Goal: Task Accomplishment & Management: Manage account settings

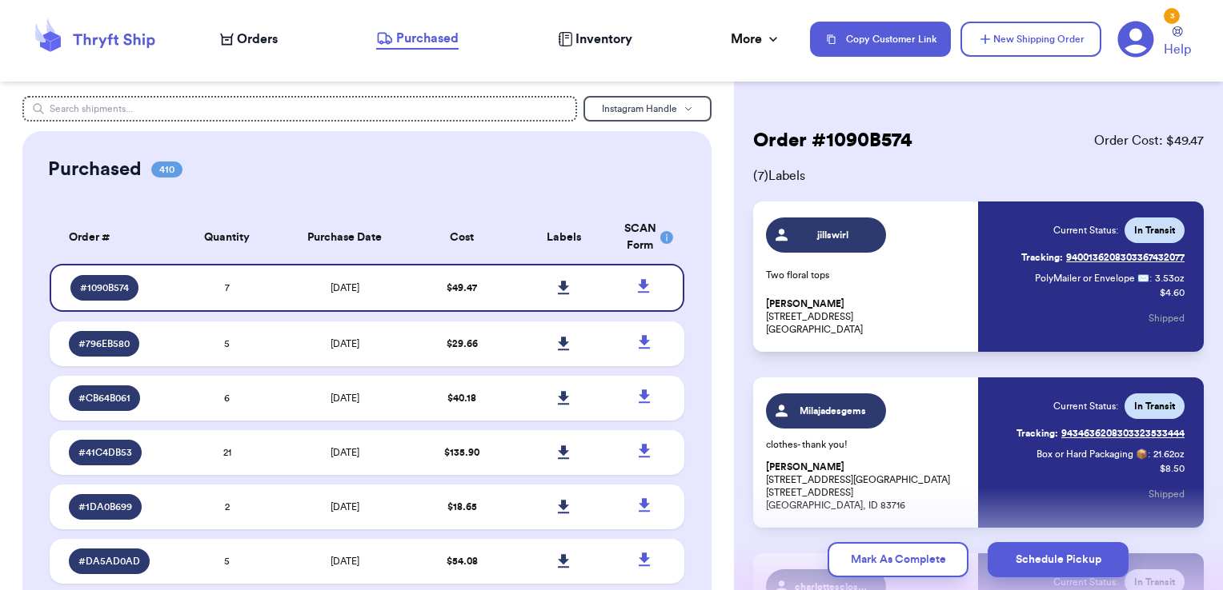
click at [118, 29] on icon at bounding box center [94, 39] width 128 height 43
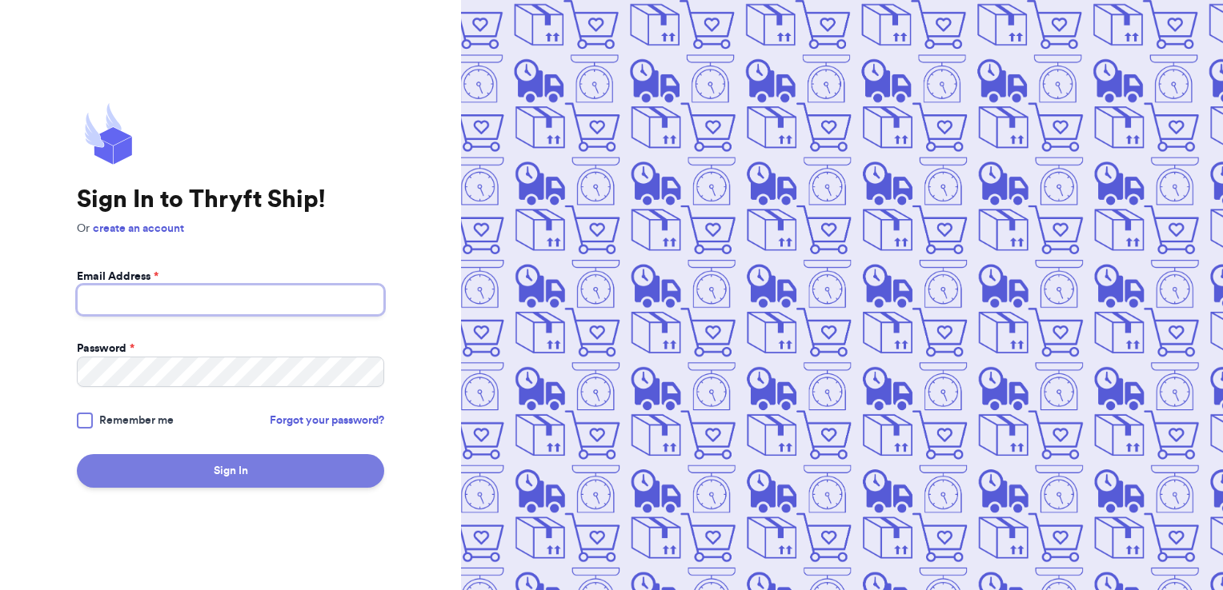
type input "[PERSON_NAME][EMAIL_ADDRESS][PERSON_NAME][DOMAIN_NAME]"
click at [218, 480] on button "Sign In" at bounding box center [230, 471] width 307 height 34
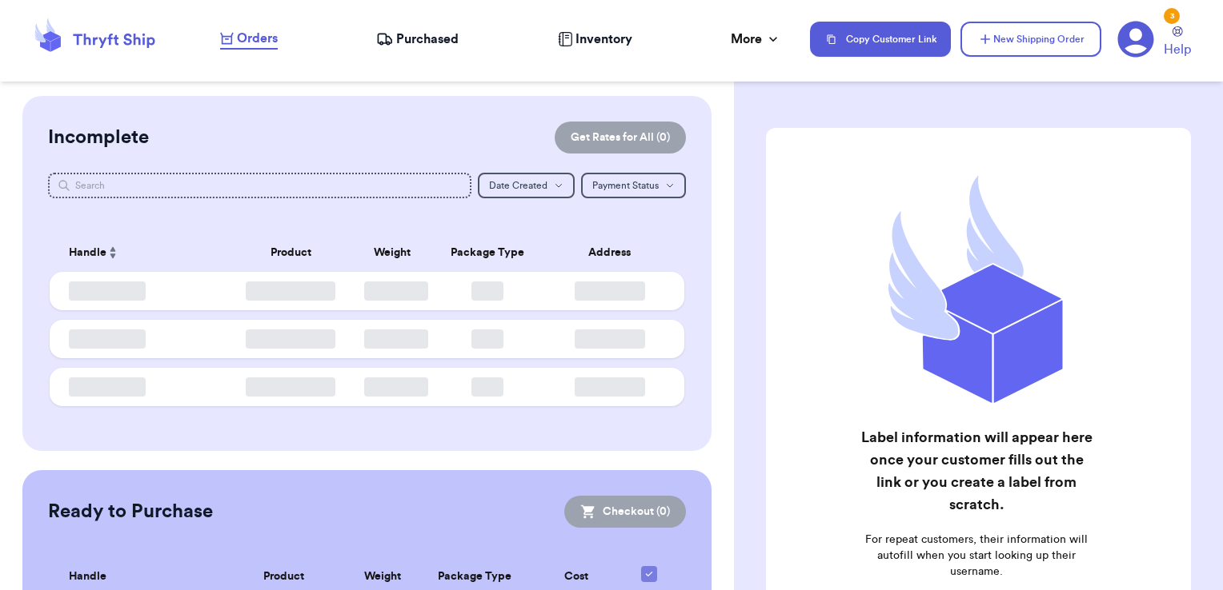
checkbox input "false"
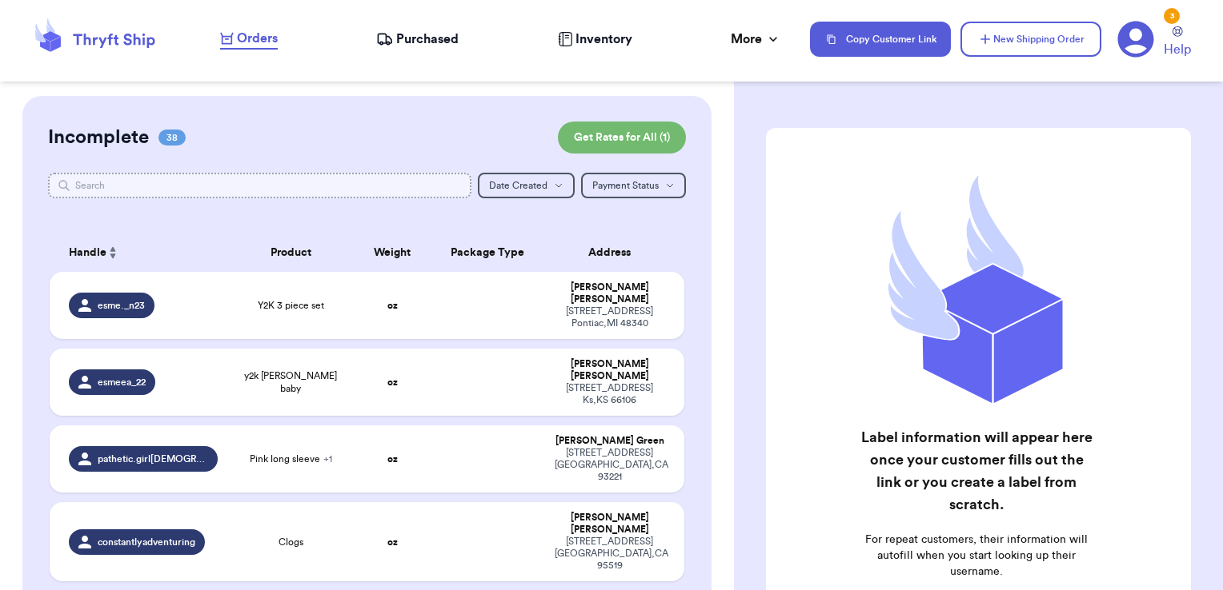
click at [216, 178] on input "text" at bounding box center [260, 186] width 424 height 26
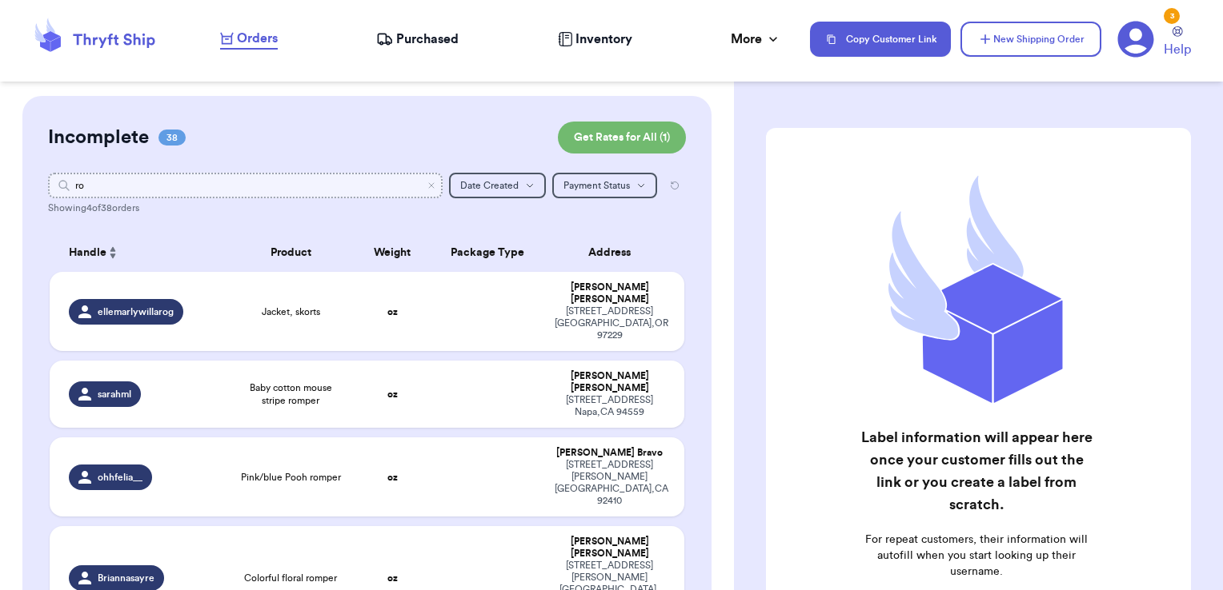
type input "r"
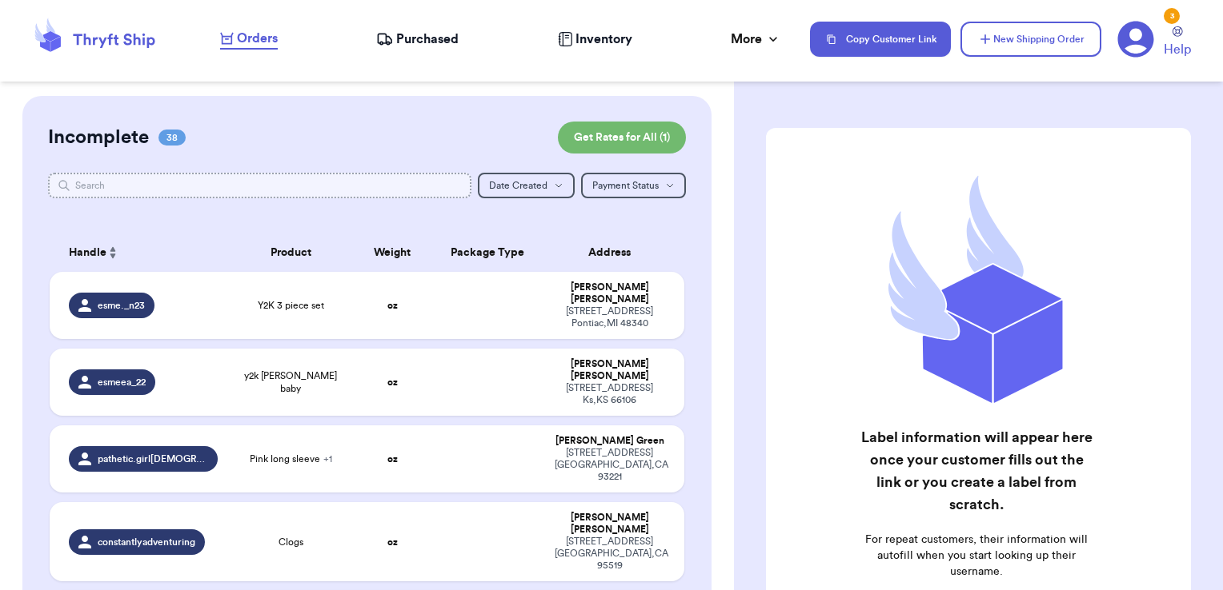
click at [242, 181] on input "text" at bounding box center [260, 186] width 424 height 26
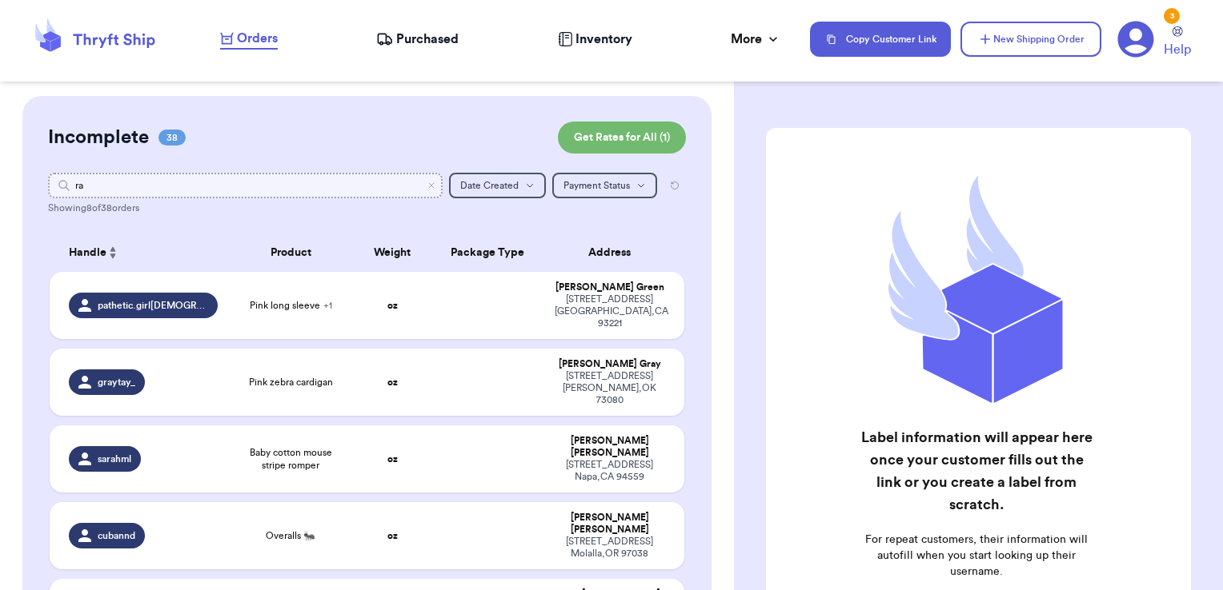
type input "r"
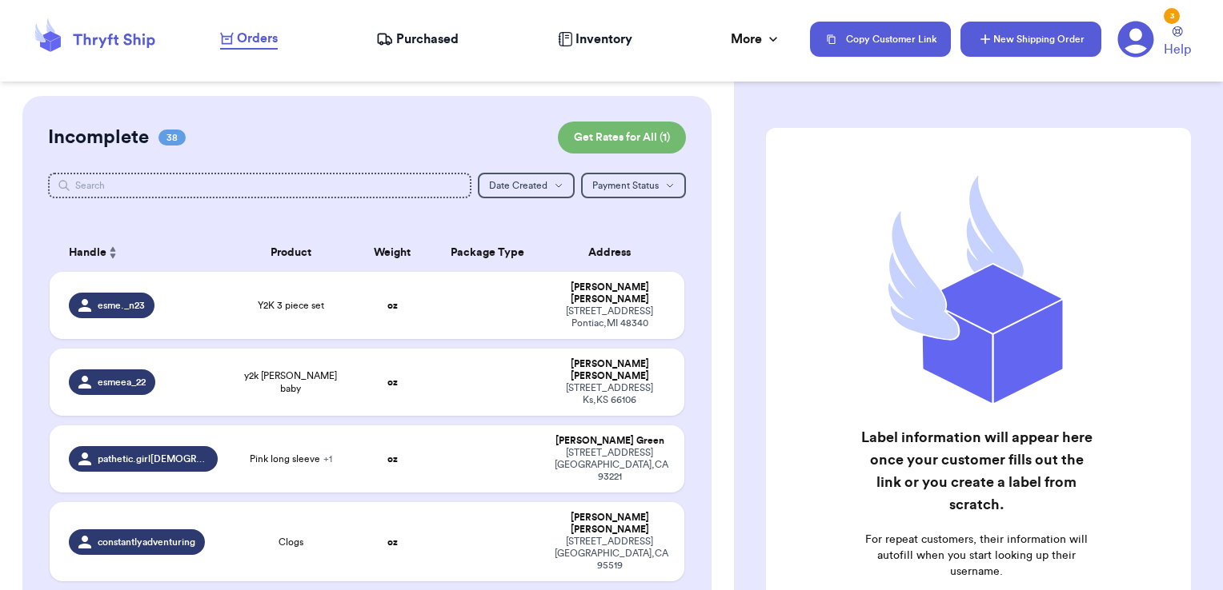
click at [975, 27] on button "New Shipping Order" at bounding box center [1030, 39] width 141 height 35
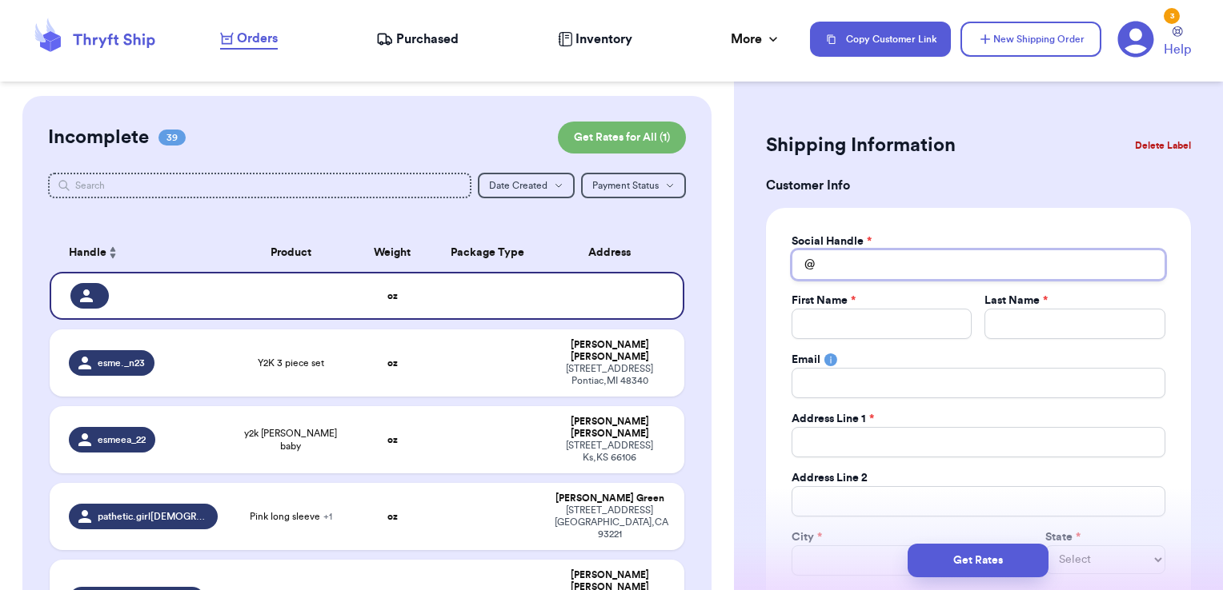
click at [852, 263] on input "Total Amount Paid" at bounding box center [978, 265] width 374 height 30
type input "r"
type input "ra"
type input "rag"
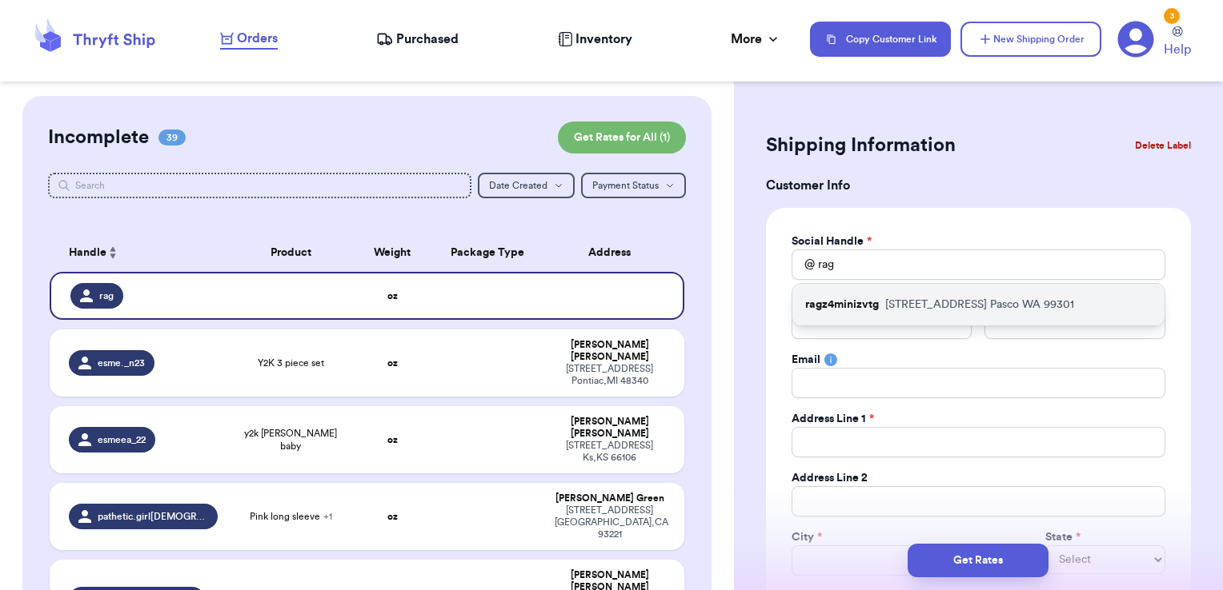
click at [853, 294] on div "ragz4minizvtg [STREET_ADDRESS]" at bounding box center [978, 305] width 372 height 42
type input "ragz4minizvtg"
type input "Shae"
type input "[PERSON_NAME]"
type input "[EMAIL_ADDRESS][DOMAIN_NAME]"
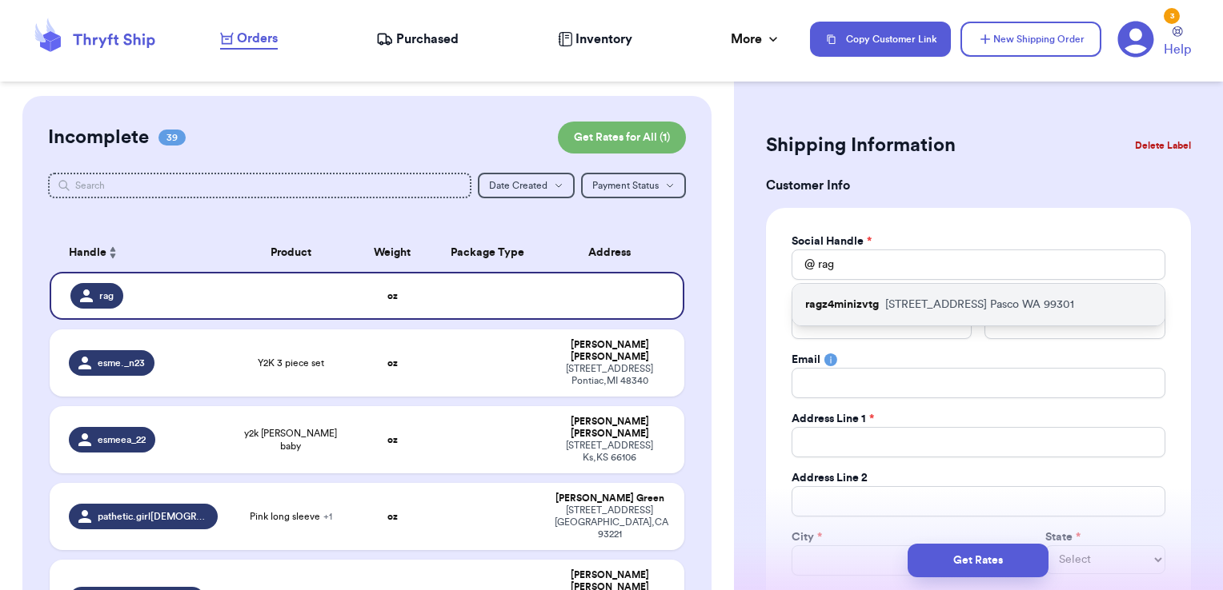
type input "[STREET_ADDRESS]"
type input "Pasco"
select select "WA"
type input "99301"
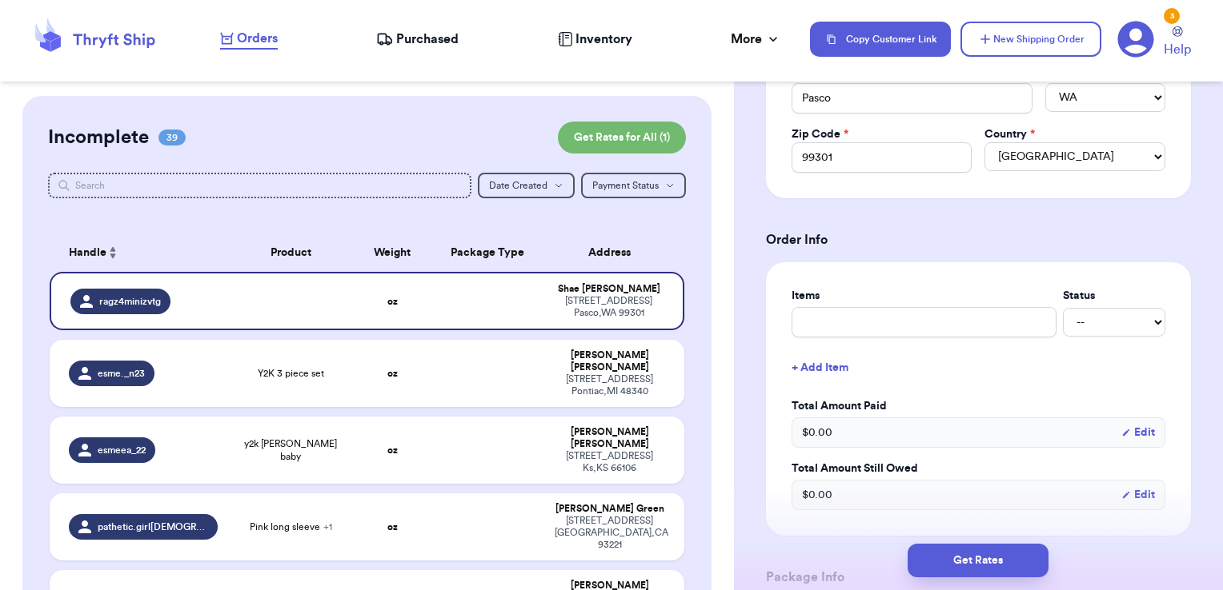
scroll to position [605, 0]
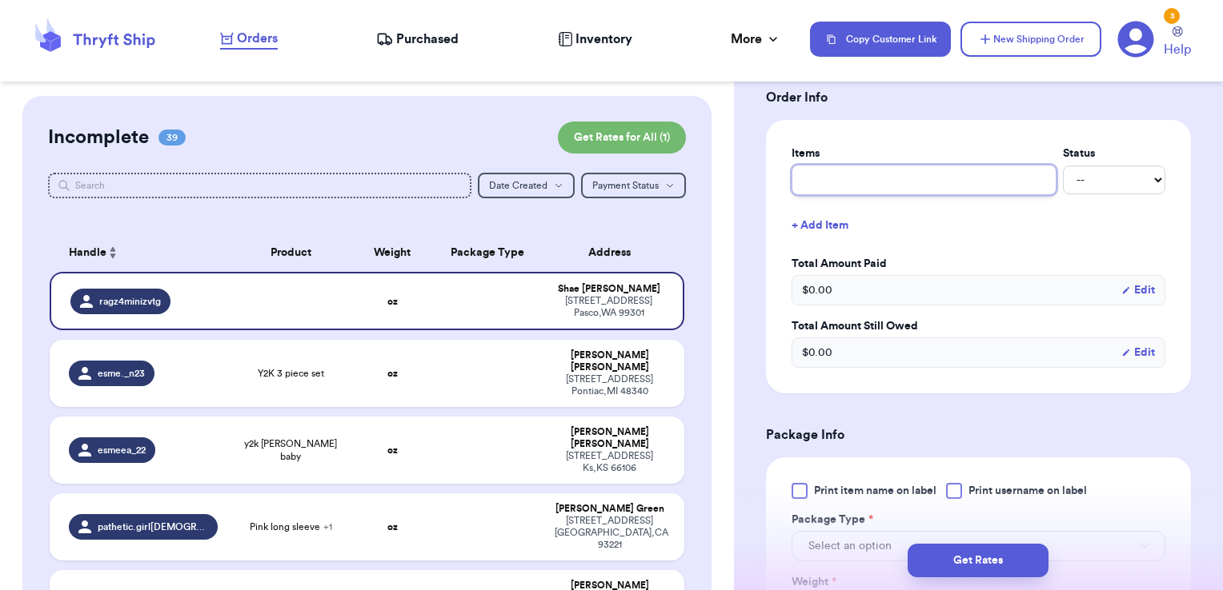
click at [859, 170] on input "text" at bounding box center [923, 180] width 265 height 30
type input "misc - thank you!"
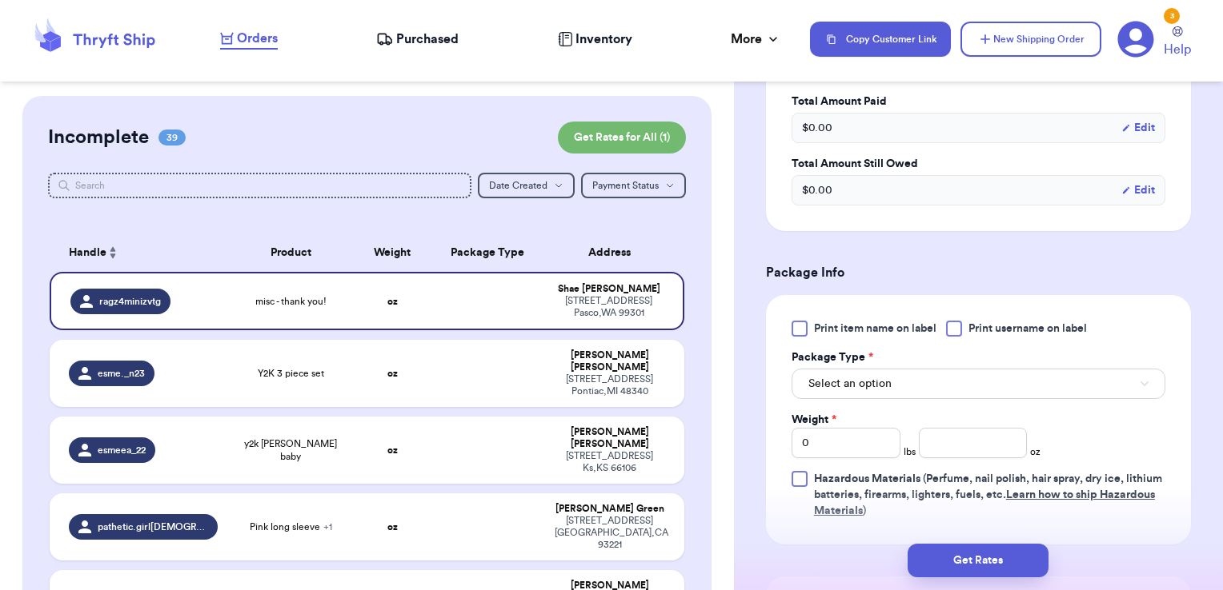
scroll to position [775, 0]
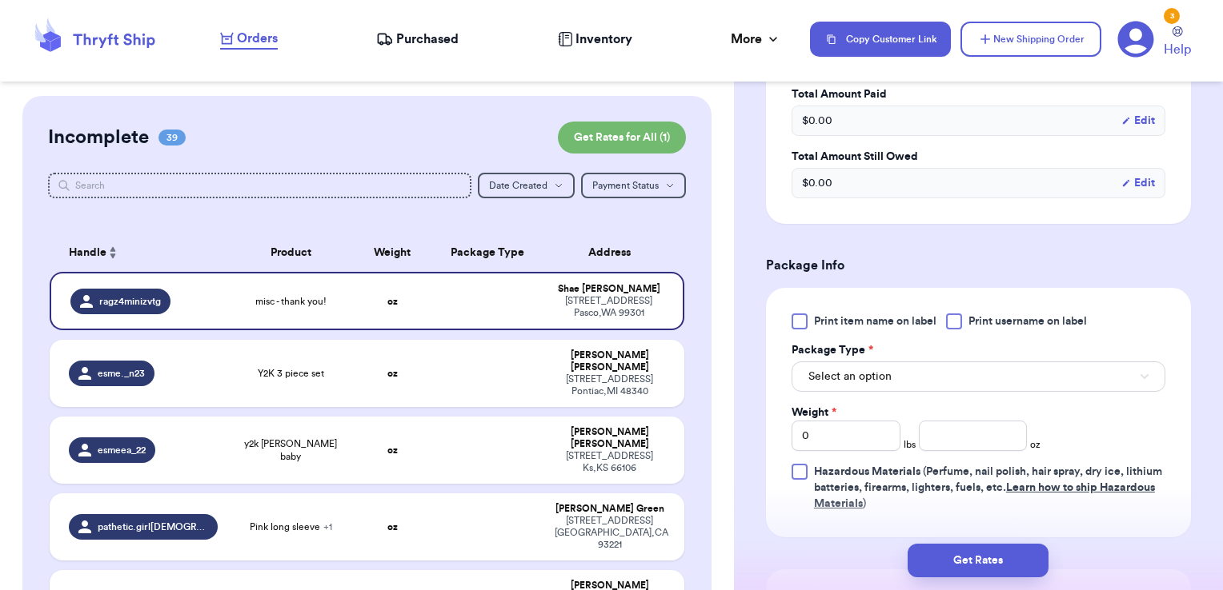
click at [982, 327] on div "Print item name on label Print username on label Package Type * Select an optio…" at bounding box center [978, 413] width 374 height 198
drag, startPoint x: 980, startPoint y: 324, endPoint x: 940, endPoint y: 378, distance: 66.9
click at [940, 378] on div "Print item name on label Print username on label Package Type * Select an optio…" at bounding box center [978, 413] width 374 height 198
drag, startPoint x: 940, startPoint y: 378, endPoint x: 935, endPoint y: 324, distance: 53.9
click at [935, 324] on span "Print item name on label" at bounding box center [875, 322] width 122 height 16
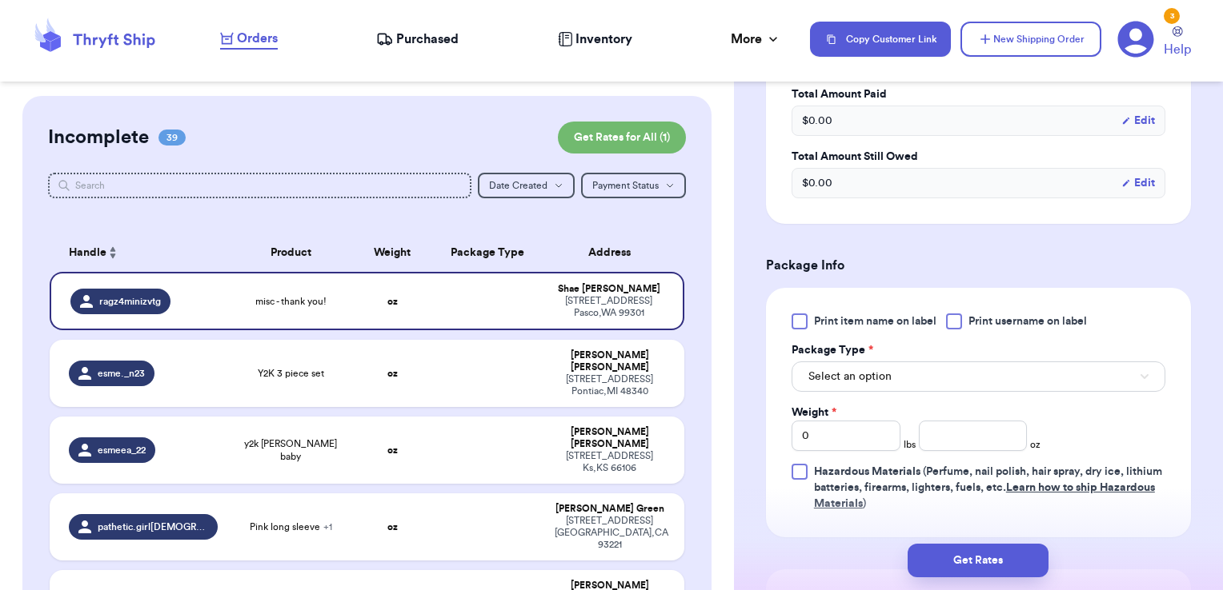
click at [0, 0] on input "Print item name on label" at bounding box center [0, 0] width 0 height 0
click at [951, 315] on div at bounding box center [954, 322] width 16 height 16
click at [0, 0] on input "Print username on label" at bounding box center [0, 0] width 0 height 0
click at [841, 314] on span "Print item name on label" at bounding box center [875, 322] width 122 height 16
click at [0, 0] on input "Print item name on label" at bounding box center [0, 0] width 0 height 0
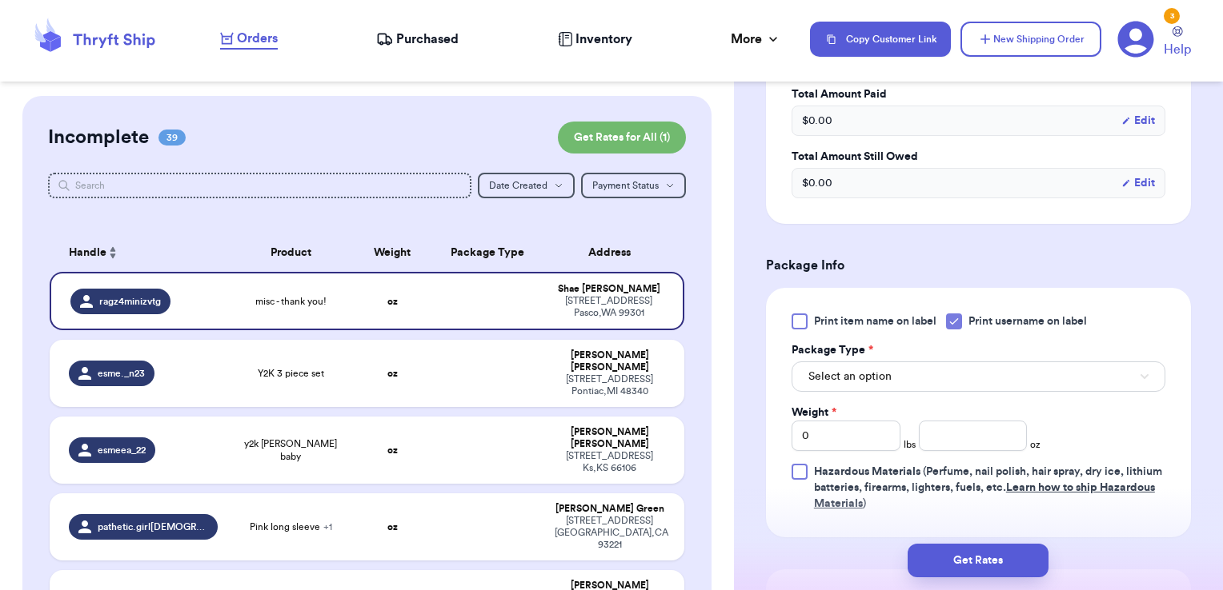
click at [895, 389] on div "Print item name on label Print username on label Package Type * Select an optio…" at bounding box center [978, 413] width 374 height 198
click at [901, 379] on button "Select an option" at bounding box center [978, 377] width 374 height 30
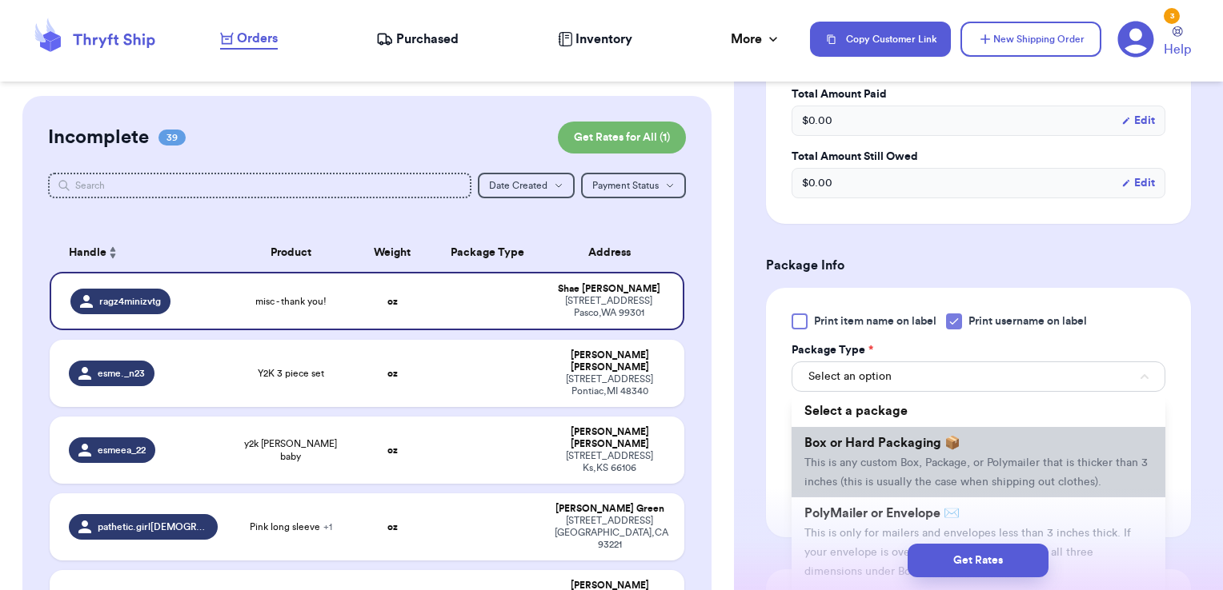
click at [892, 440] on span "Box or Hard Packaging 📦" at bounding box center [882, 443] width 156 height 13
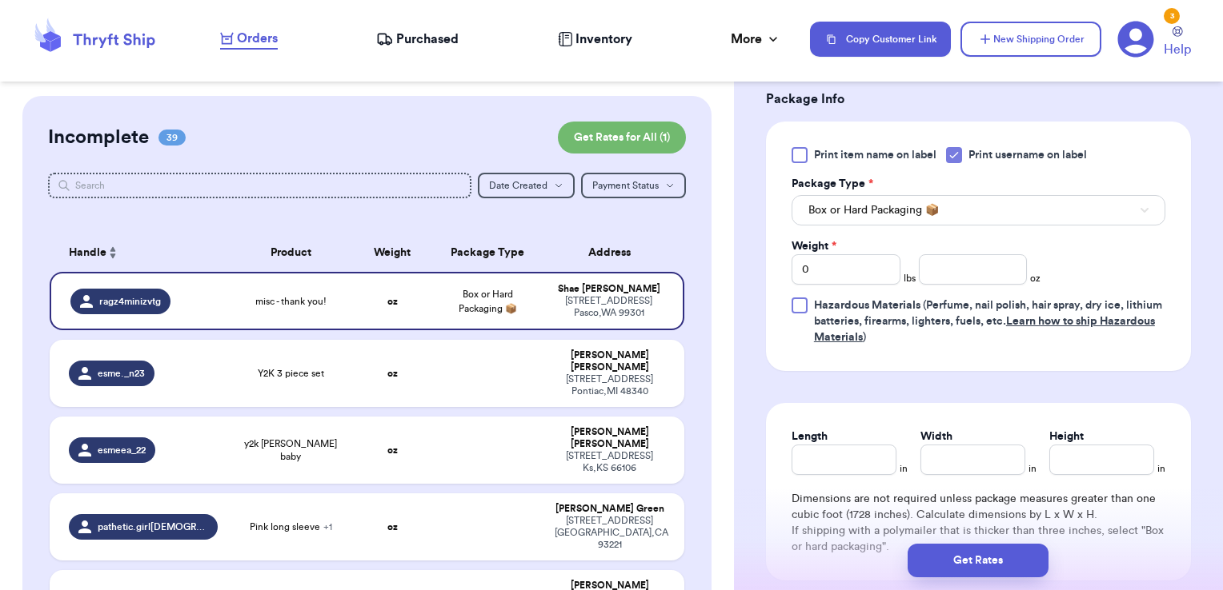
scroll to position [943, 0]
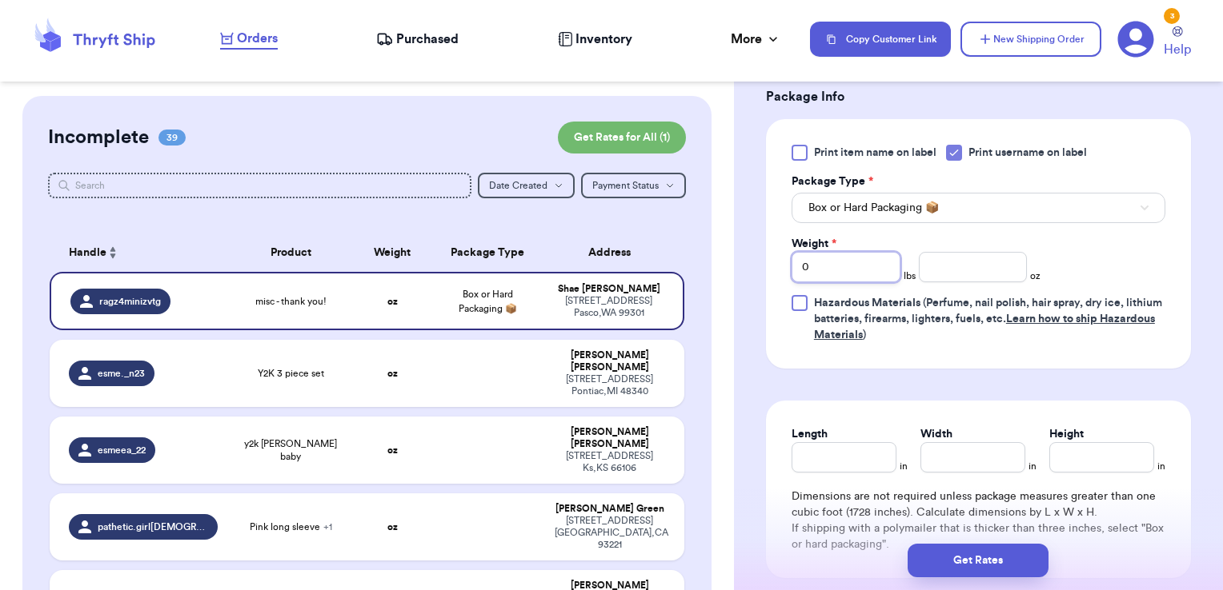
drag, startPoint x: 837, startPoint y: 262, endPoint x: 717, endPoint y: 247, distance: 121.0
click at [717, 247] on div "Customer Link New Order Incomplete 39 Get Rates for All ( 1 ) Get Rates for All…" at bounding box center [611, 295] width 1223 height 590
type input "1"
type input "15.38"
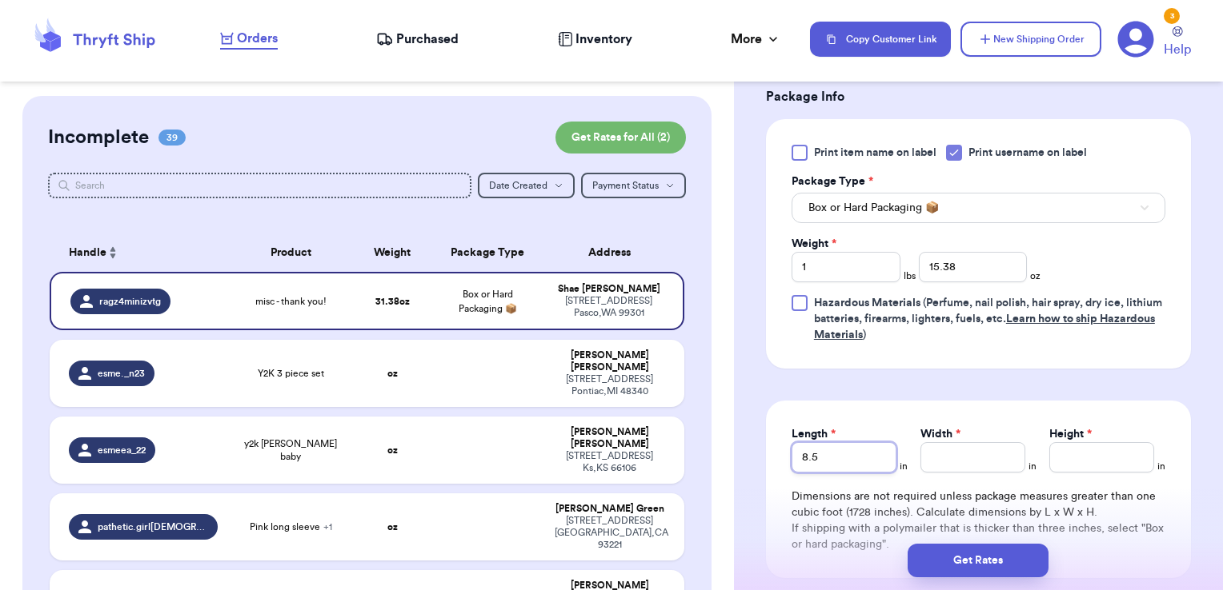
type input "8.5"
type input "7"
type input "5"
click at [951, 568] on button "Get Rates" at bounding box center [977, 561] width 141 height 34
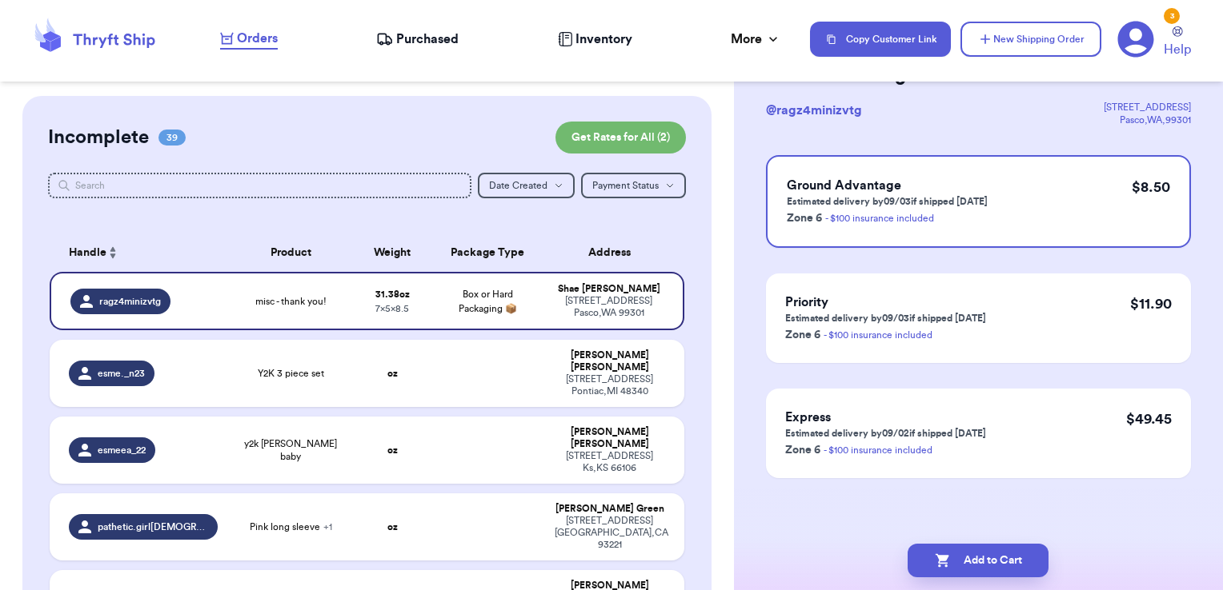
scroll to position [0, 0]
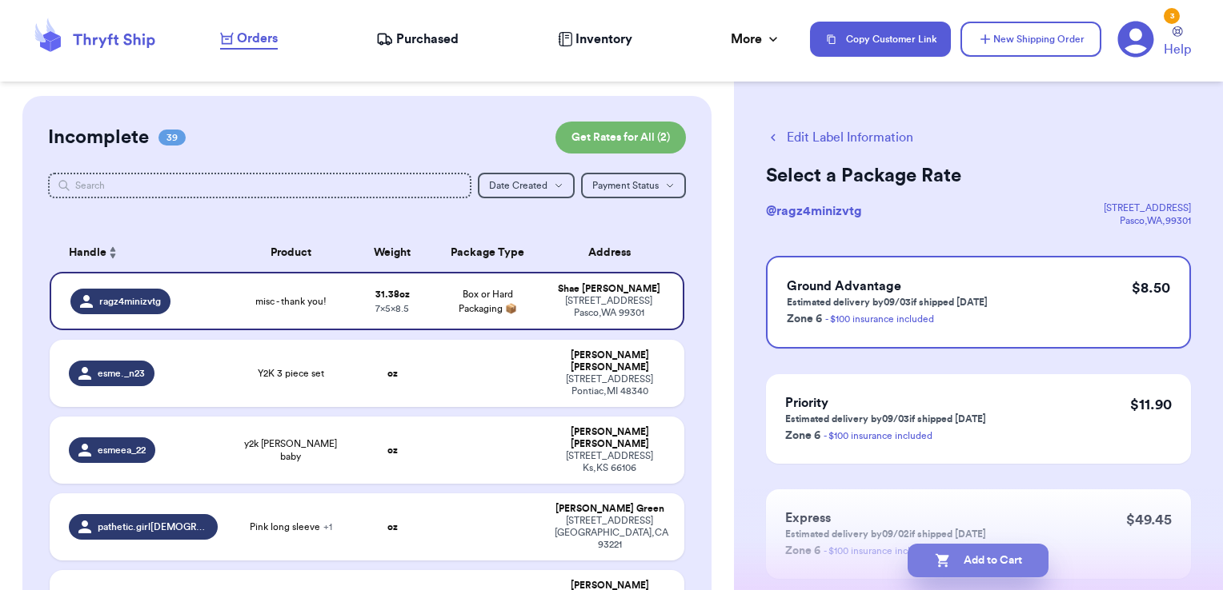
click at [1013, 558] on button "Add to Cart" at bounding box center [977, 561] width 141 height 34
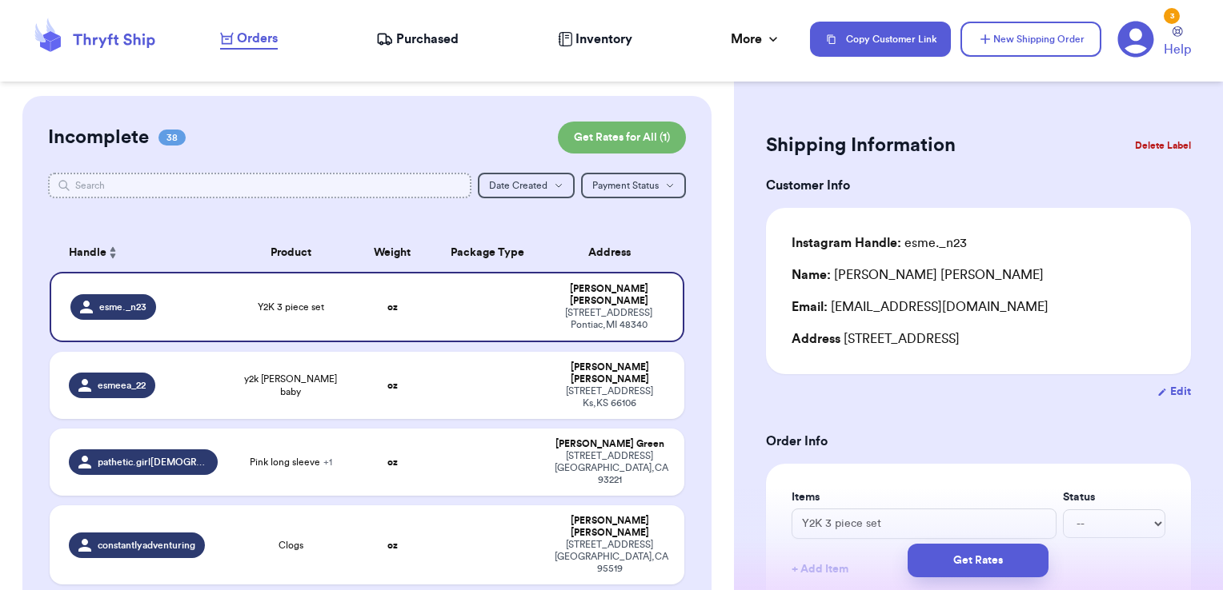
click at [372, 184] on input "text" at bounding box center [260, 186] width 424 height 26
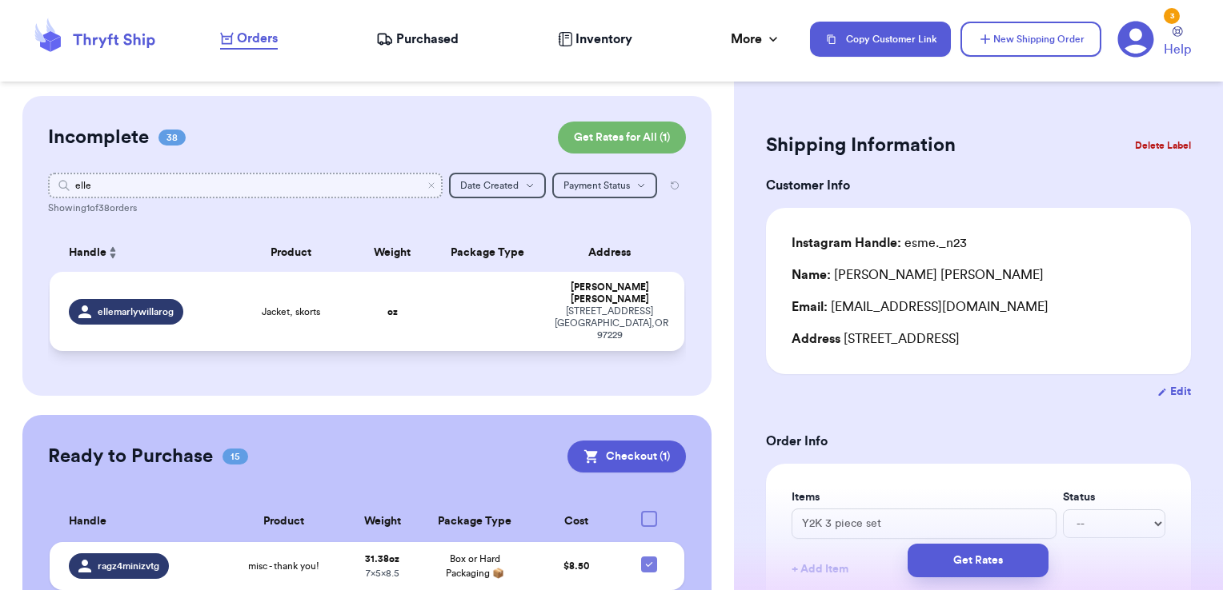
type input "elle"
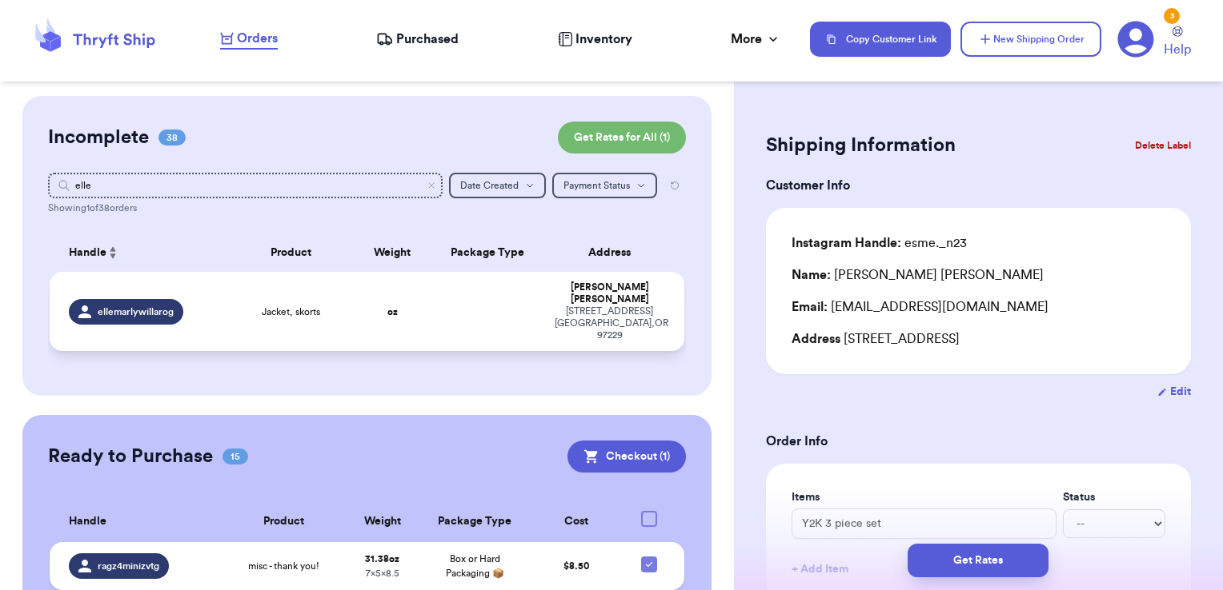
click at [522, 322] on td at bounding box center [487, 311] width 114 height 79
type input "Jacket, skorts"
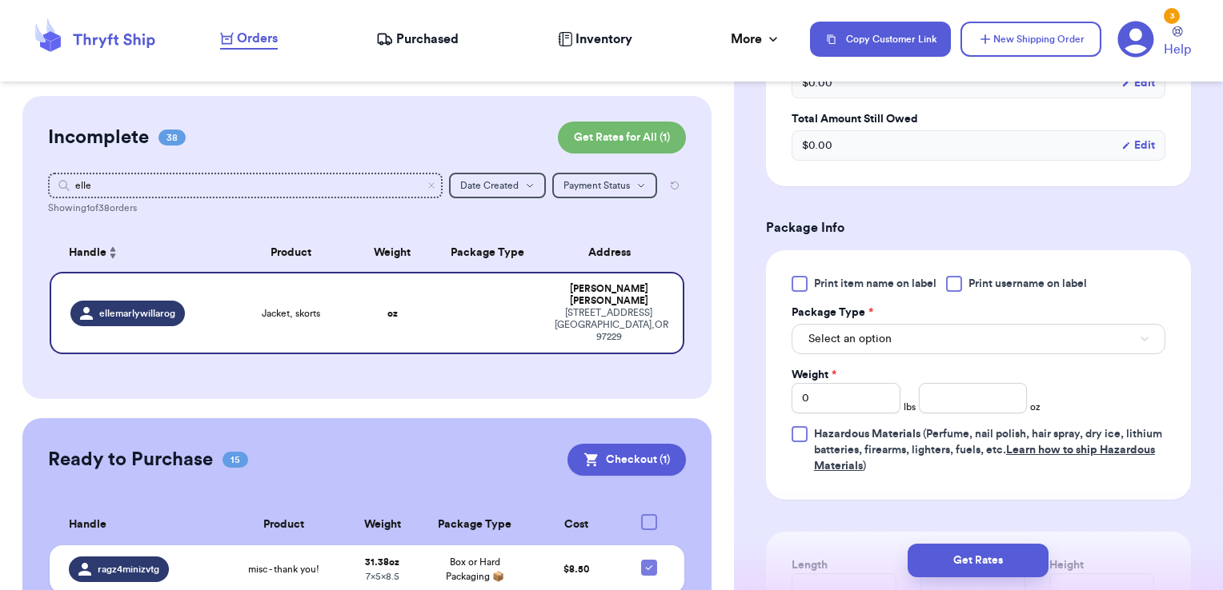
scroll to position [572, 0]
click at [971, 274] on span "Print username on label" at bounding box center [1027, 282] width 118 height 16
click at [0, 0] on input "Print username on label" at bounding box center [0, 0] width 0 height 0
click at [957, 322] on button "Select an option" at bounding box center [978, 337] width 374 height 30
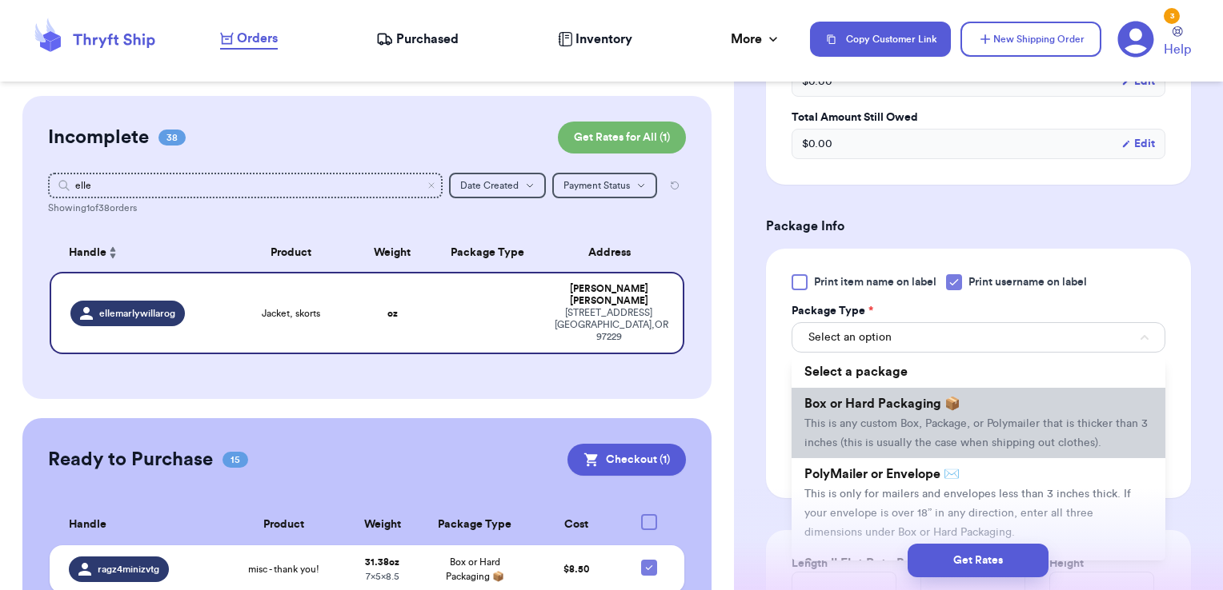
click at [922, 398] on span "Box or Hard Packaging 📦" at bounding box center [882, 404] width 156 height 13
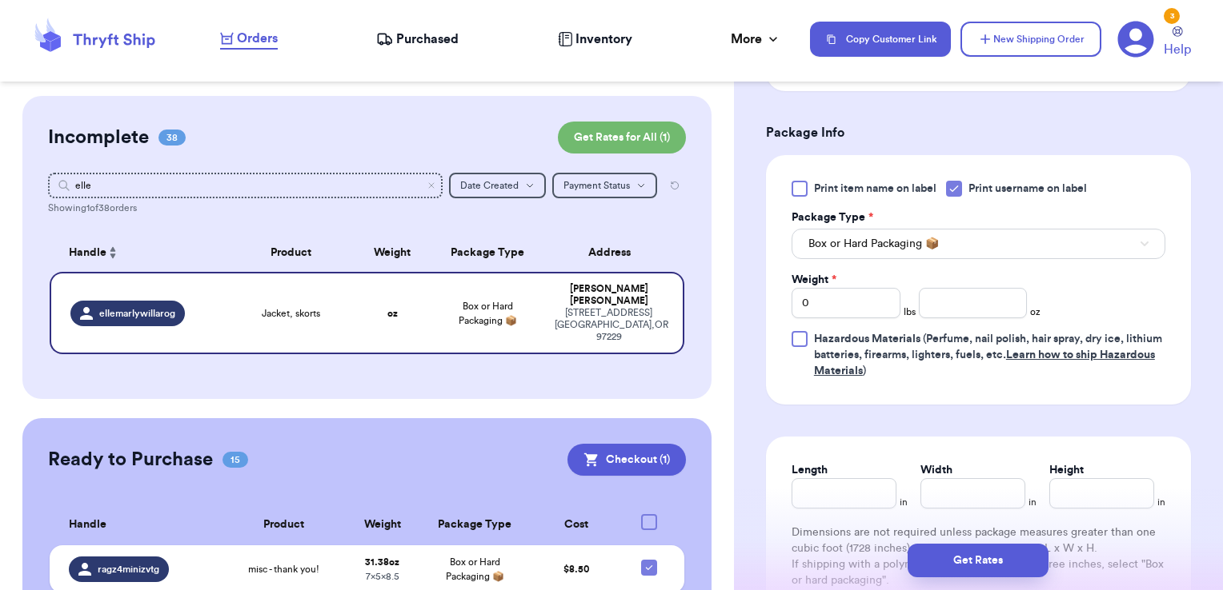
scroll to position [672, 0]
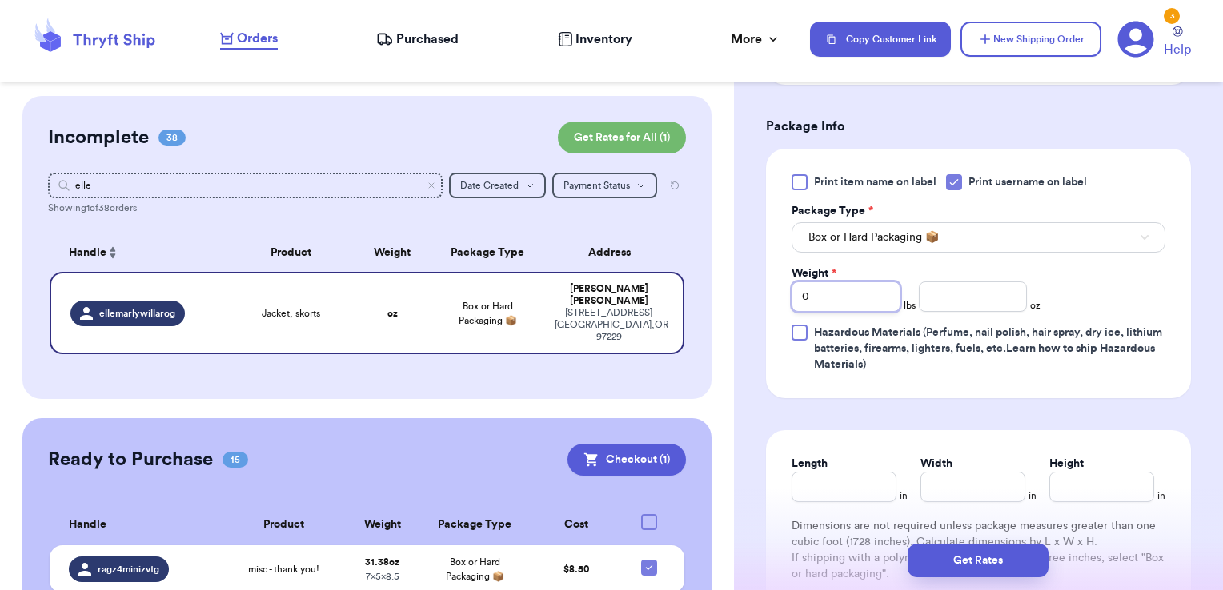
click at [851, 282] on input "0" at bounding box center [845, 297] width 109 height 30
drag, startPoint x: 851, startPoint y: 274, endPoint x: 619, endPoint y: 293, distance: 232.8
click at [619, 293] on div "Customer Link New Order Incomplete 38 Get Rates for All ( 1 ) Get Rates for All…" at bounding box center [611, 295] width 1223 height 590
type input "1"
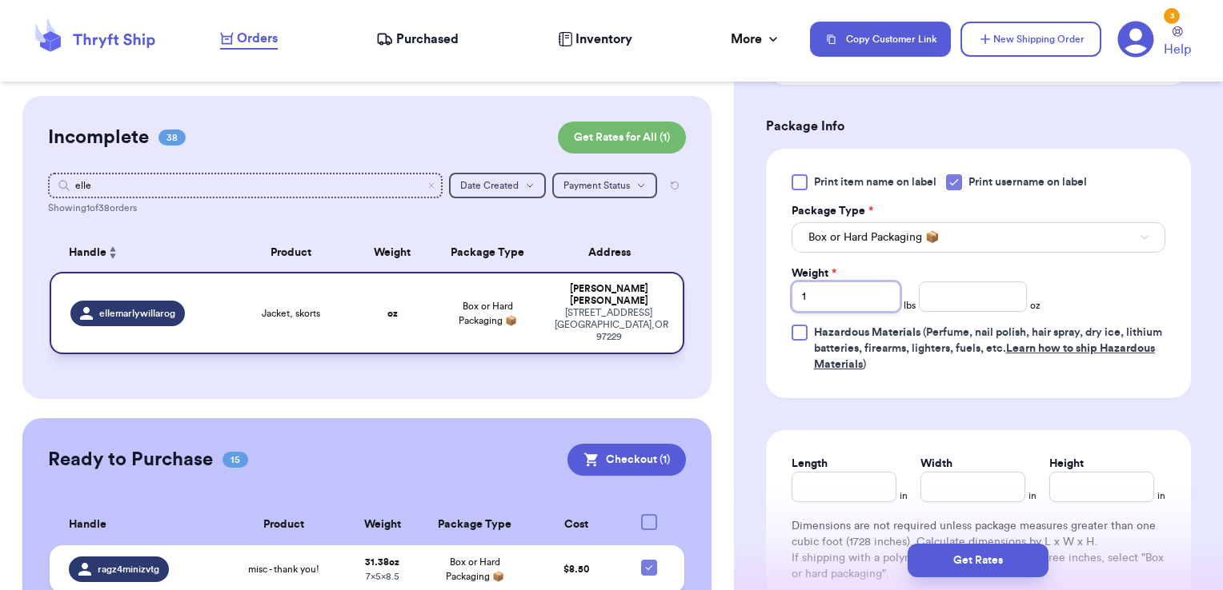
type input "1"
type input "10.07"
type input "8.5"
type input "12"
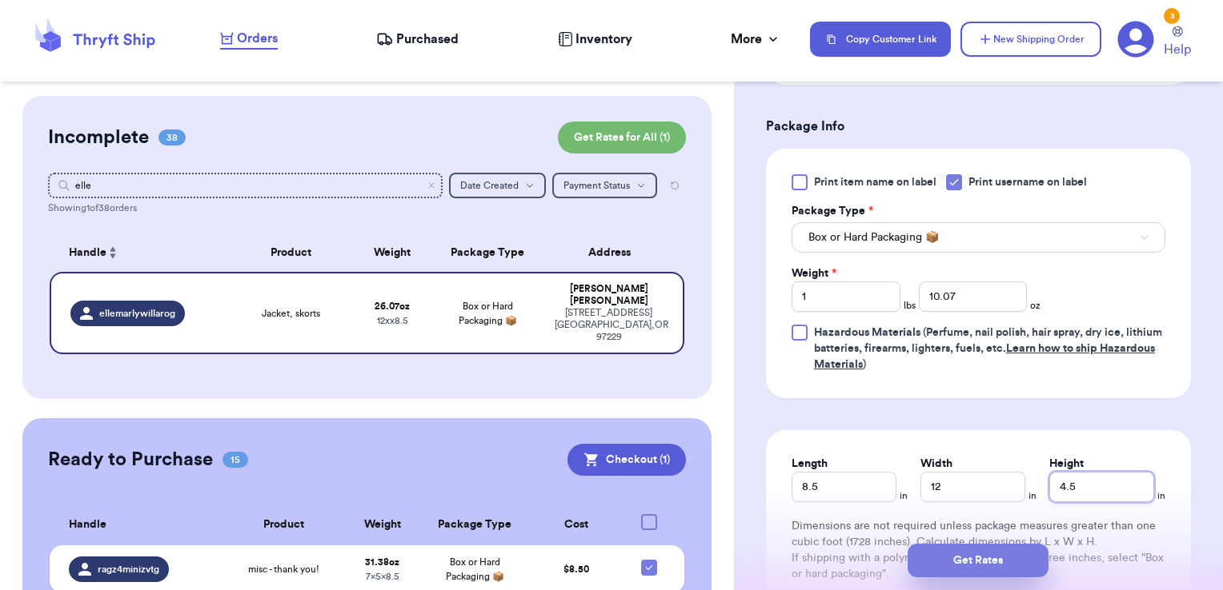
type input "4.5"
click at [1015, 563] on button "Get Rates" at bounding box center [977, 561] width 141 height 34
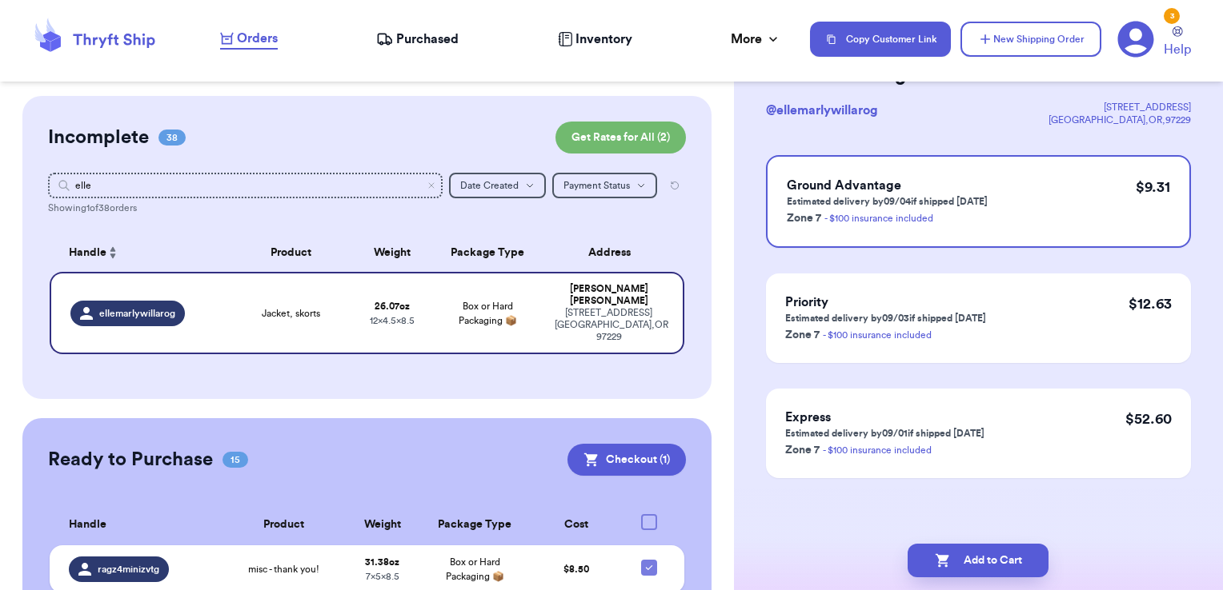
scroll to position [0, 0]
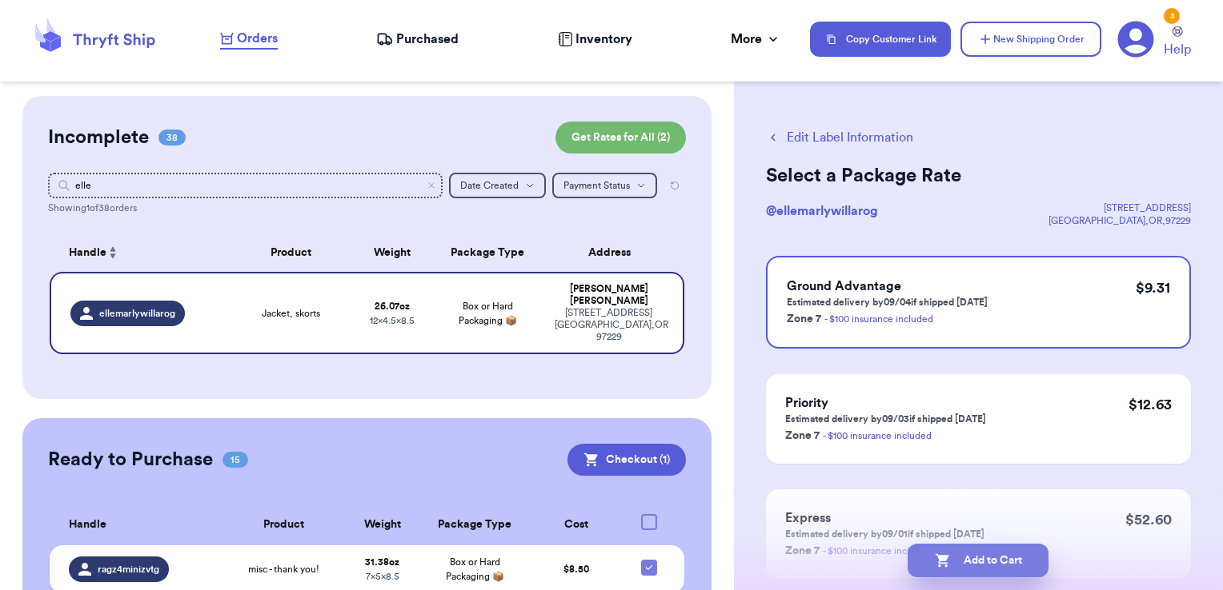
click at [987, 558] on button "Add to Cart" at bounding box center [977, 561] width 141 height 34
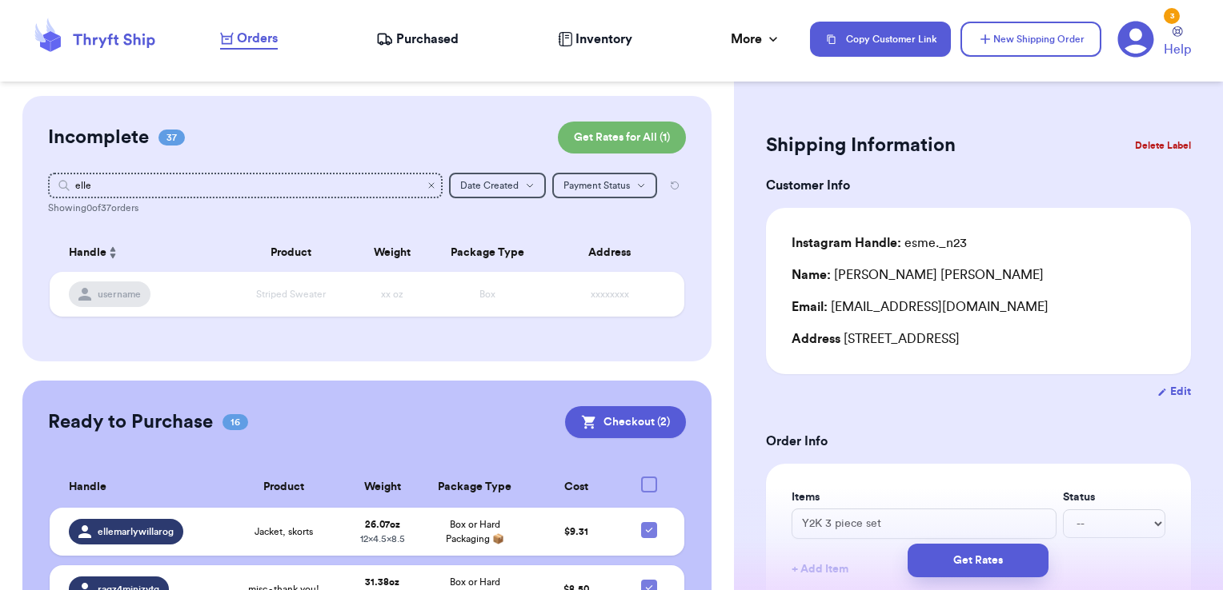
click at [426, 186] on icon "Clear search" at bounding box center [431, 186] width 10 height 10
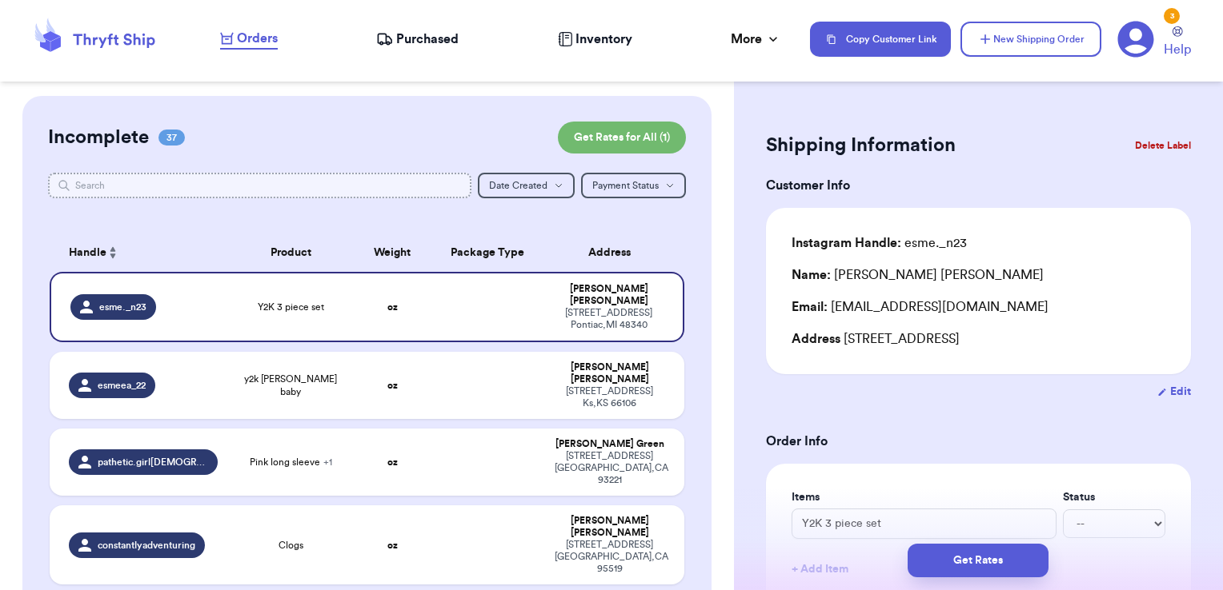
click at [359, 178] on input "text" at bounding box center [260, 186] width 424 height 26
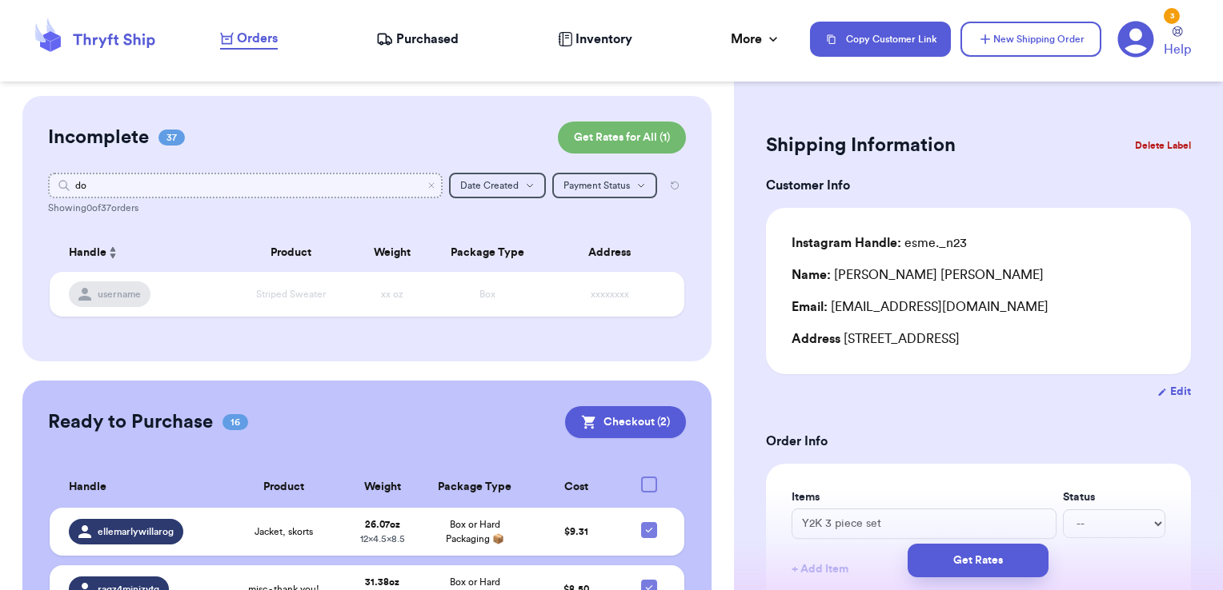
type input "d"
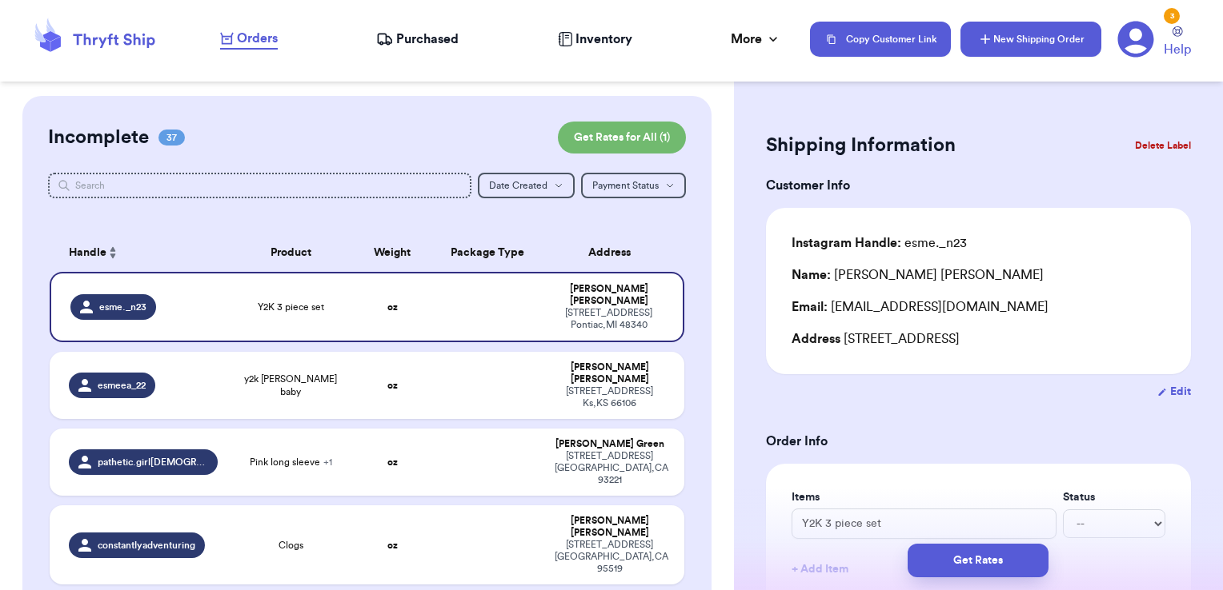
click at [1079, 31] on button "New Shipping Order" at bounding box center [1030, 39] width 141 height 35
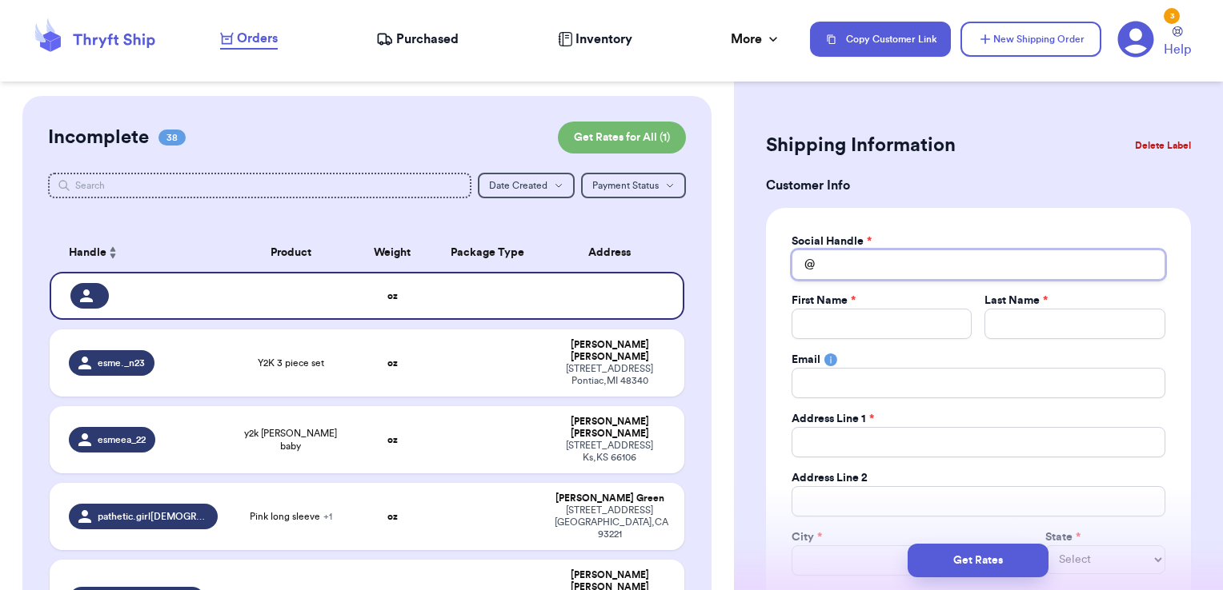
click at [927, 266] on input "Total Amount Paid" at bounding box center [978, 265] width 374 height 30
type input "d"
type input "do"
type input "dol"
type input "dolo"
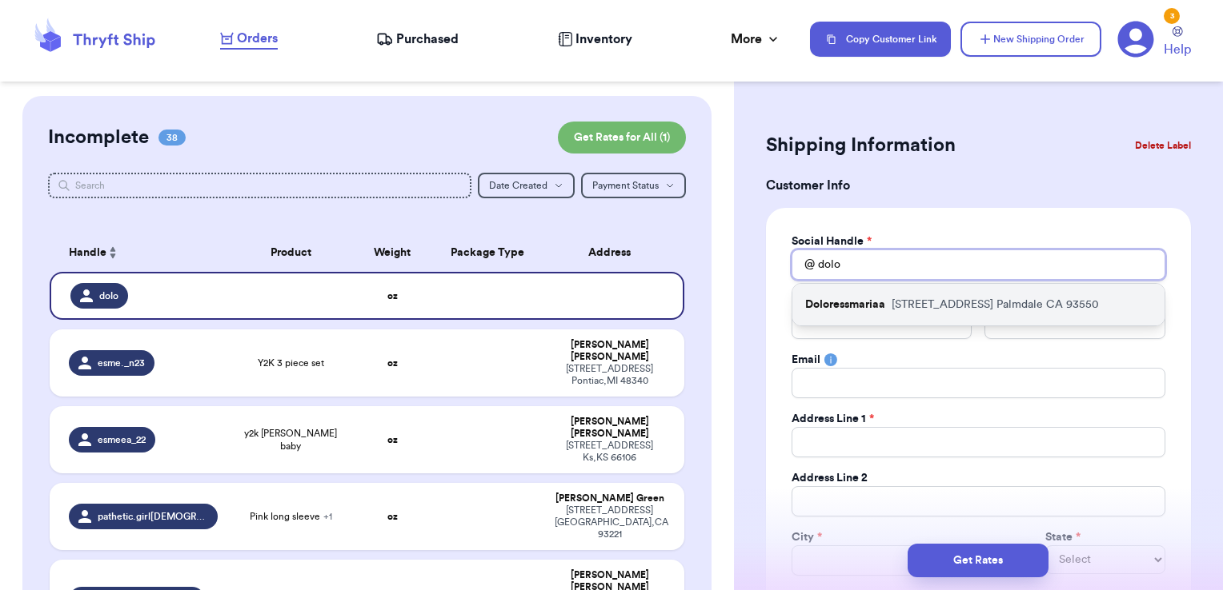
type input "dolo"
click at [915, 297] on p "[STREET_ADDRESS]" at bounding box center [994, 305] width 207 height 16
type input "Doloressmariaa"
type input "[PERSON_NAME]"
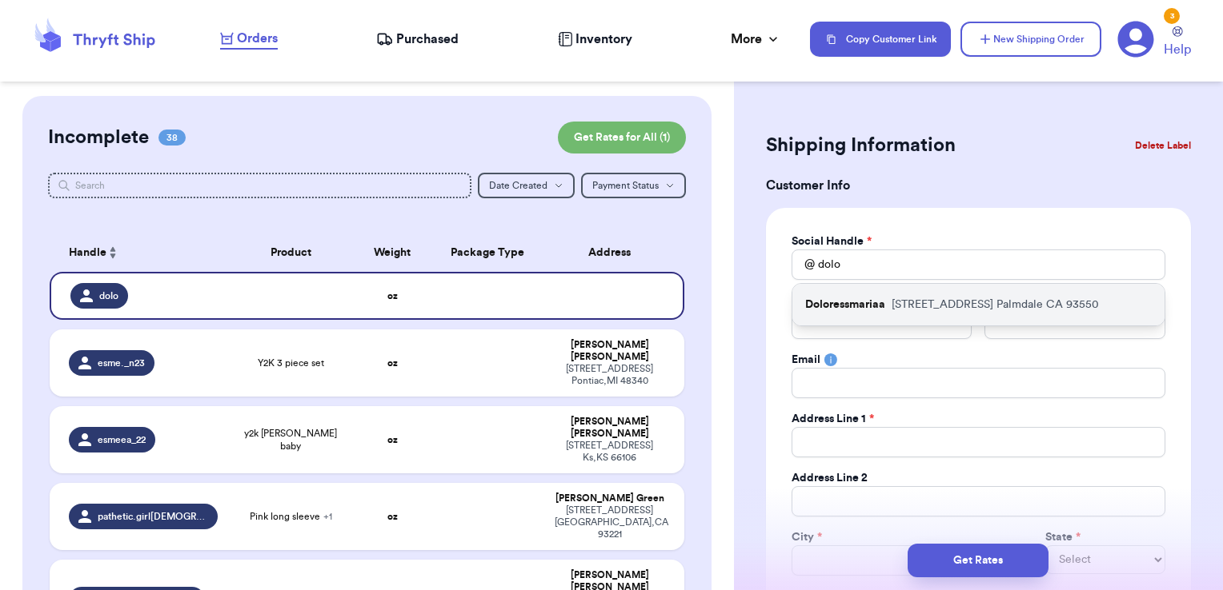
type input "[EMAIL_ADDRESS][DOMAIN_NAME]"
type input "[STREET_ADDRESS]"
type input "Palmdale"
select select "CA"
type input "93550"
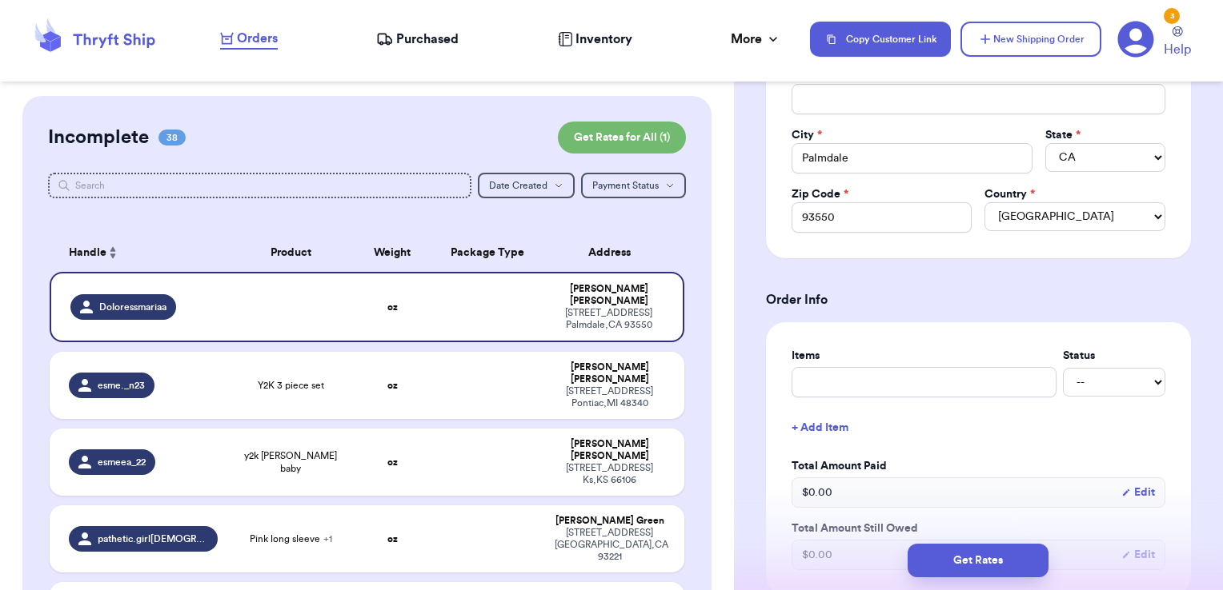
scroll to position [449, 0]
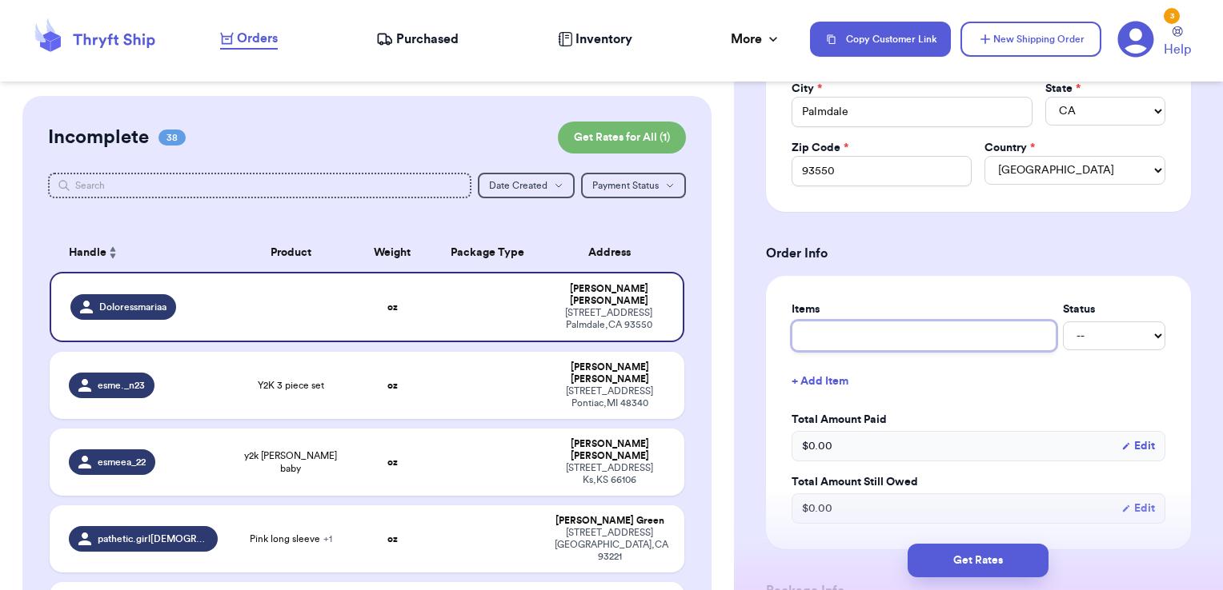
click at [881, 325] on input "text" at bounding box center [923, 336] width 265 height 30
type input "clothes- thank you!"
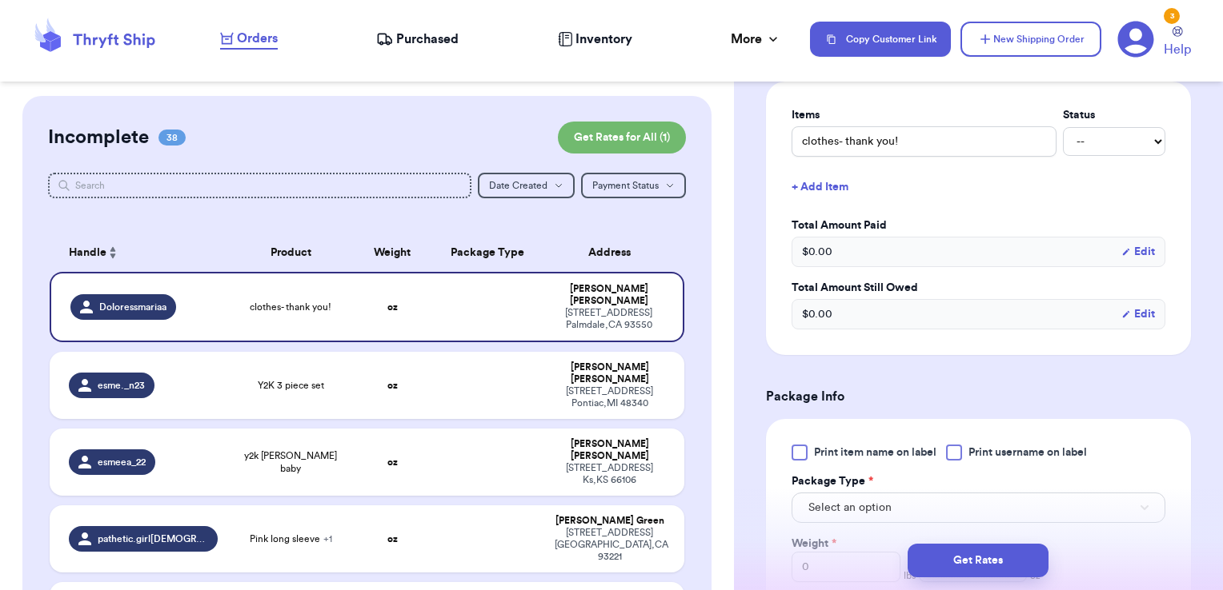
click at [997, 446] on span "Print username on label" at bounding box center [1027, 453] width 118 height 16
click at [0, 0] on input "Print username on label" at bounding box center [0, 0] width 0 height 0
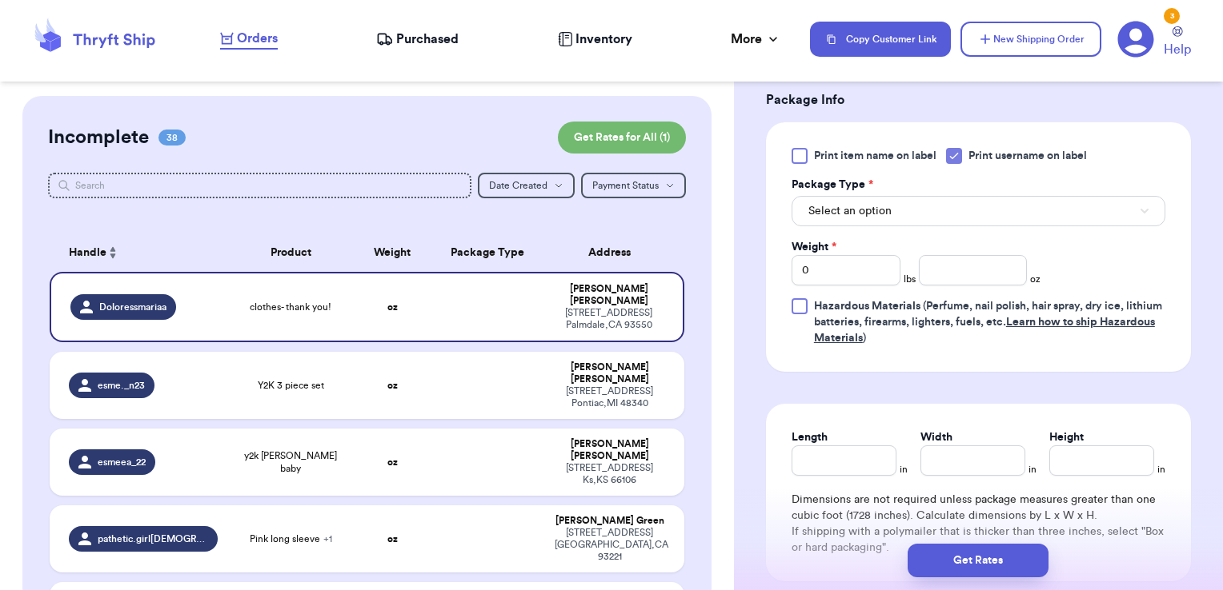
scroll to position [943, 0]
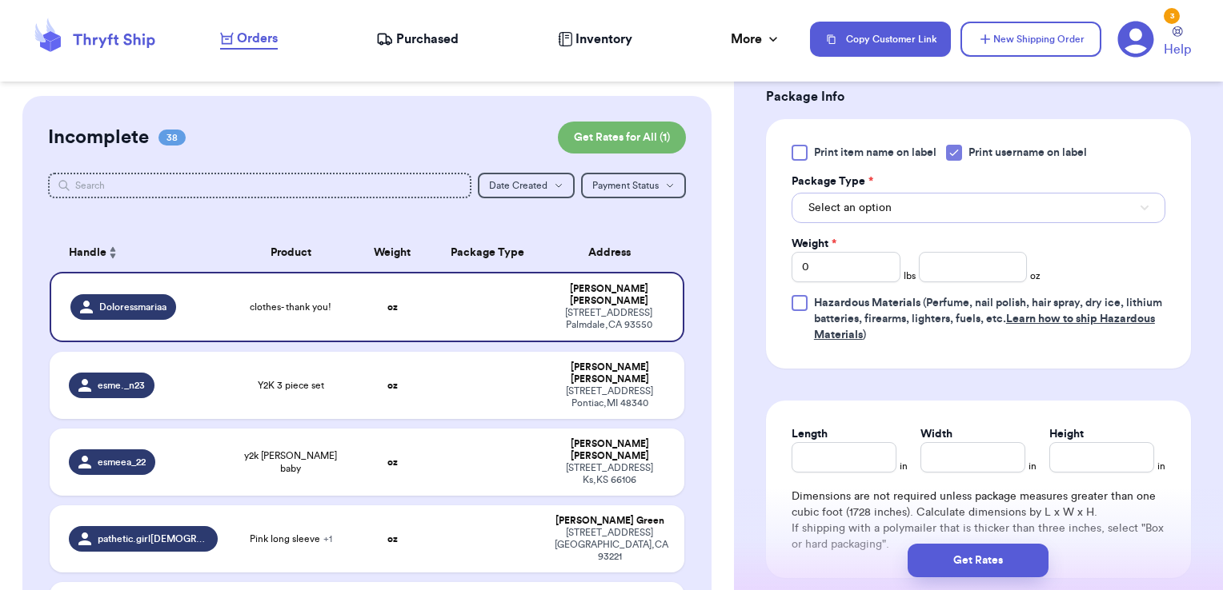
click at [937, 214] on button "Select an option" at bounding box center [978, 208] width 374 height 30
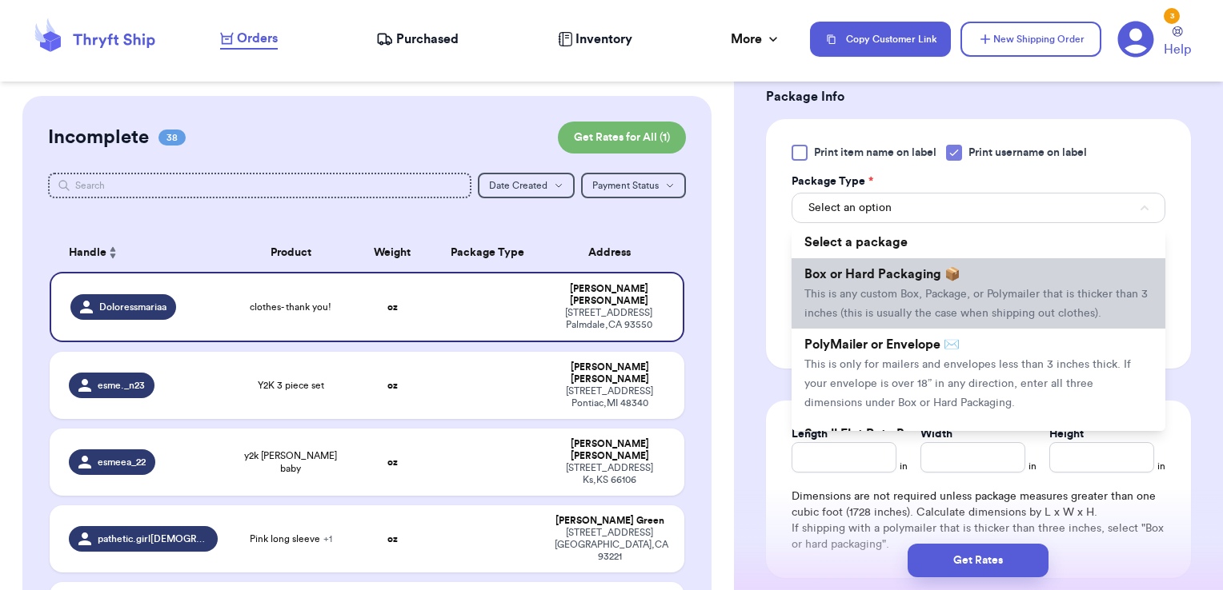
click at [912, 276] on span "Box or Hard Packaging 📦" at bounding box center [882, 274] width 156 height 13
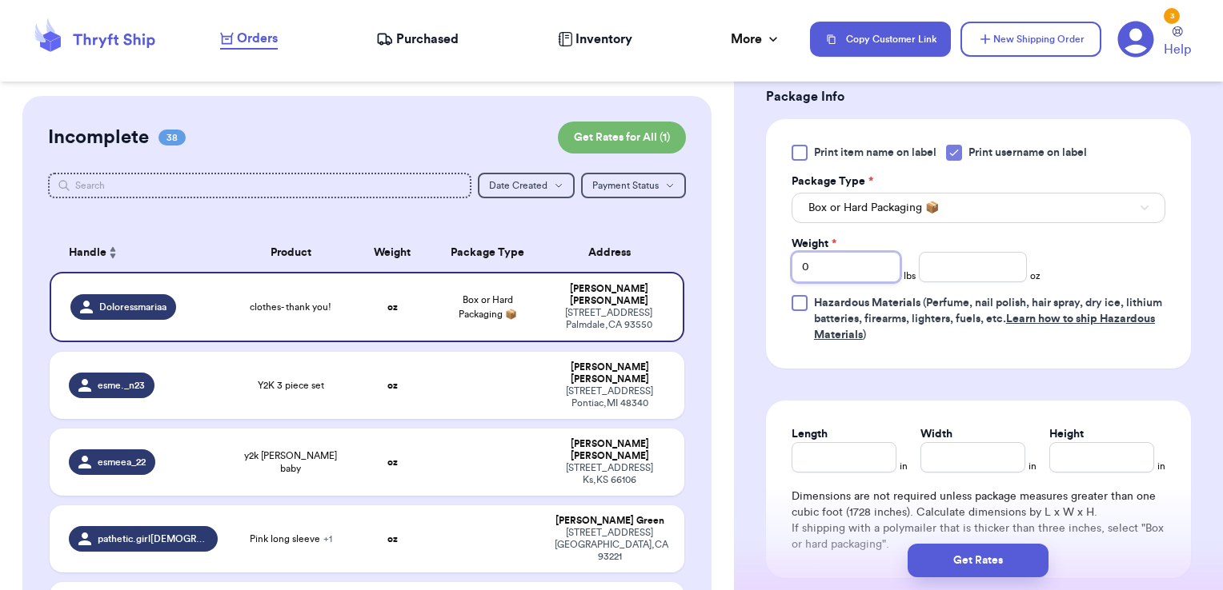
drag, startPoint x: 851, startPoint y: 266, endPoint x: 634, endPoint y: 247, distance: 217.7
click at [634, 247] on div "Customer Link New Order Incomplete 38 Get Rates for All ( 1 ) Get Rates for All…" at bounding box center [611, 295] width 1223 height 590
type input "2"
type input "15.64"
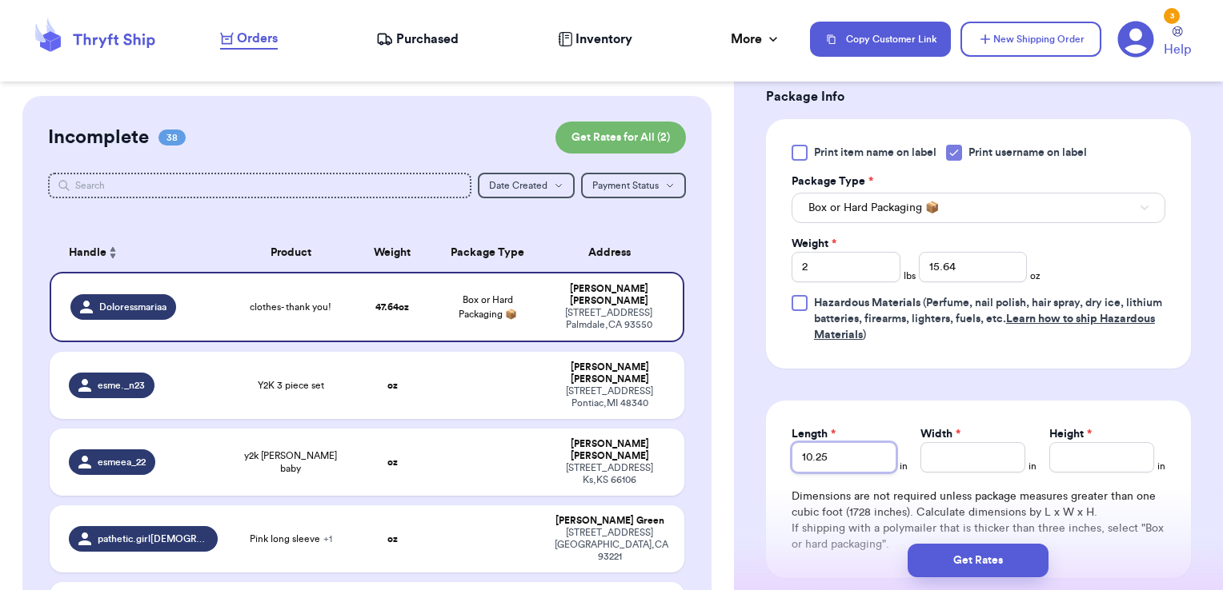
type input "10.25"
type input "8.25"
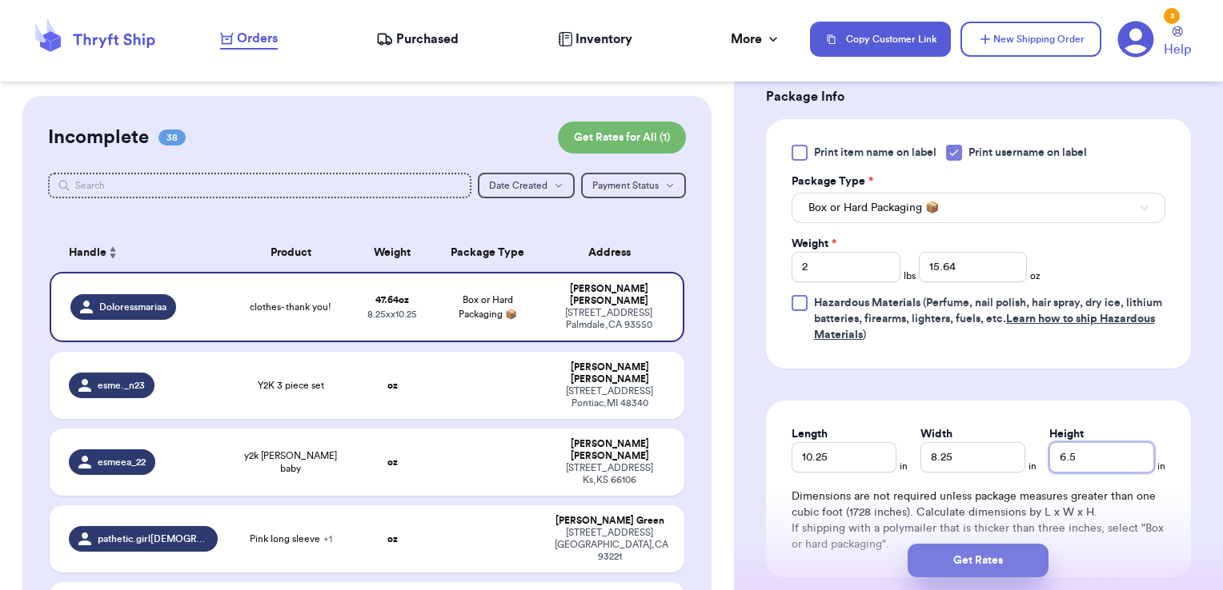
type input "6.5"
click at [995, 566] on button "Get Rates" at bounding box center [977, 561] width 141 height 34
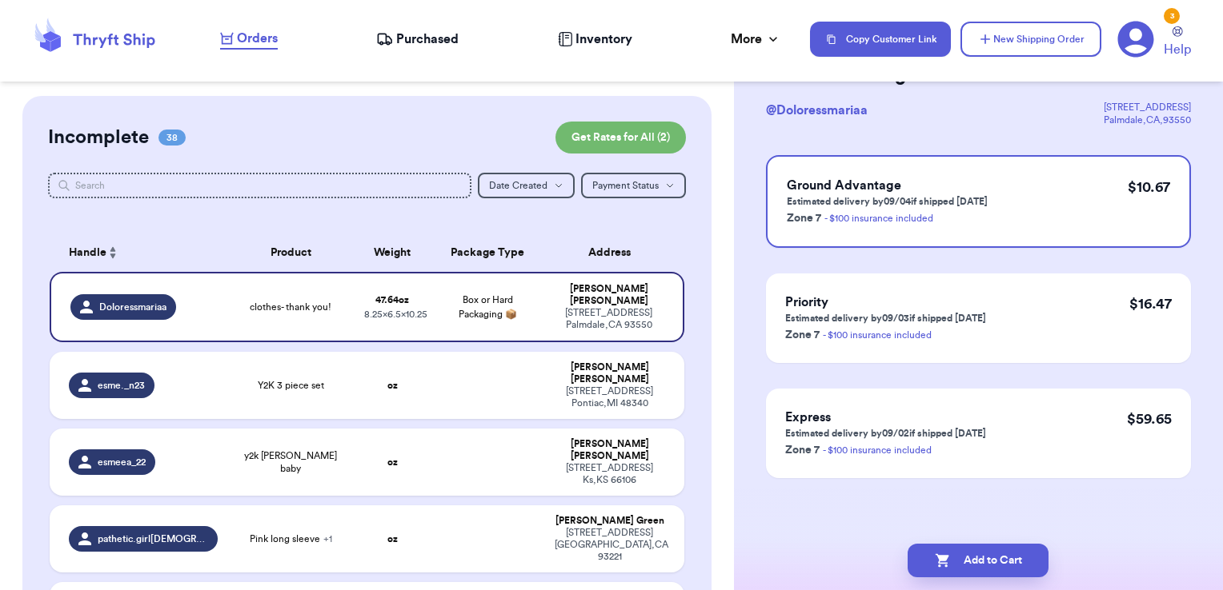
scroll to position [0, 0]
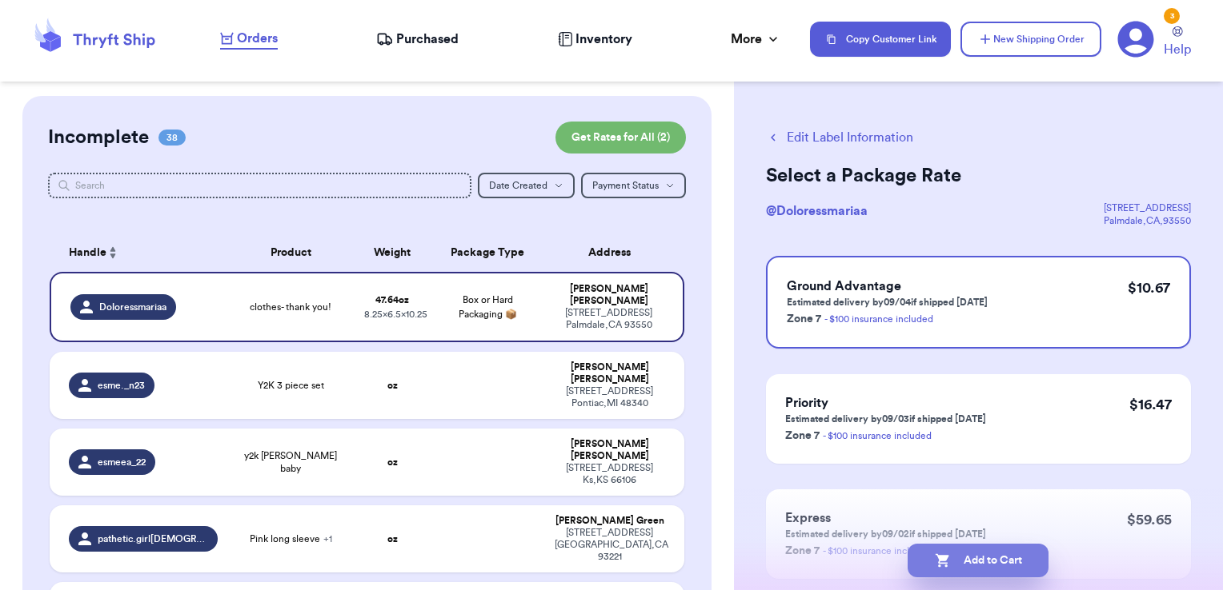
click at [996, 557] on button "Add to Cart" at bounding box center [977, 561] width 141 height 34
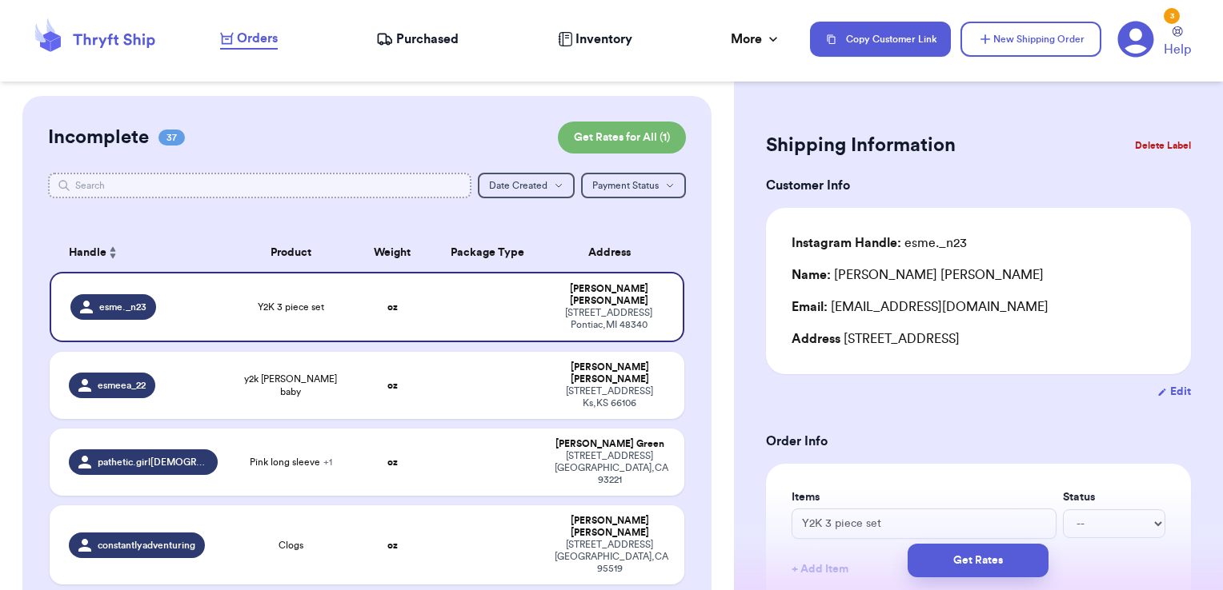
click at [218, 181] on input "text" at bounding box center [260, 186] width 424 height 26
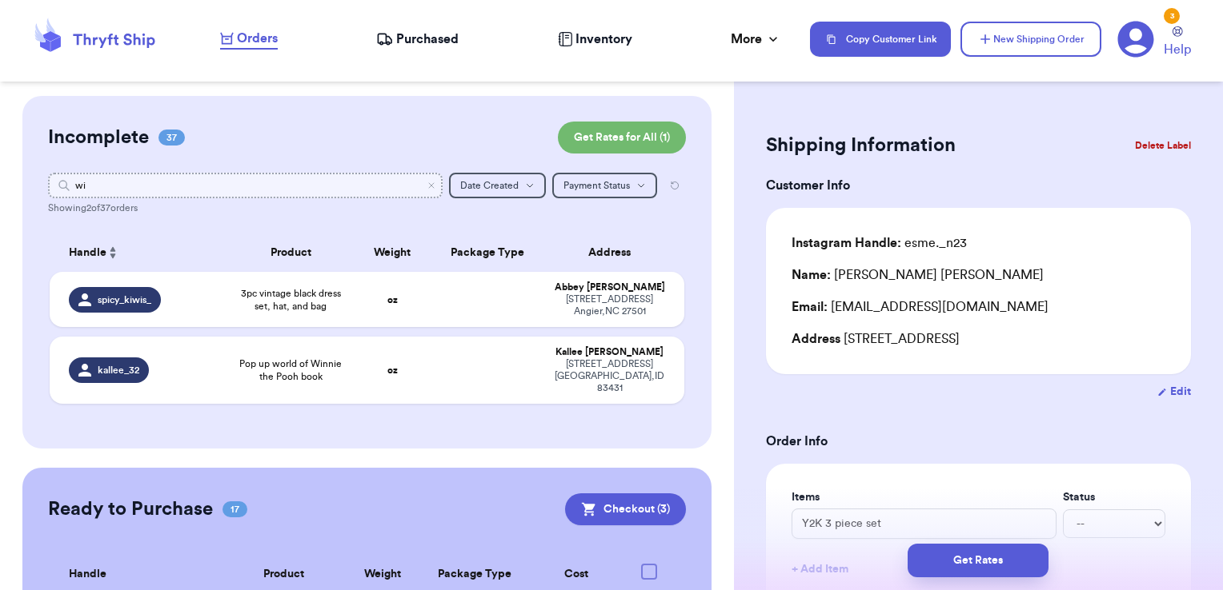
type input "wil"
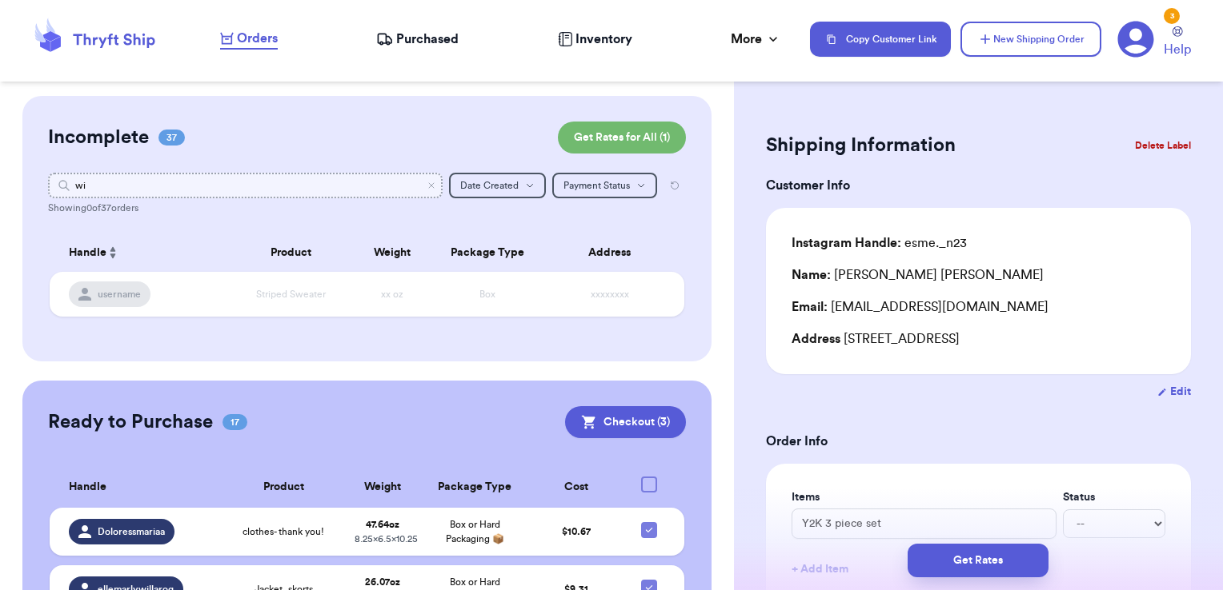
type input "w"
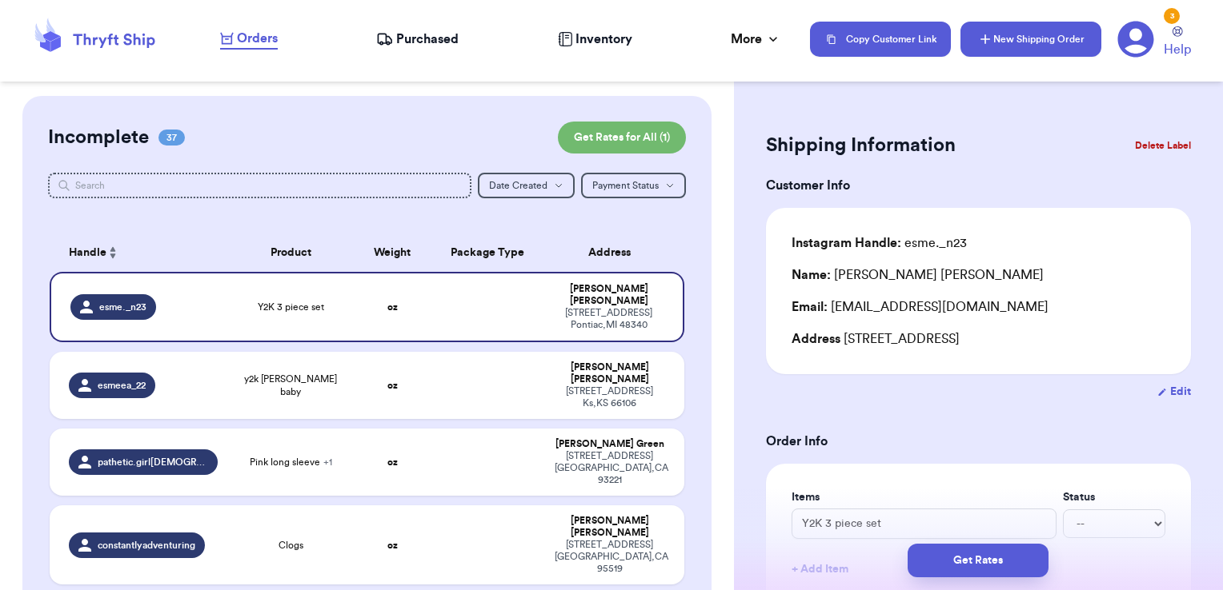
click at [1029, 30] on button "New Shipping Order" at bounding box center [1030, 39] width 141 height 35
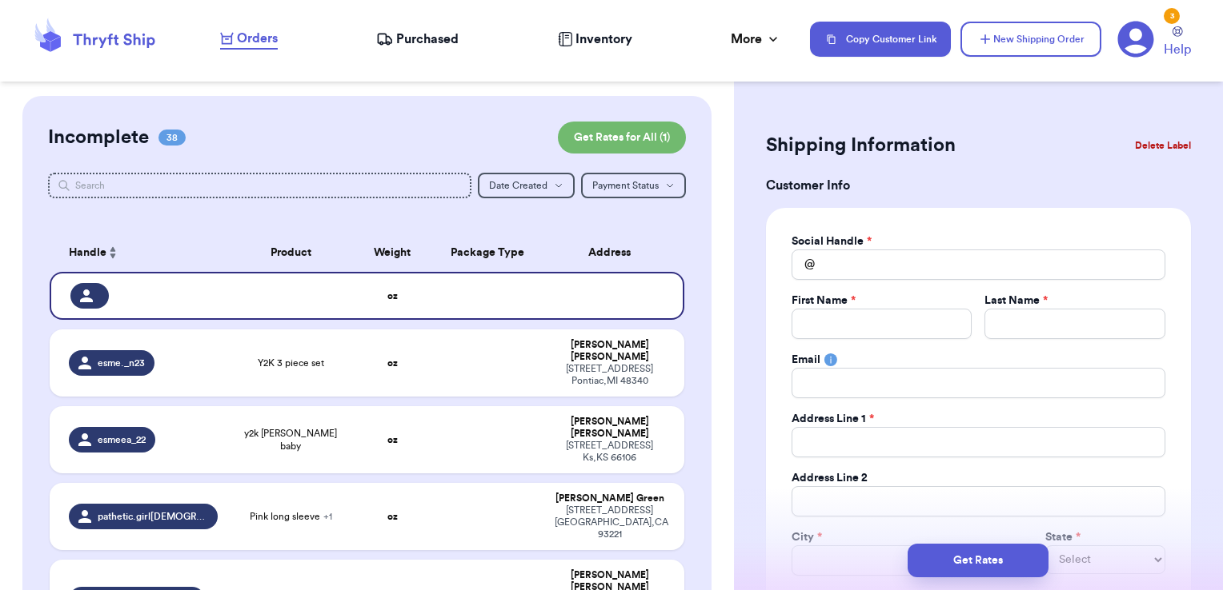
click at [935, 238] on div "Social Handle *" at bounding box center [978, 242] width 374 height 16
click at [931, 277] on input "Total Amount Paid" at bounding box center [978, 265] width 374 height 30
type input "w"
type input "wi"
type input "wil"
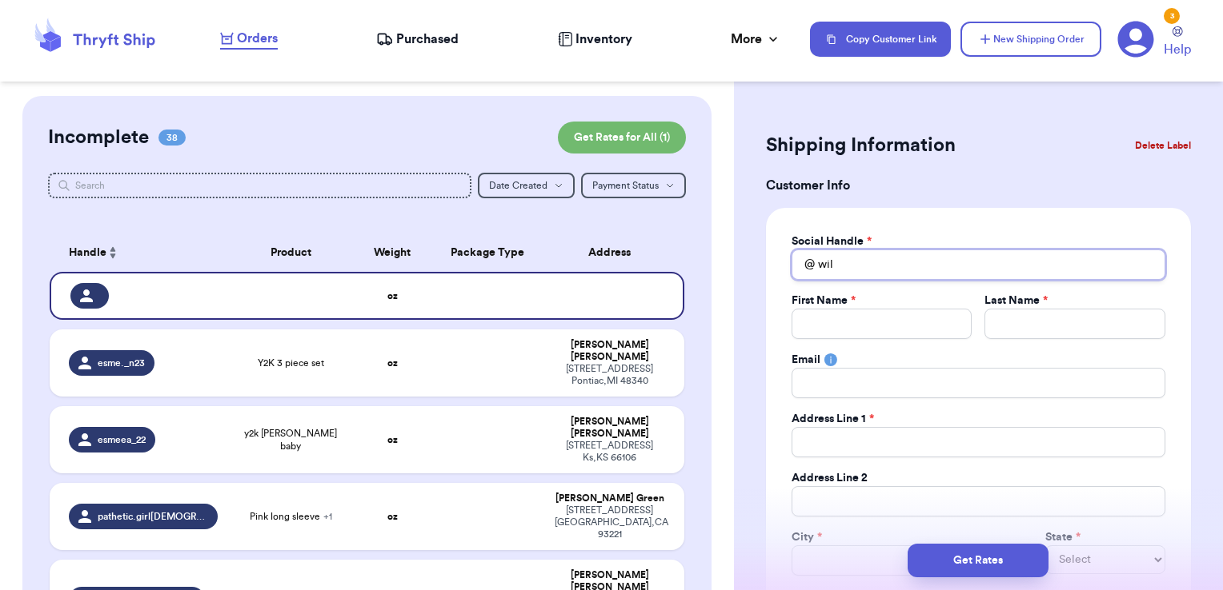
type input "wild"
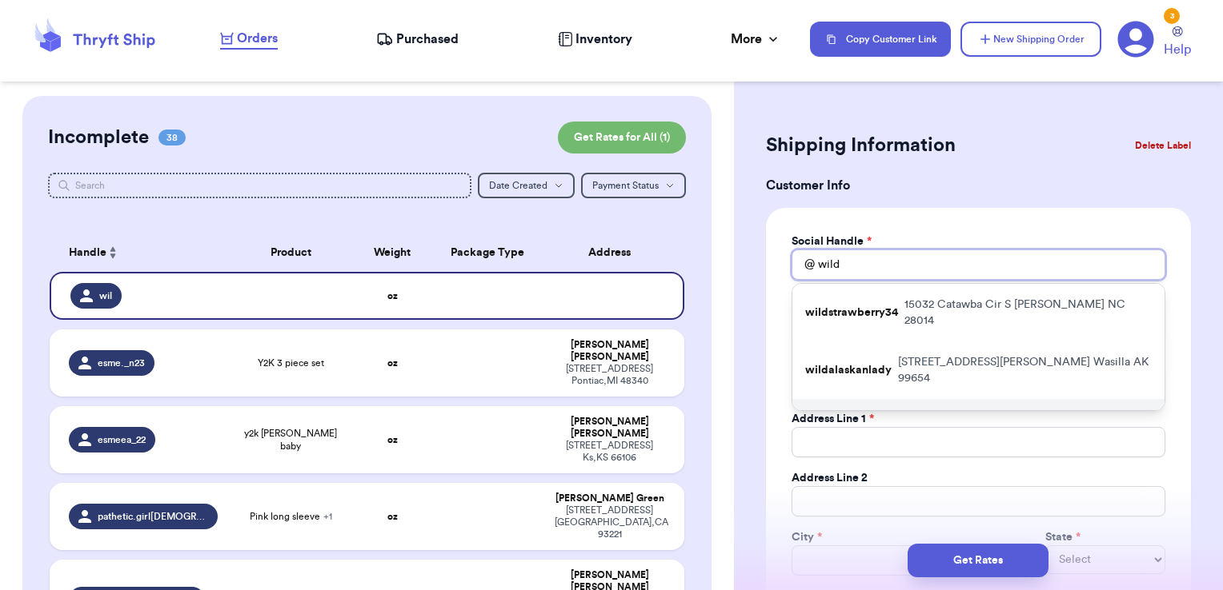
type input "wildc"
type input "wildch"
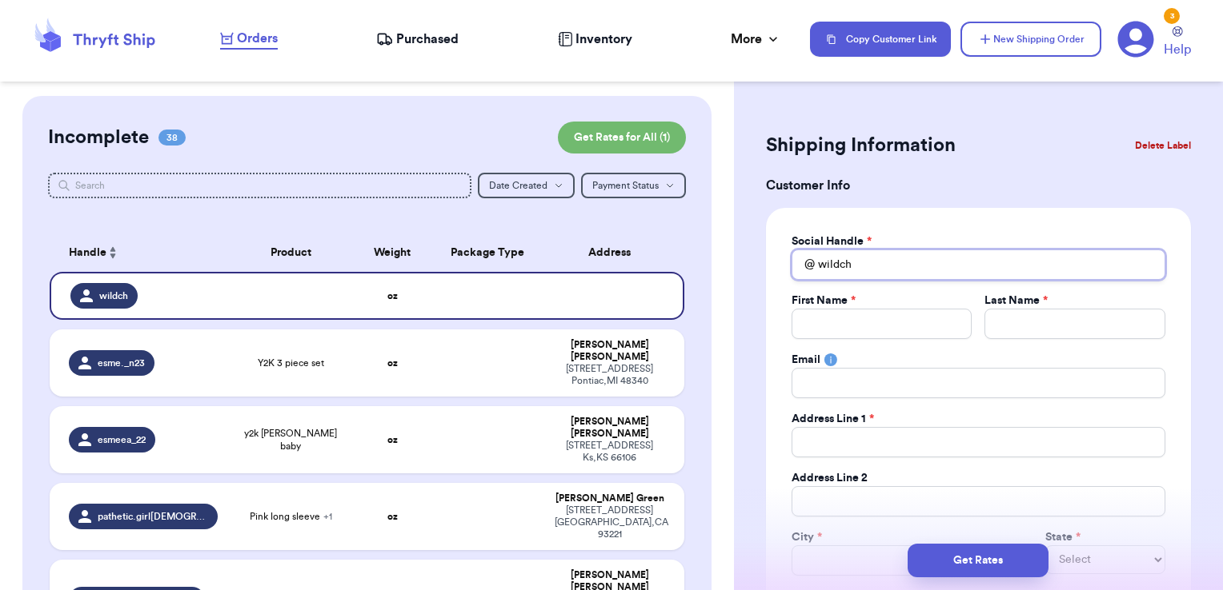
type input "wildc"
type input "wild"
type input "wil"
type input "wi"
type input "w"
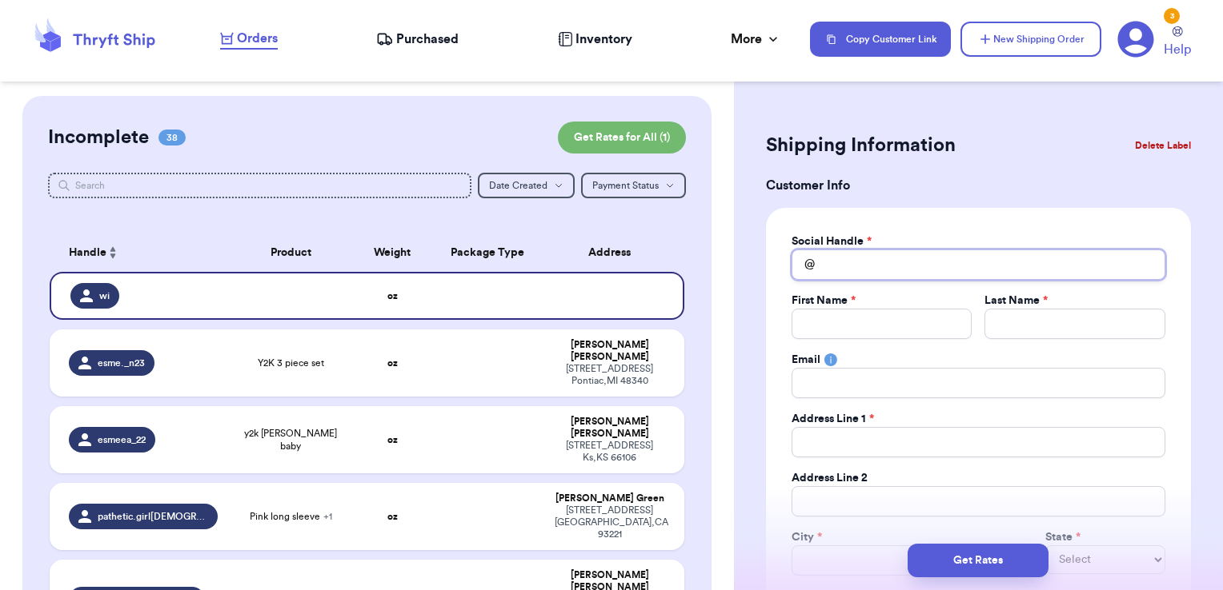
type input "g"
type input "ge"
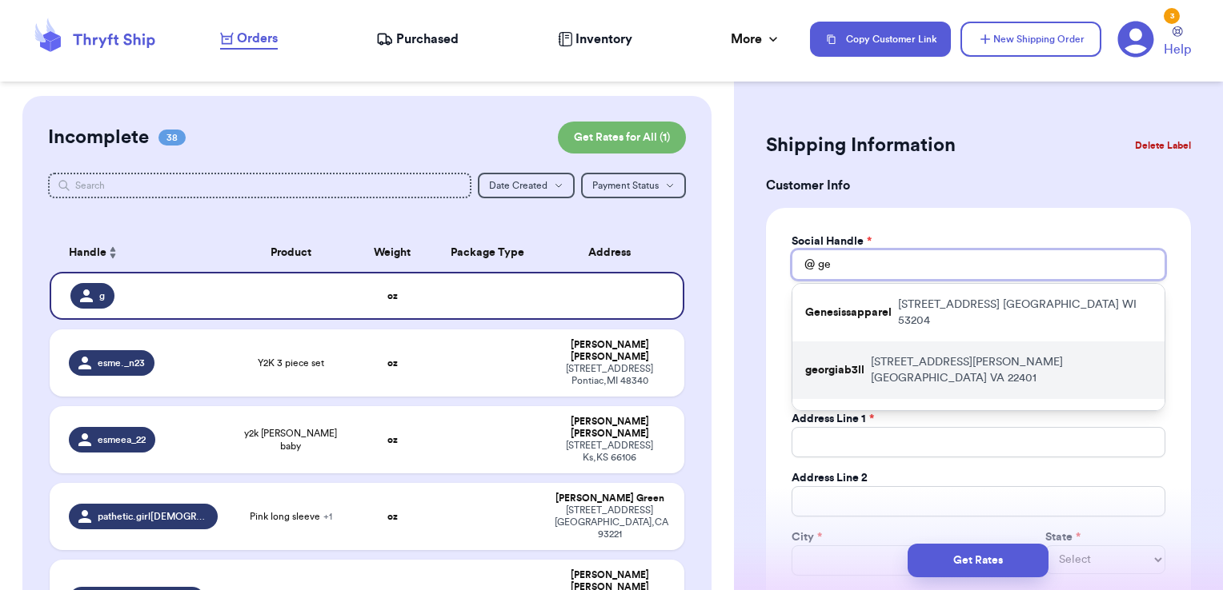
type input "ge"
click at [911, 354] on p "[STREET_ADDRESS][PERSON_NAME]" at bounding box center [1011, 370] width 281 height 32
type input "georgiab3ll"
type input "[US_STATE]"
type input "Bell"
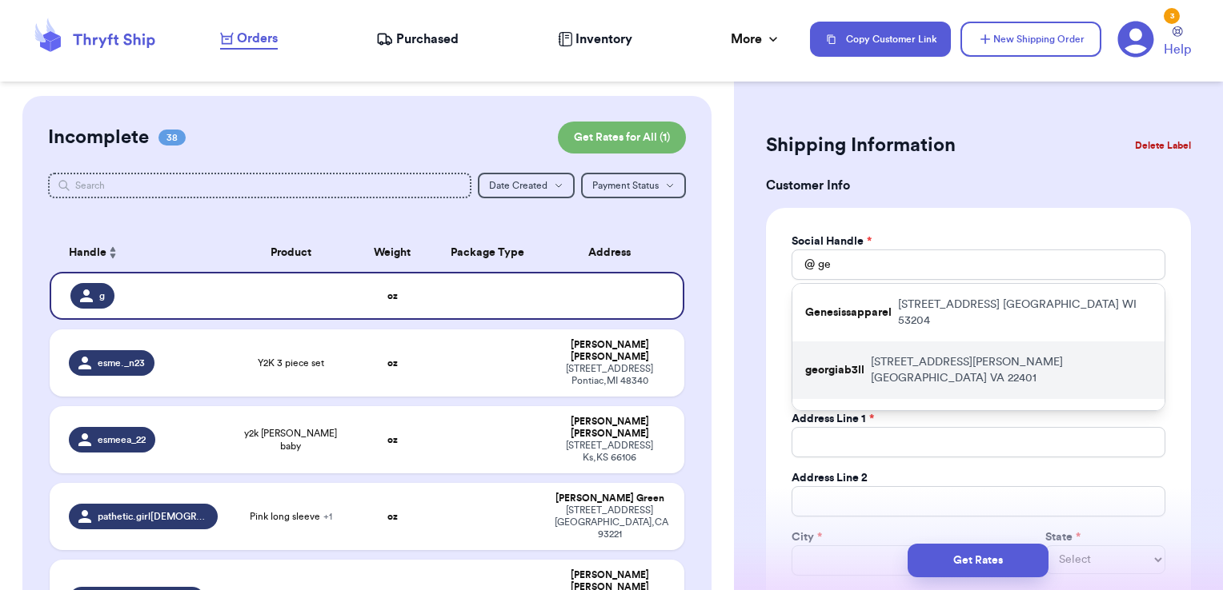
type input "[EMAIL_ADDRESS][DOMAIN_NAME]"
type input "[STREET_ADDRESS][PERSON_NAME]"
type input "[GEOGRAPHIC_DATA]"
select select "VA"
type input "22401"
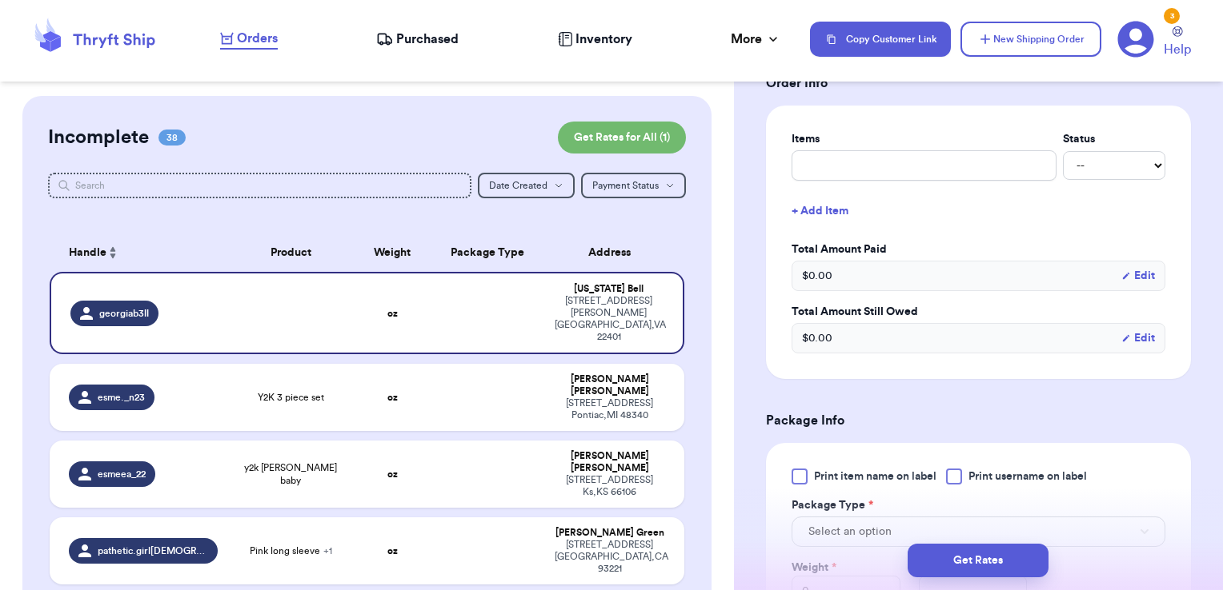
scroll to position [622, 0]
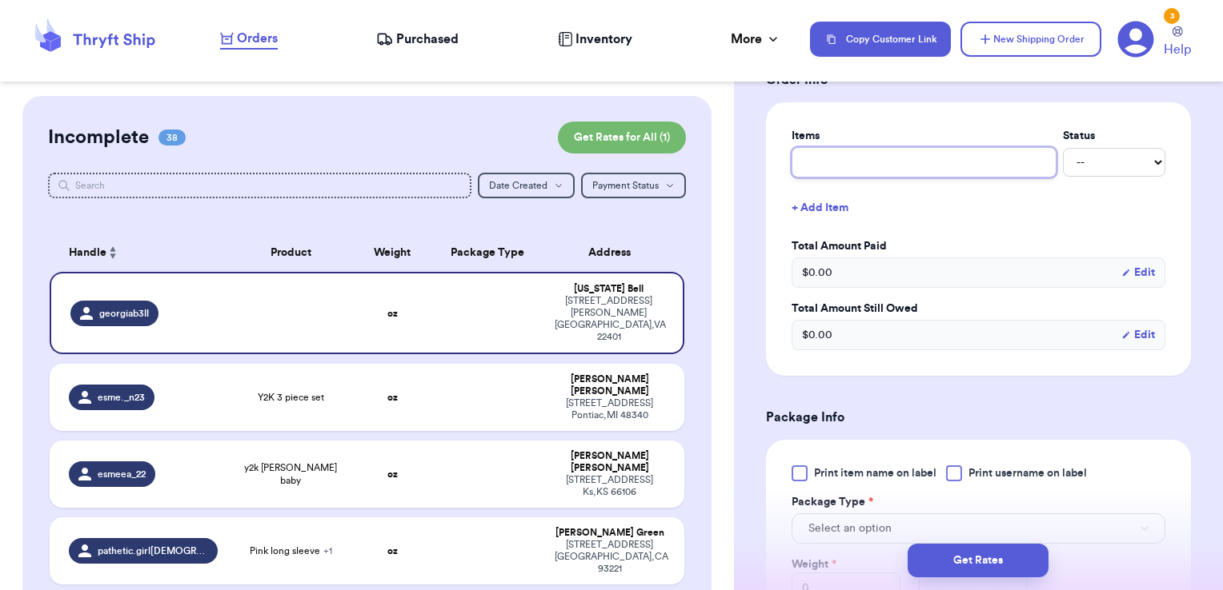
click at [877, 150] on input "text" at bounding box center [923, 162] width 265 height 30
type input "clothes- thank you!"
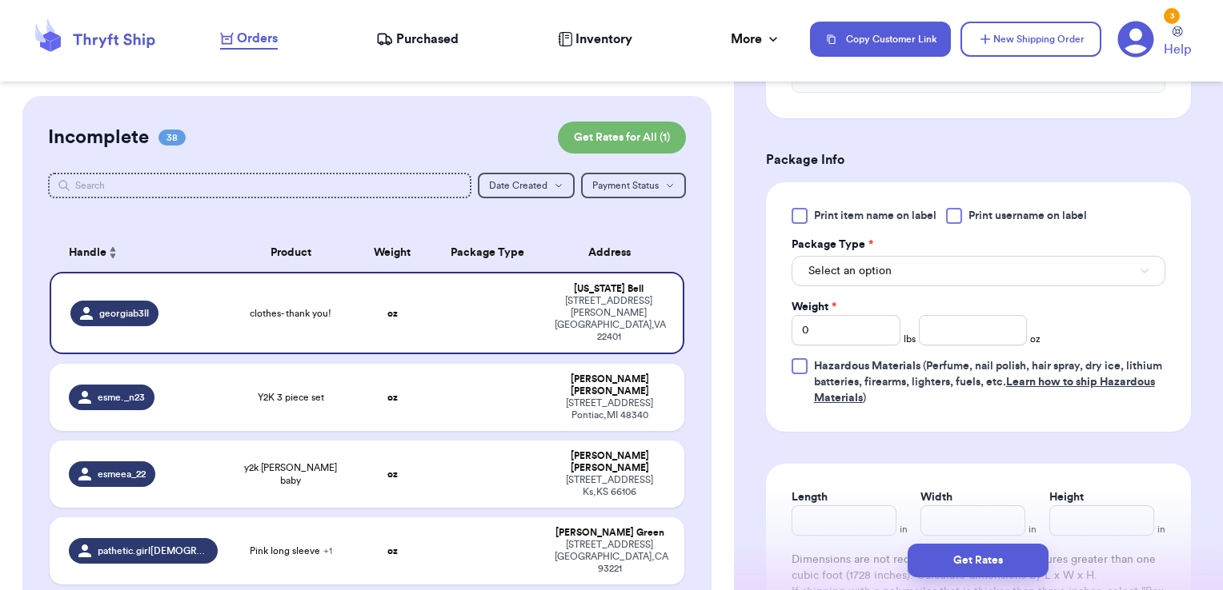
scroll to position [881, 0]
click at [966, 214] on label "Print username on label" at bounding box center [1016, 215] width 141 height 16
click at [0, 0] on input "Print username on label" at bounding box center [0, 0] width 0 height 0
click at [941, 263] on button "Select an option" at bounding box center [978, 270] width 374 height 30
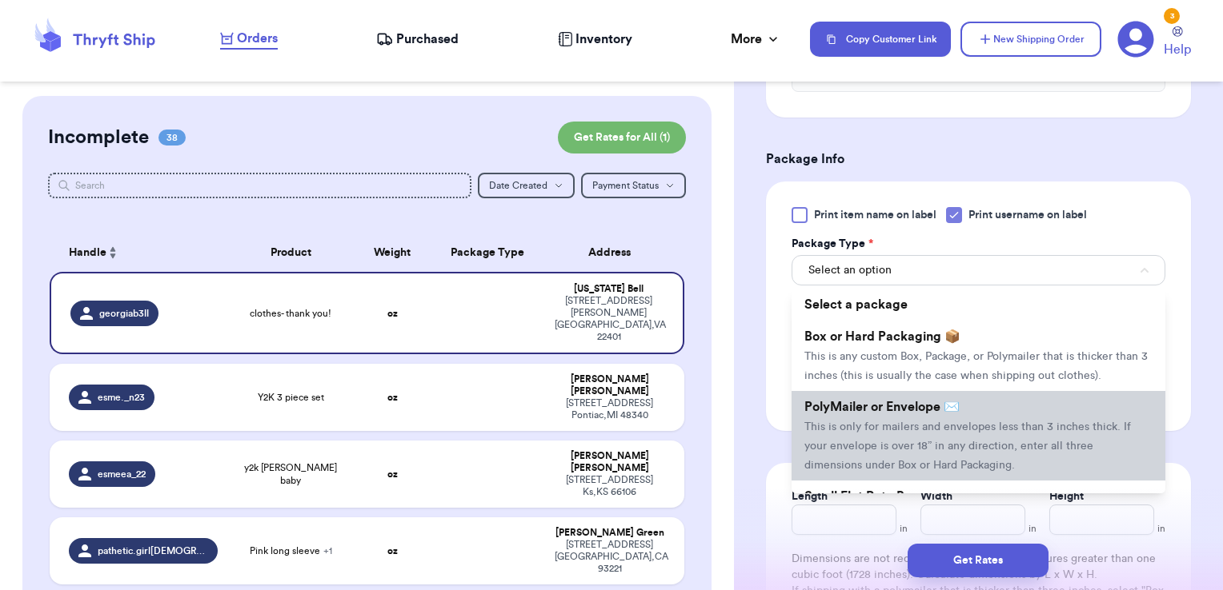
click at [896, 414] on span "PolyMailer or Envelope ✉️" at bounding box center [881, 407] width 155 height 13
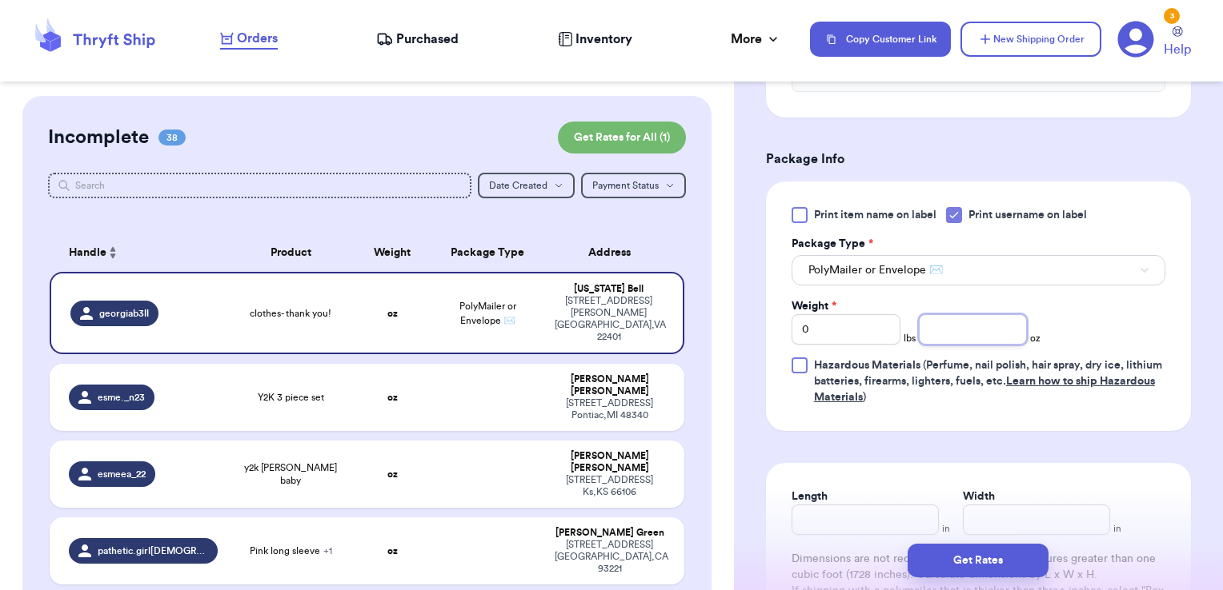
click at [951, 333] on input "number" at bounding box center [973, 329] width 109 height 30
type input "10.78"
click at [999, 562] on button "Get Rates" at bounding box center [977, 561] width 141 height 34
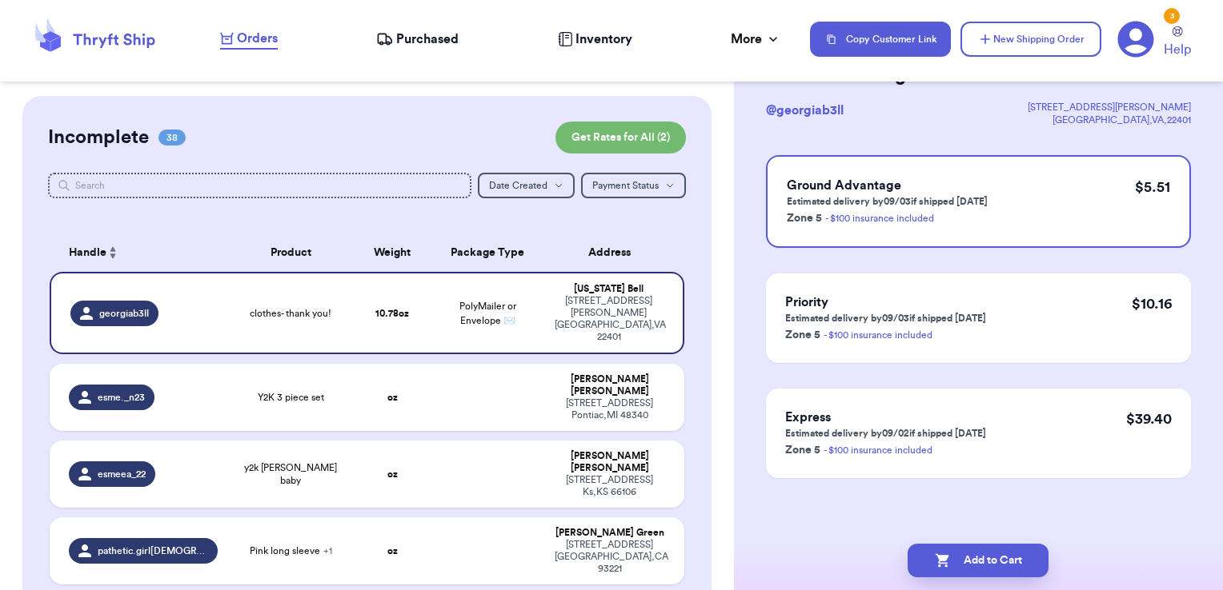
scroll to position [0, 0]
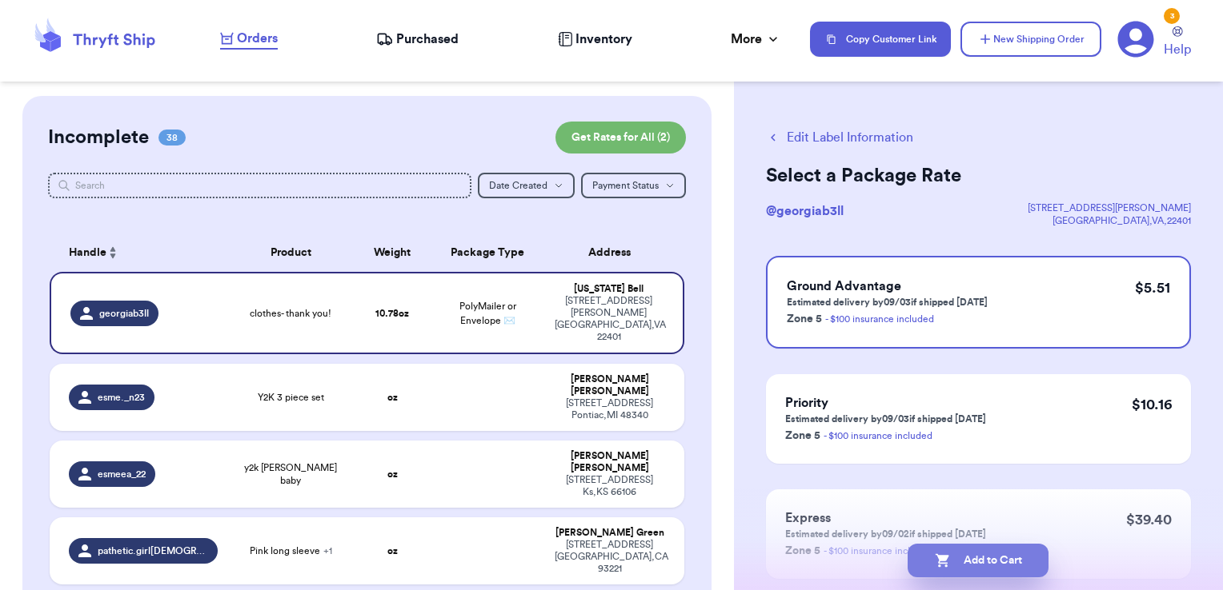
click at [1005, 566] on button "Add to Cart" at bounding box center [977, 561] width 141 height 34
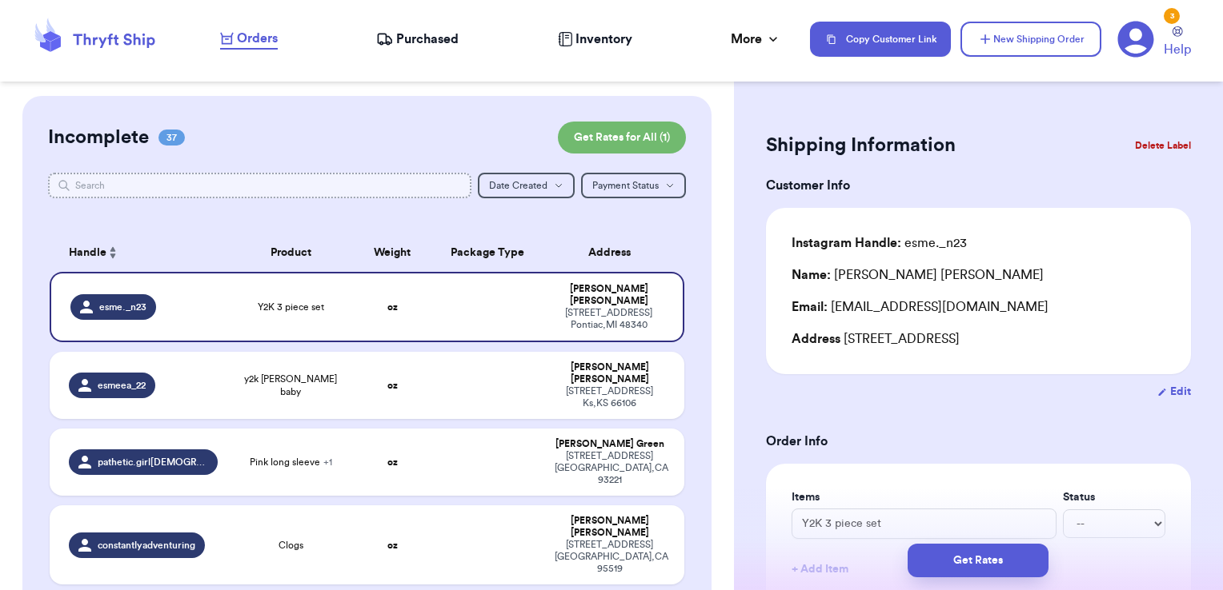
click at [381, 176] on input "text" at bounding box center [260, 186] width 424 height 26
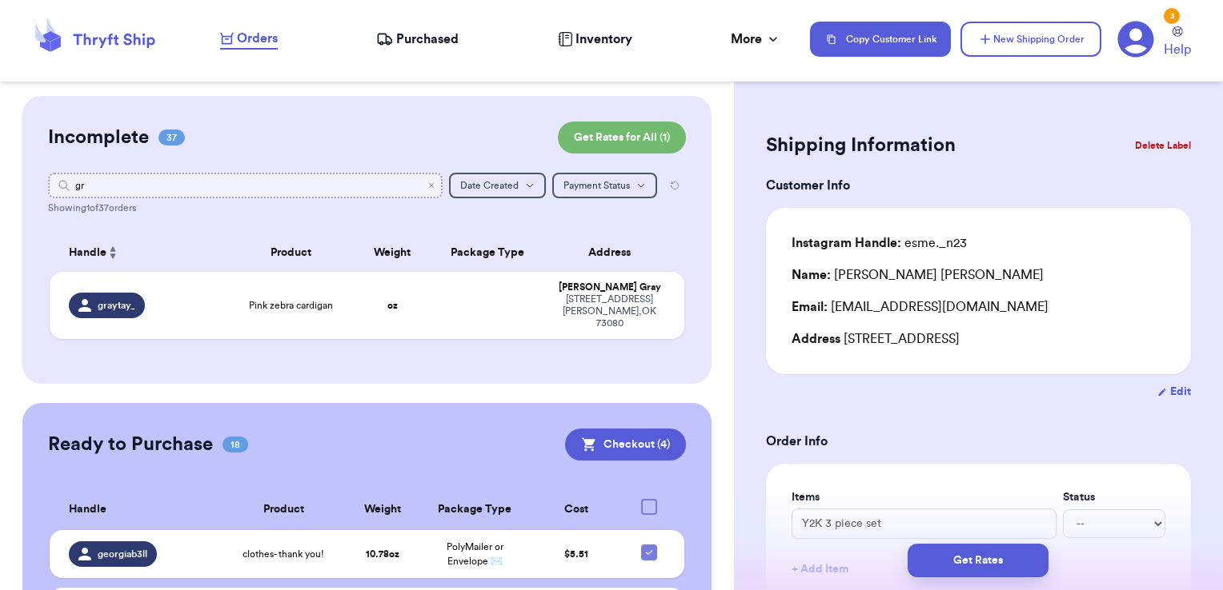
type input "gra"
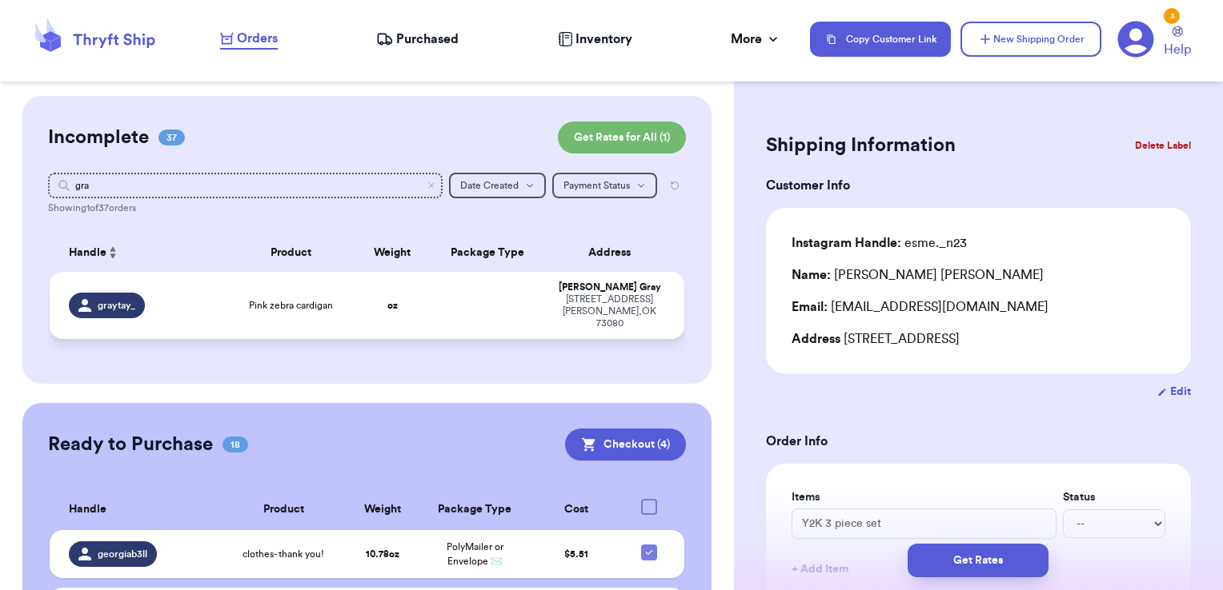
click at [518, 310] on td at bounding box center [487, 305] width 114 height 67
type input "Pink zebra cardigan"
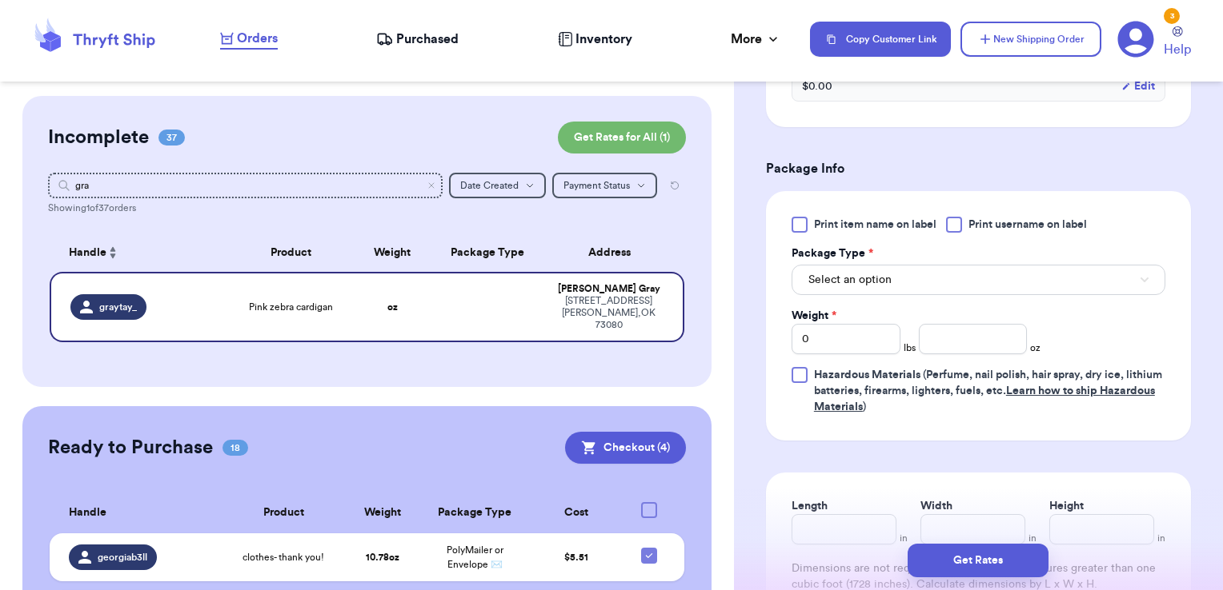
scroll to position [611, 0]
click at [978, 218] on span "Print username on label" at bounding box center [1027, 224] width 118 height 16
click at [0, 0] on input "Print username on label" at bounding box center [0, 0] width 0 height 0
click at [948, 266] on button "Select an option" at bounding box center [978, 279] width 374 height 30
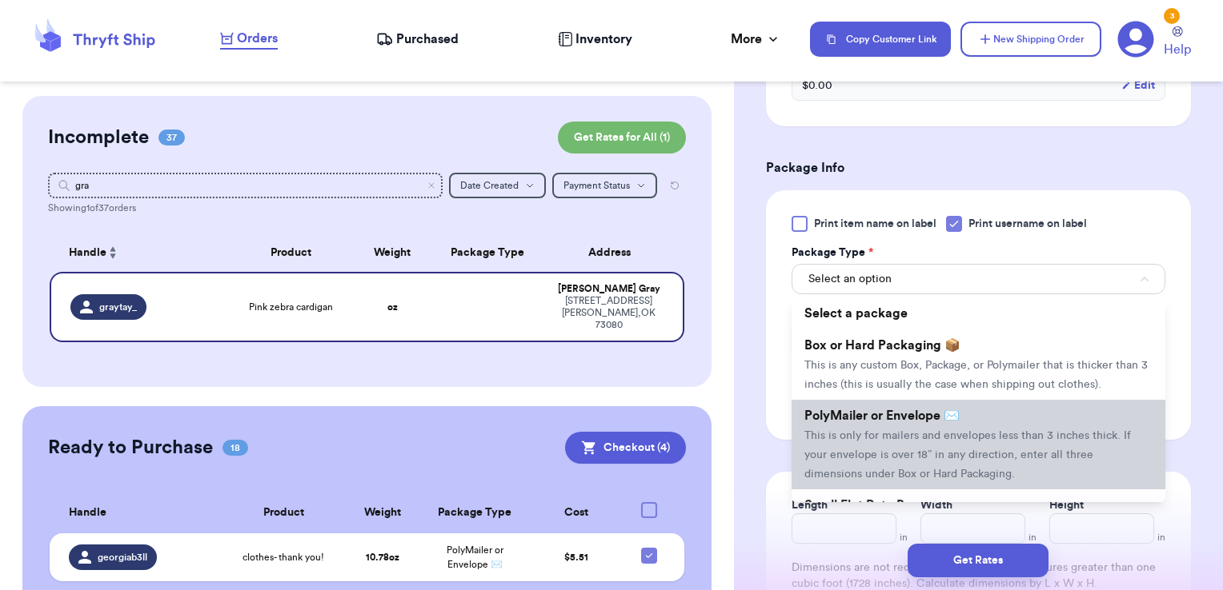
click at [887, 422] on span "PolyMailer or Envelope ✉️" at bounding box center [881, 416] width 155 height 13
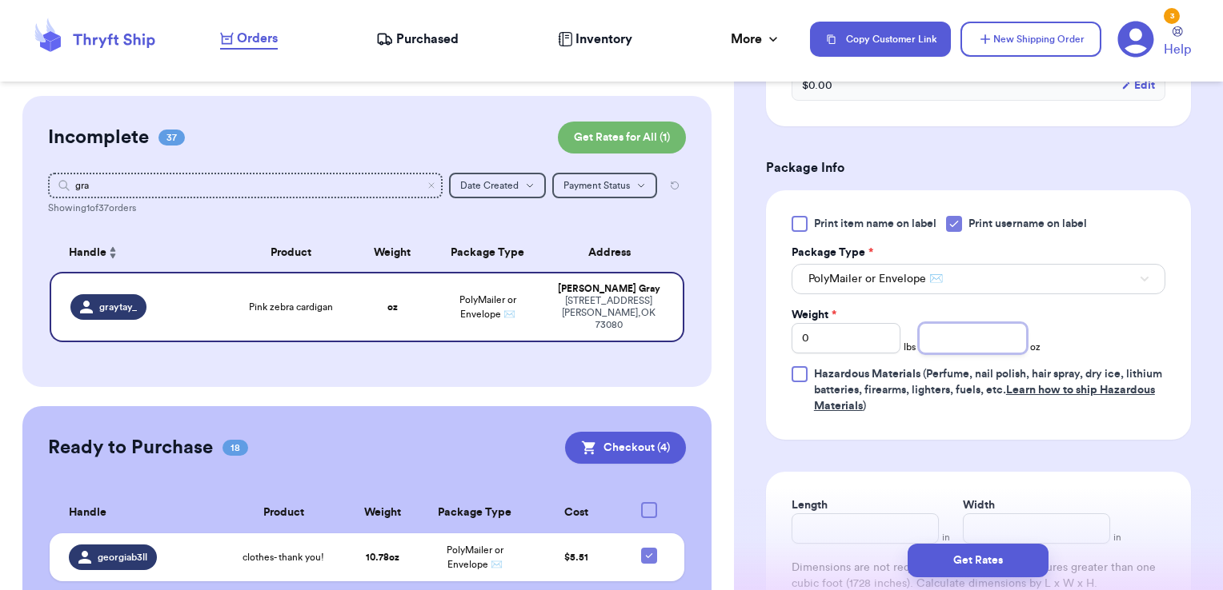
click at [970, 334] on input "number" at bounding box center [973, 338] width 109 height 30
type input "7.53"
click at [1012, 558] on button "Get Rates" at bounding box center [977, 561] width 141 height 34
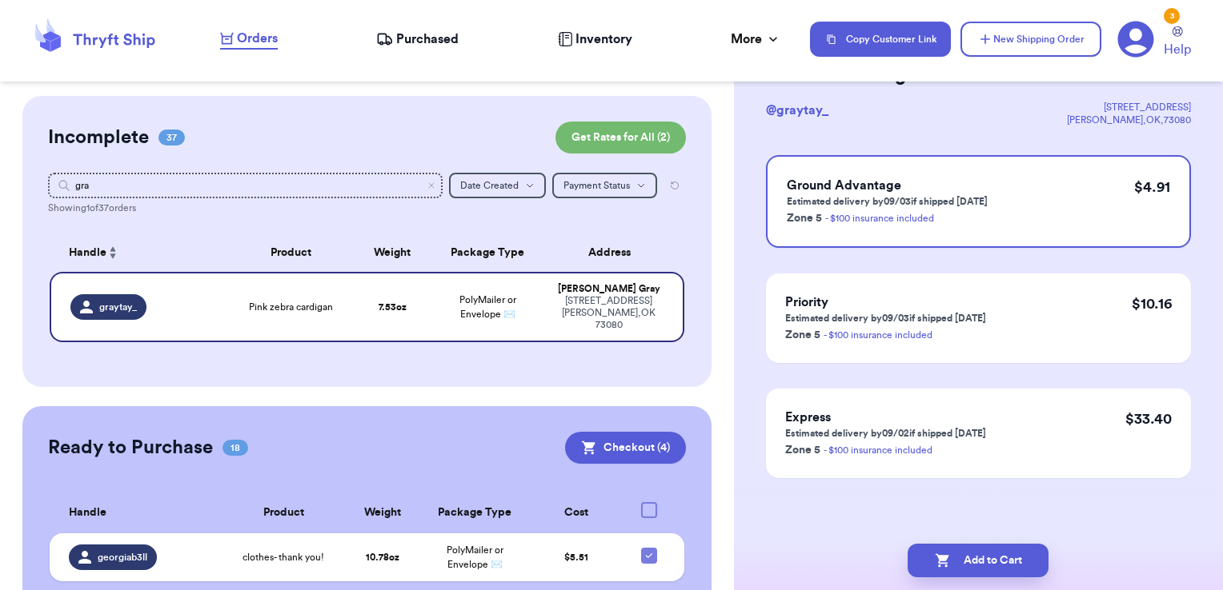
scroll to position [0, 0]
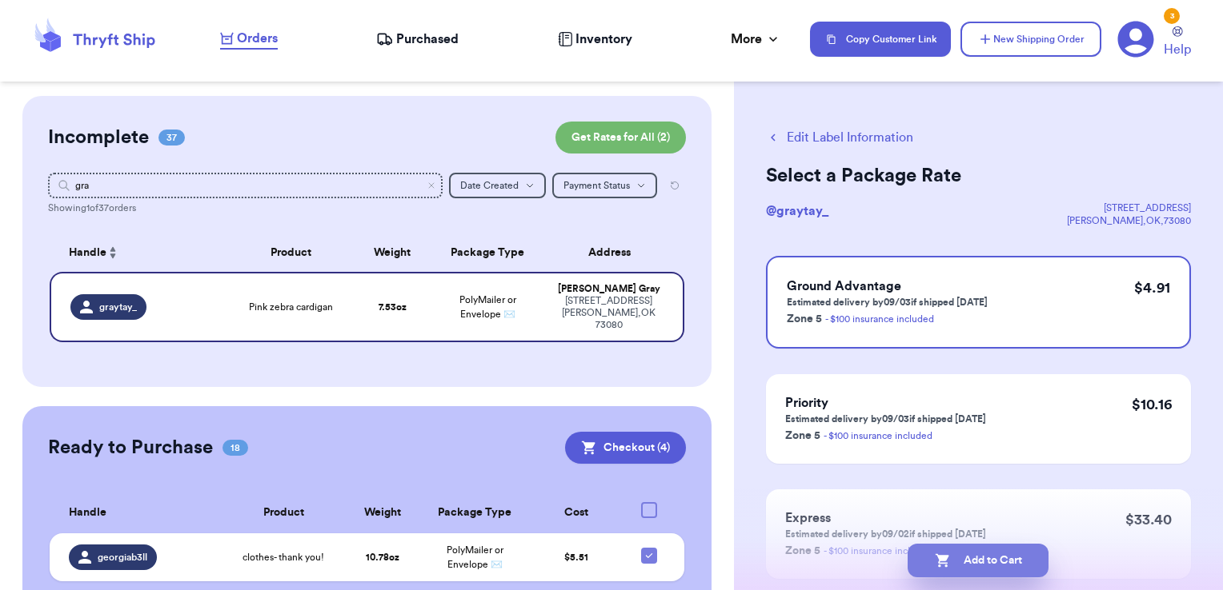
click at [1026, 546] on button "Add to Cart" at bounding box center [977, 561] width 141 height 34
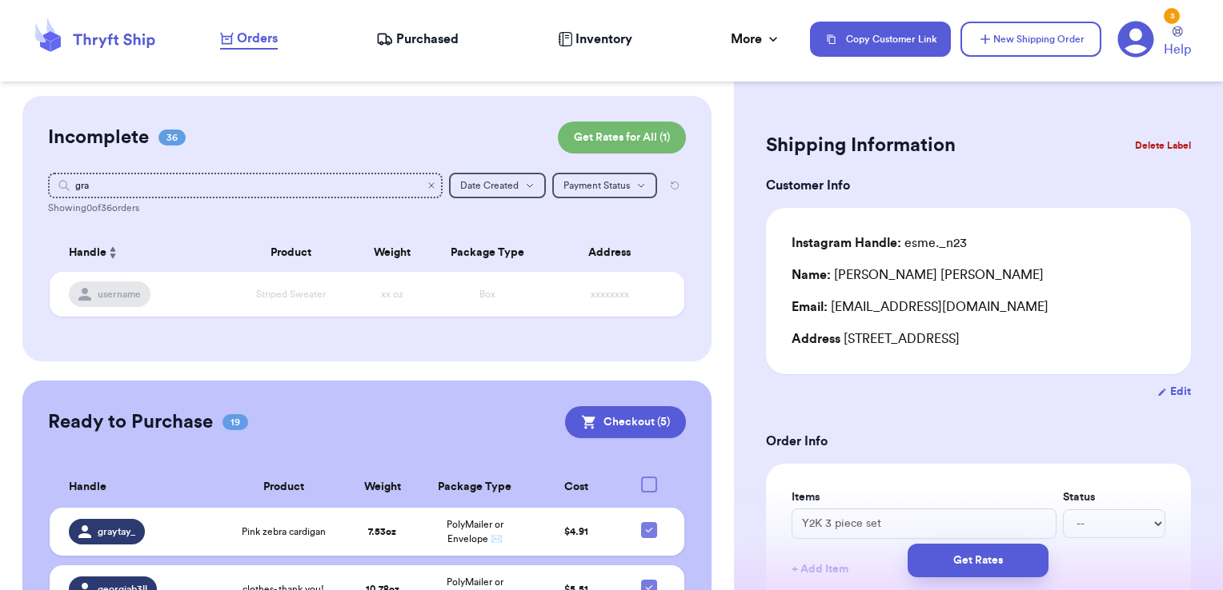
click at [429, 183] on icon "Clear search" at bounding box center [431, 185] width 5 height 5
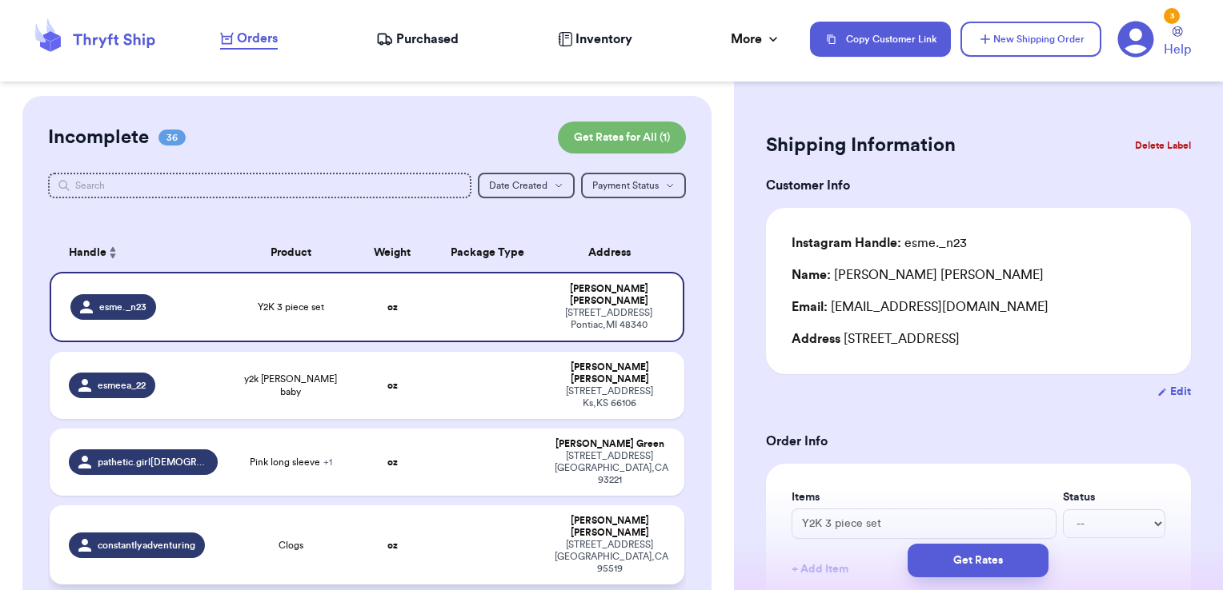
click at [435, 506] on td at bounding box center [487, 545] width 114 height 79
type input "Clogs"
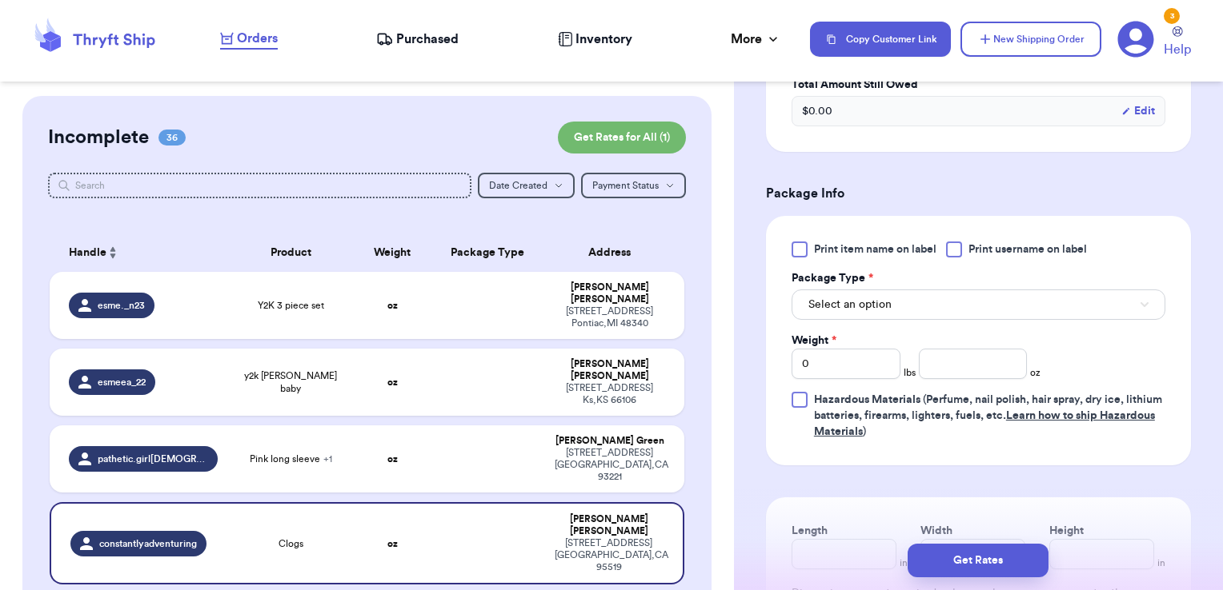
scroll to position [593, 0]
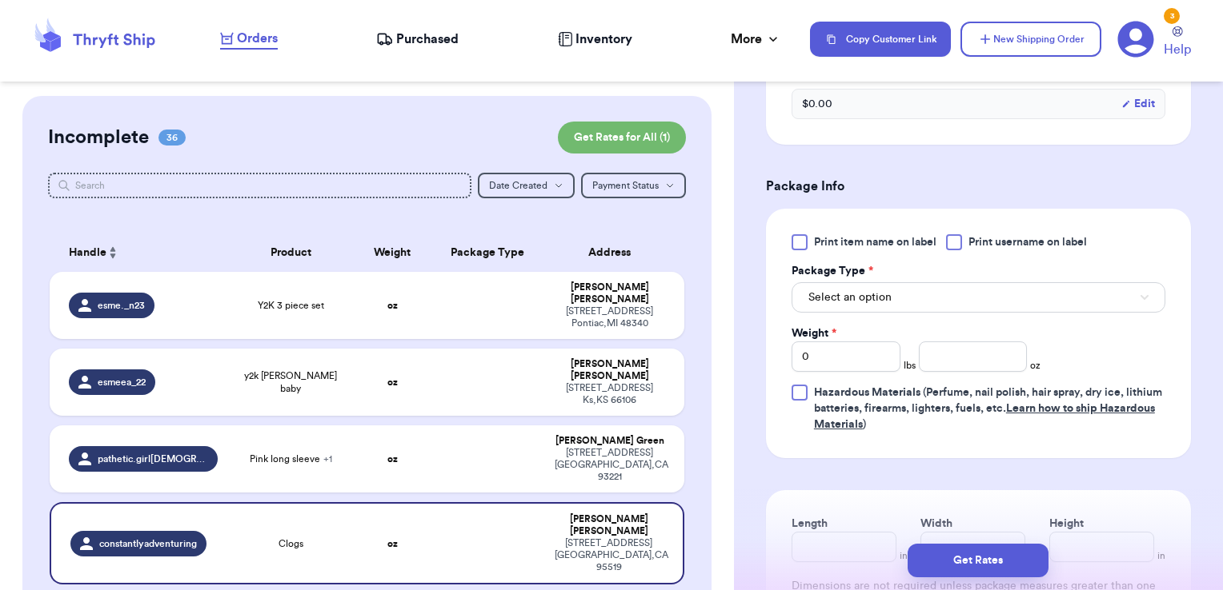
click at [976, 238] on span "Print username on label" at bounding box center [1027, 242] width 118 height 16
click at [0, 0] on input "Print username on label" at bounding box center [0, 0] width 0 height 0
click at [923, 298] on button "Select an option" at bounding box center [978, 297] width 374 height 30
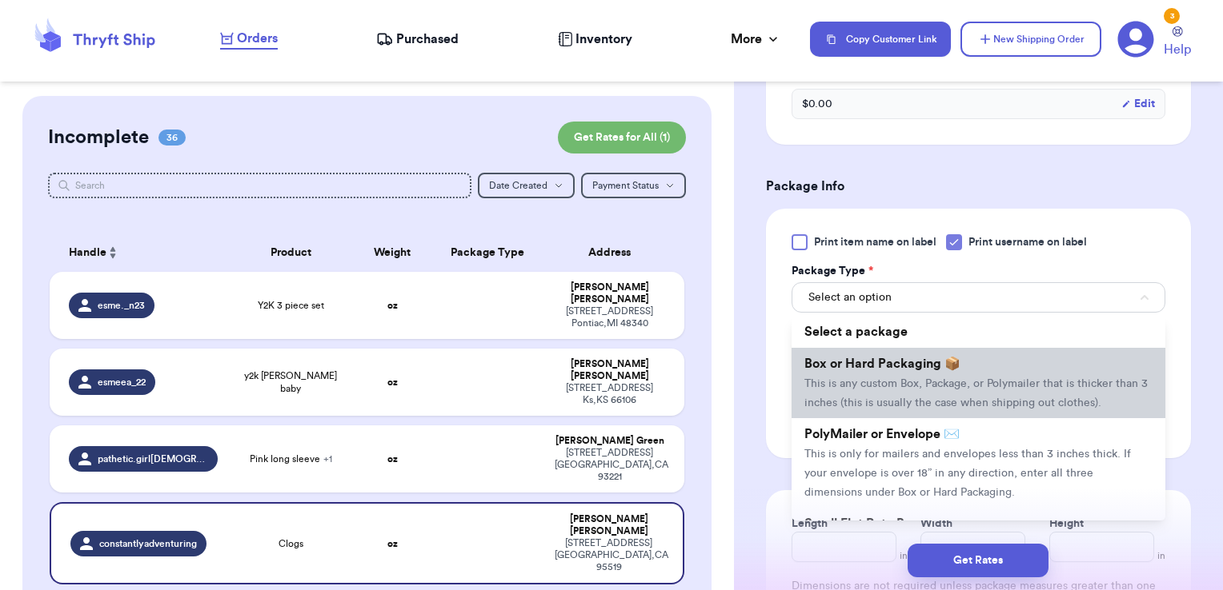
click at [889, 359] on span "Box or Hard Packaging 📦" at bounding box center [882, 364] width 156 height 13
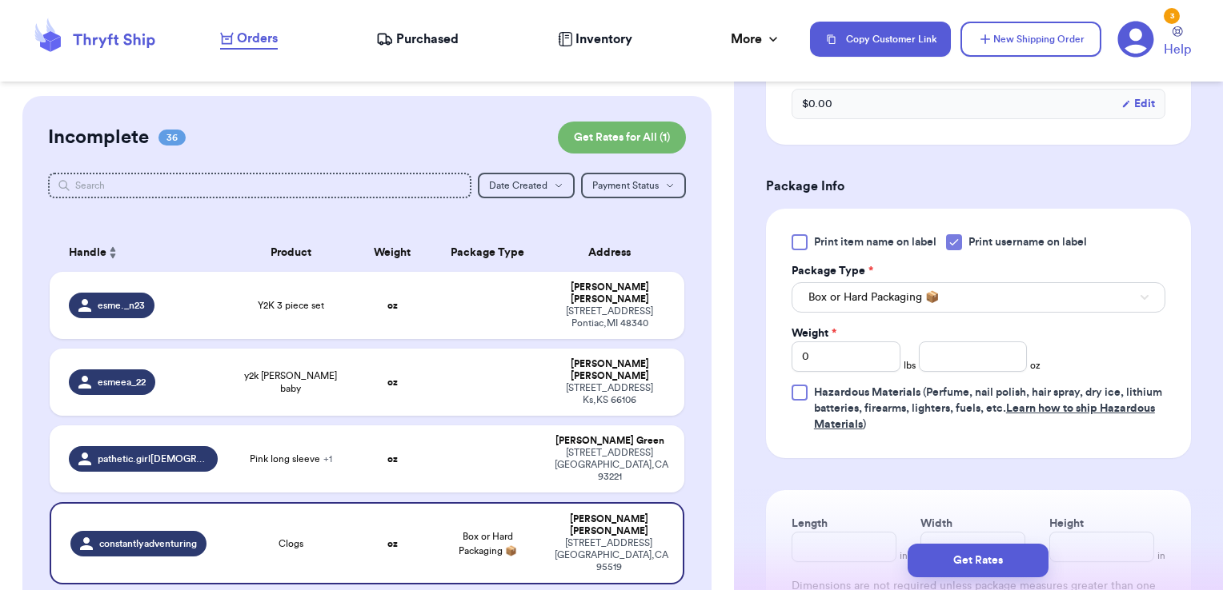
scroll to position [662, 0]
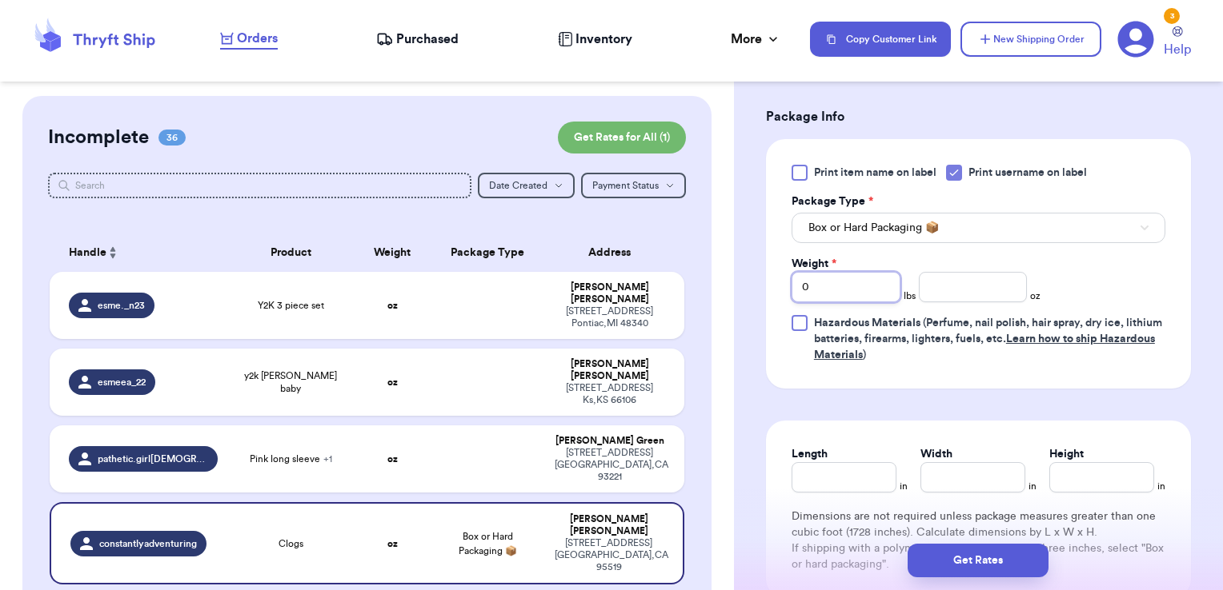
drag, startPoint x: 822, startPoint y: 289, endPoint x: 725, endPoint y: 255, distance: 102.5
click at [725, 255] on div "Customer Link New Order Incomplete 36 Get Rates for All ( 1 ) Get Rates for All…" at bounding box center [611, 295] width 1223 height 590
type input "1"
type input "5.43"
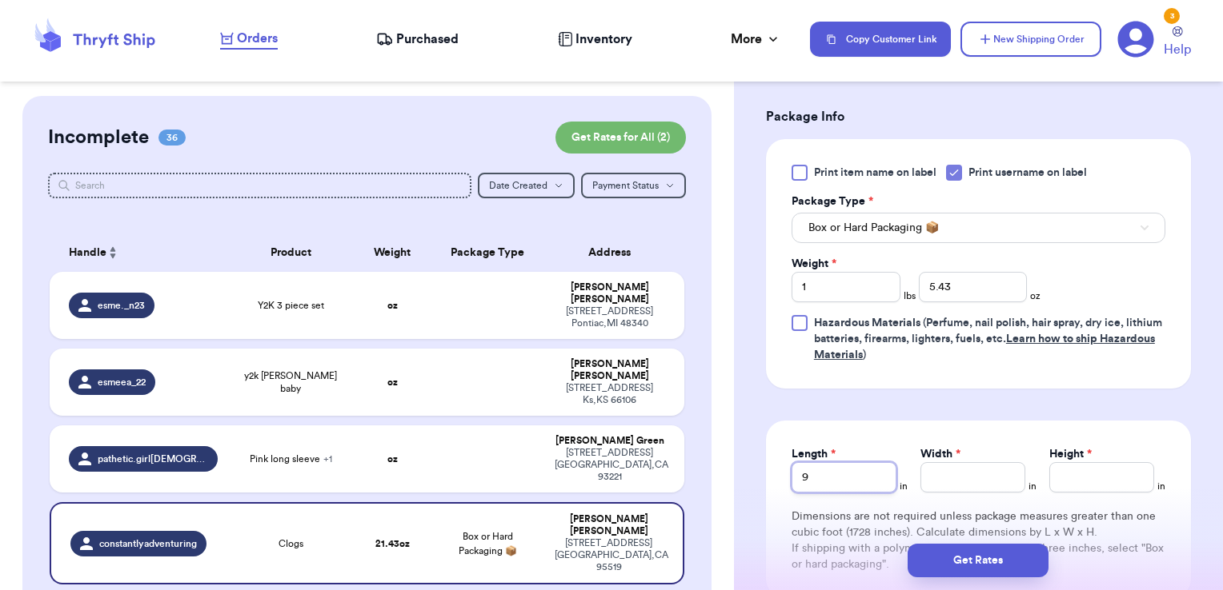
type input "9"
type input "8"
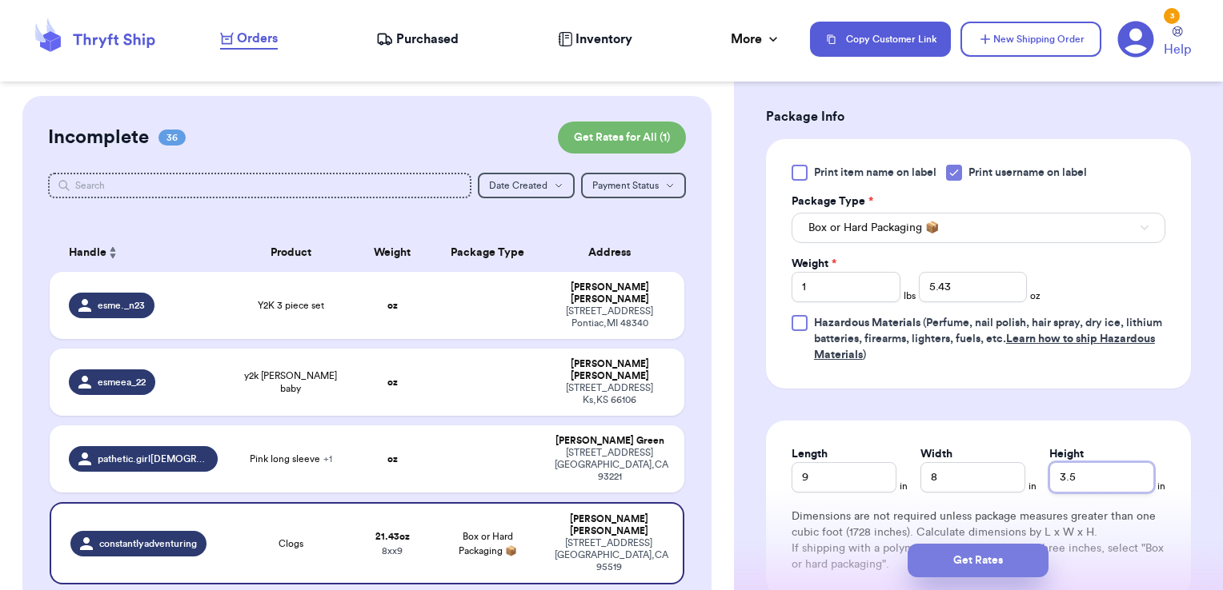
type input "3.5"
click at [950, 563] on button "Get Rates" at bounding box center [977, 561] width 141 height 34
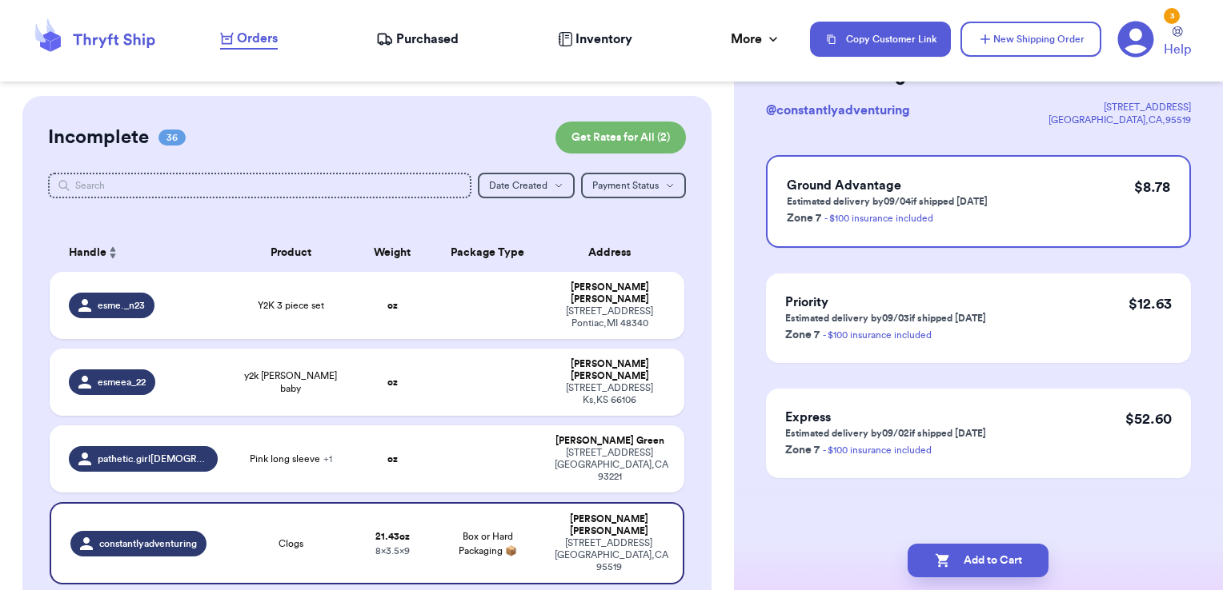
scroll to position [0, 0]
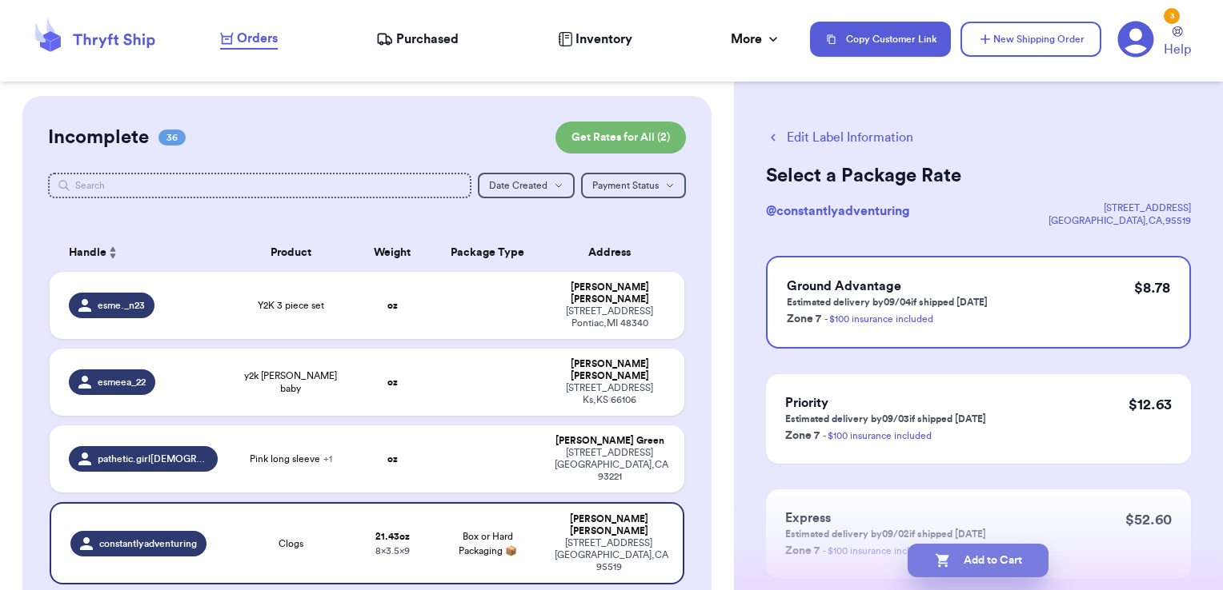
click at [993, 558] on button "Add to Cart" at bounding box center [977, 561] width 141 height 34
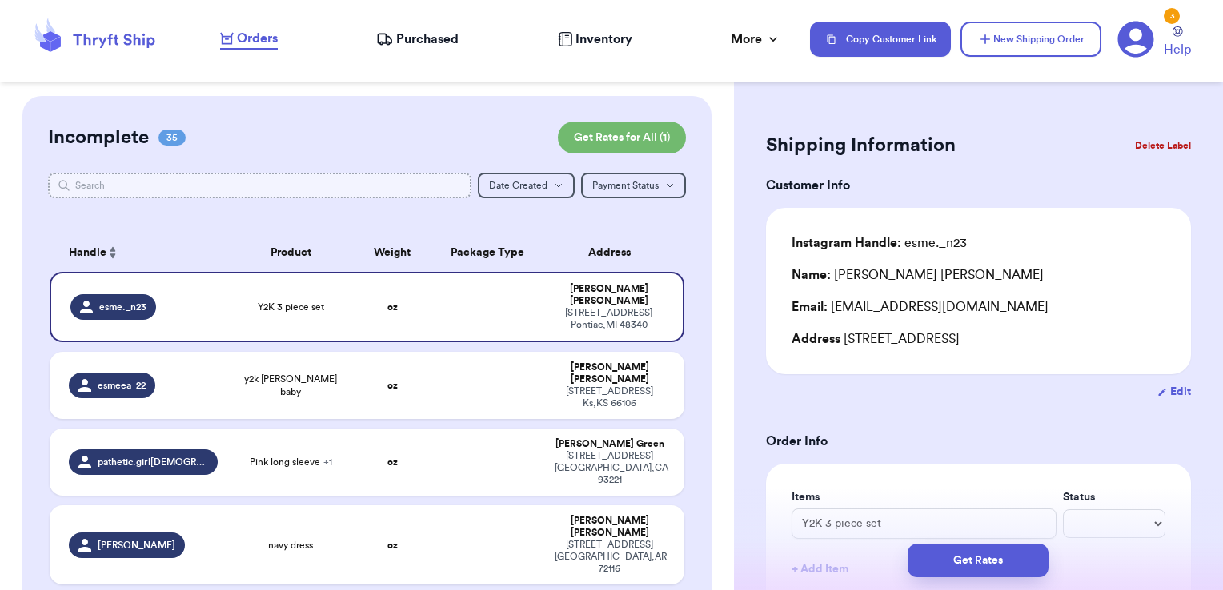
click at [385, 190] on input "text" at bounding box center [260, 186] width 424 height 26
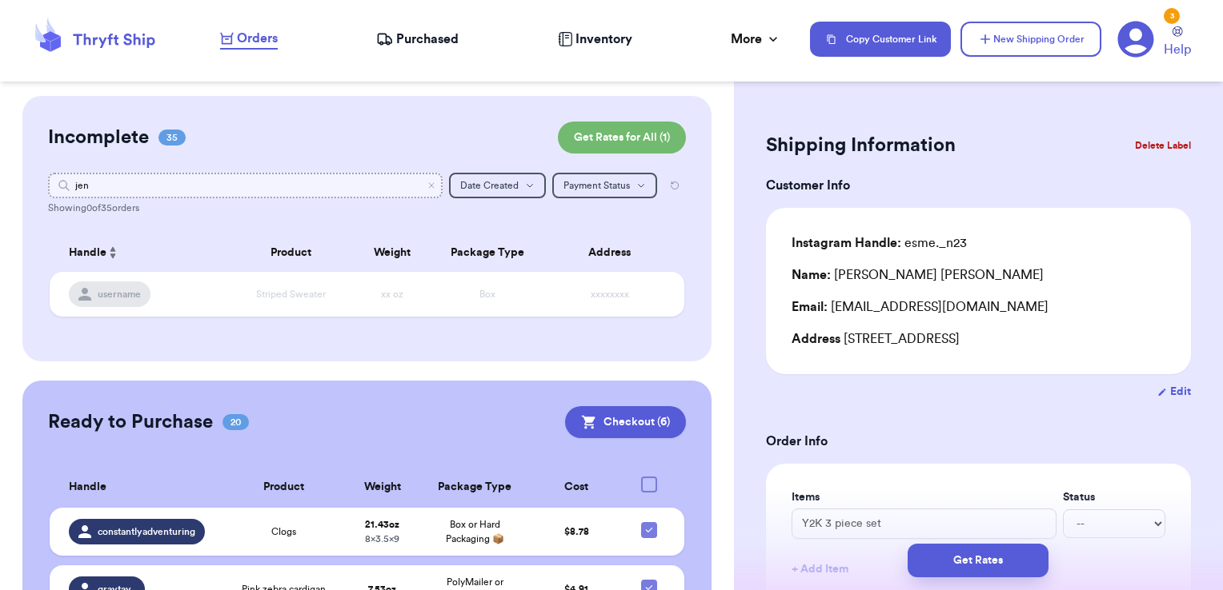
type input "jenn"
type input "je"
type input "j"
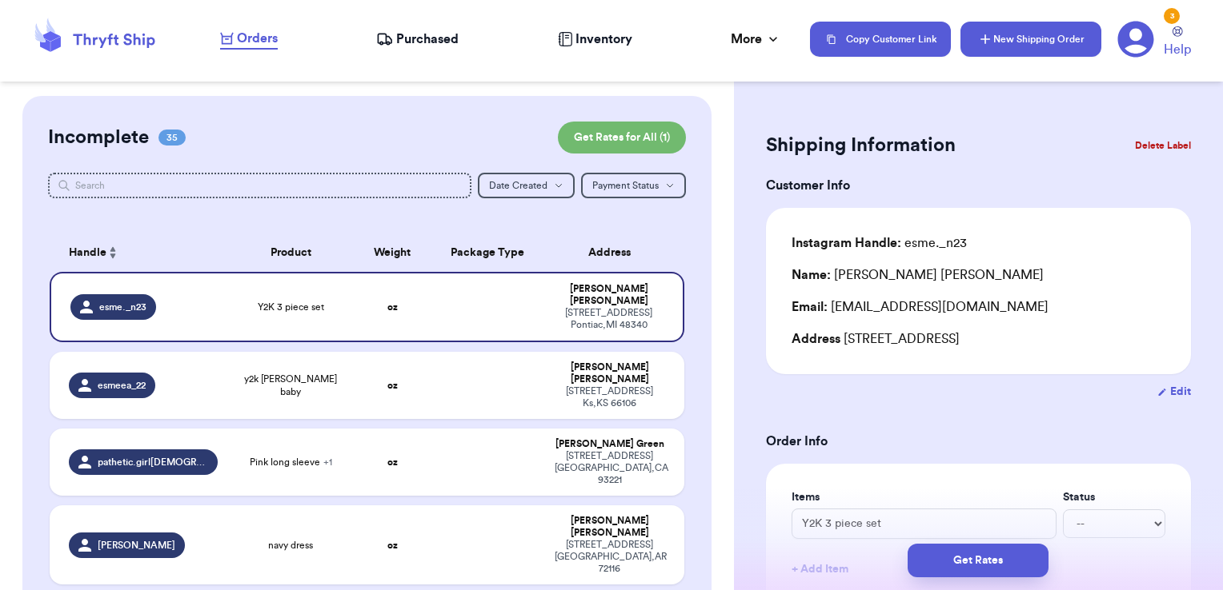
click at [992, 27] on button "New Shipping Order" at bounding box center [1030, 39] width 141 height 35
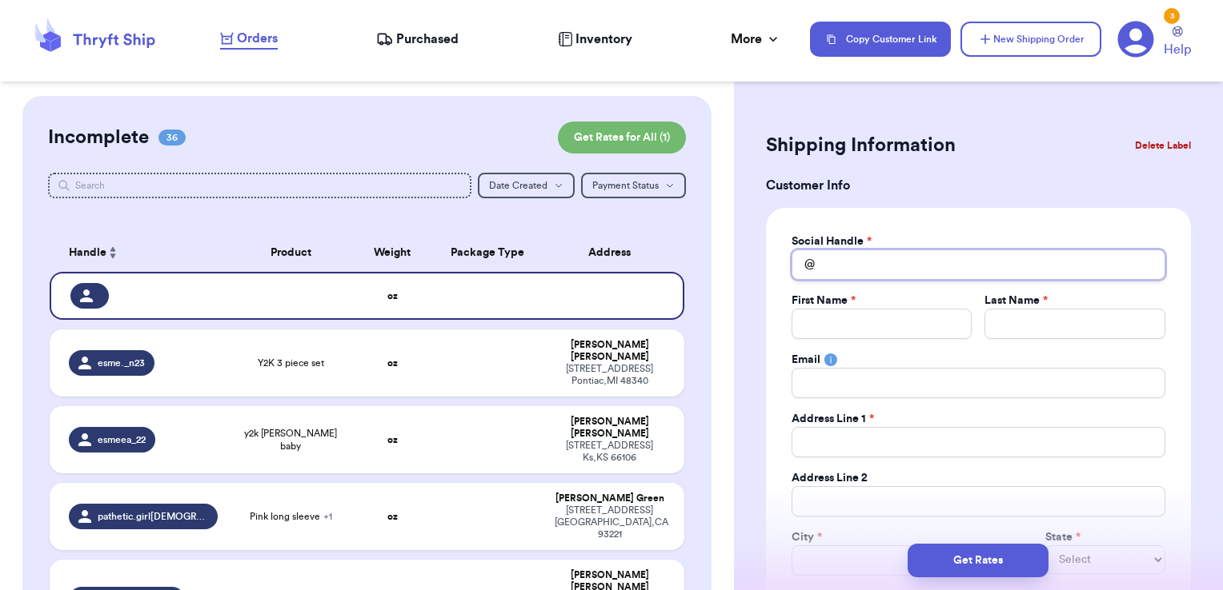
click at [881, 270] on input "Total Amount Paid" at bounding box center [978, 265] width 374 height 30
type input "j"
type input "je"
type input "jen"
type input "jenn"
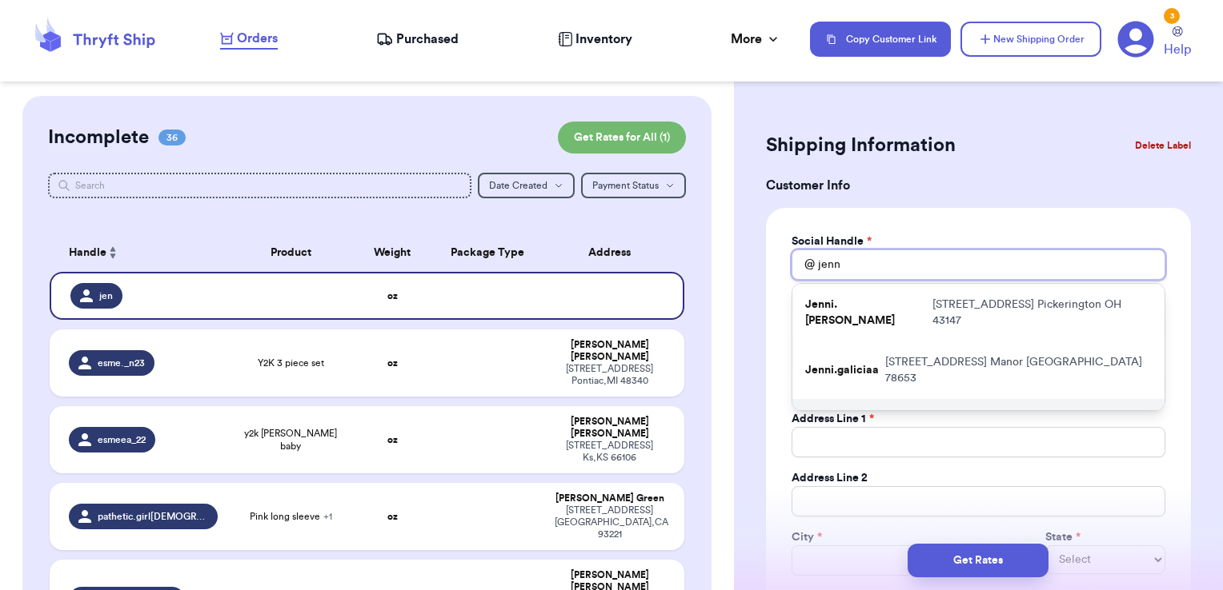
type input "jenn"
click at [890, 412] on p "[STREET_ADDRESS][PERSON_NAME]" at bounding box center [1007, 428] width 288 height 32
type input "jenntxday"
type input "[PERSON_NAME]"
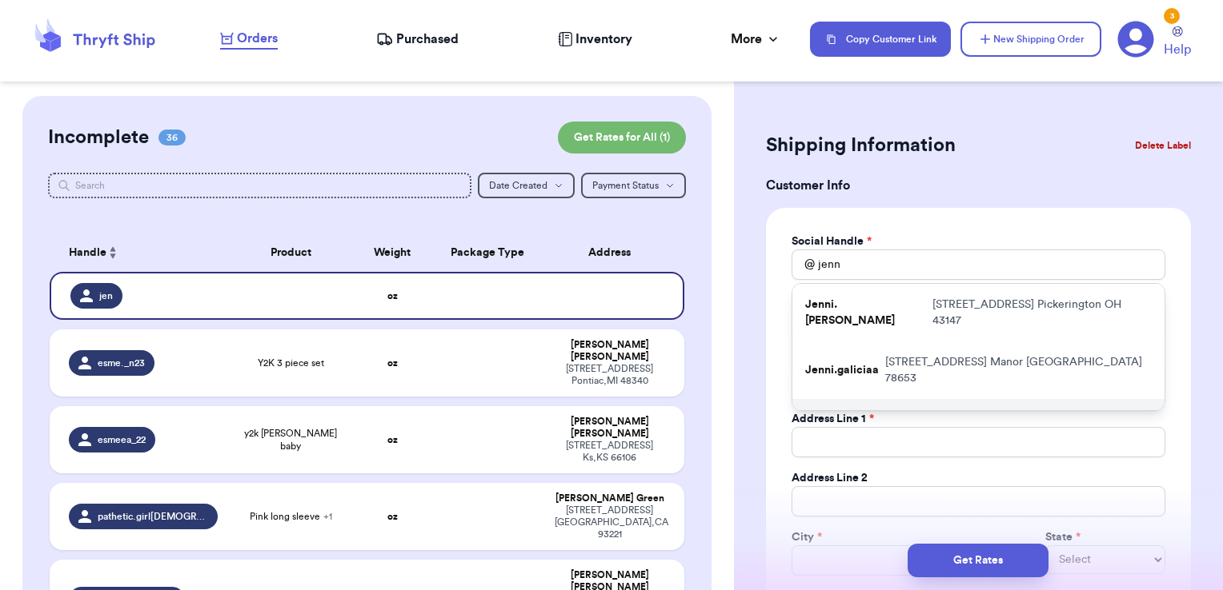
type input "[EMAIL_ADDRESS][DOMAIN_NAME]"
type input "1430 [PERSON_NAME] ln"
type input "[PERSON_NAME]"
select select "[GEOGRAPHIC_DATA]"
type input "75060"
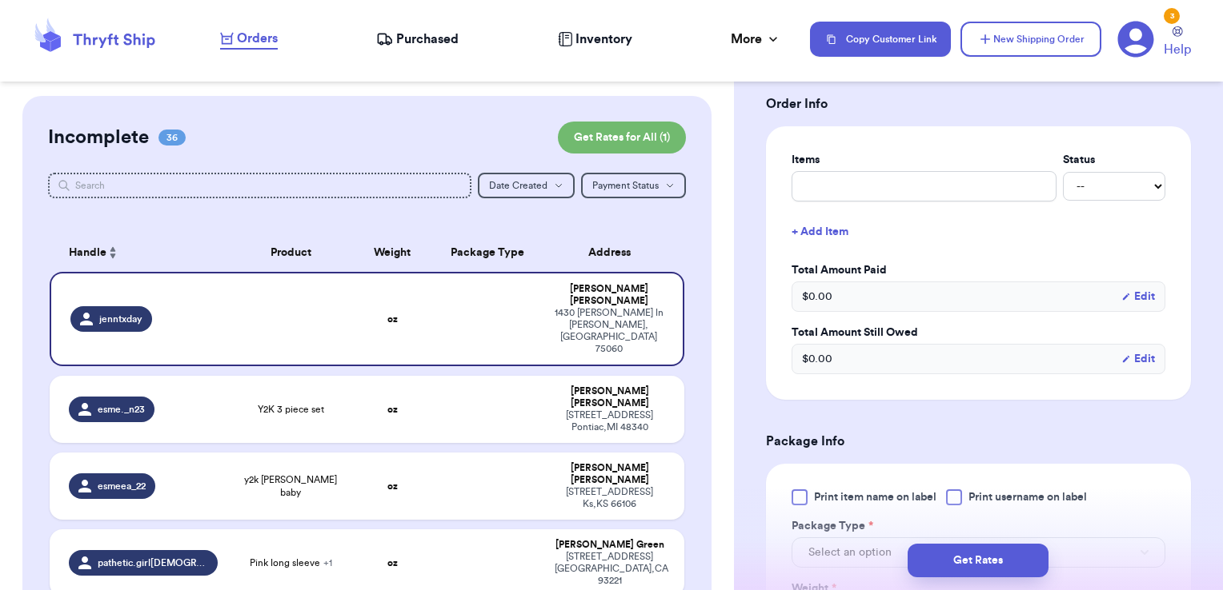
scroll to position [598, 0]
click at [897, 194] on input "text" at bounding box center [923, 186] width 265 height 30
type input "clothes- thank you!"
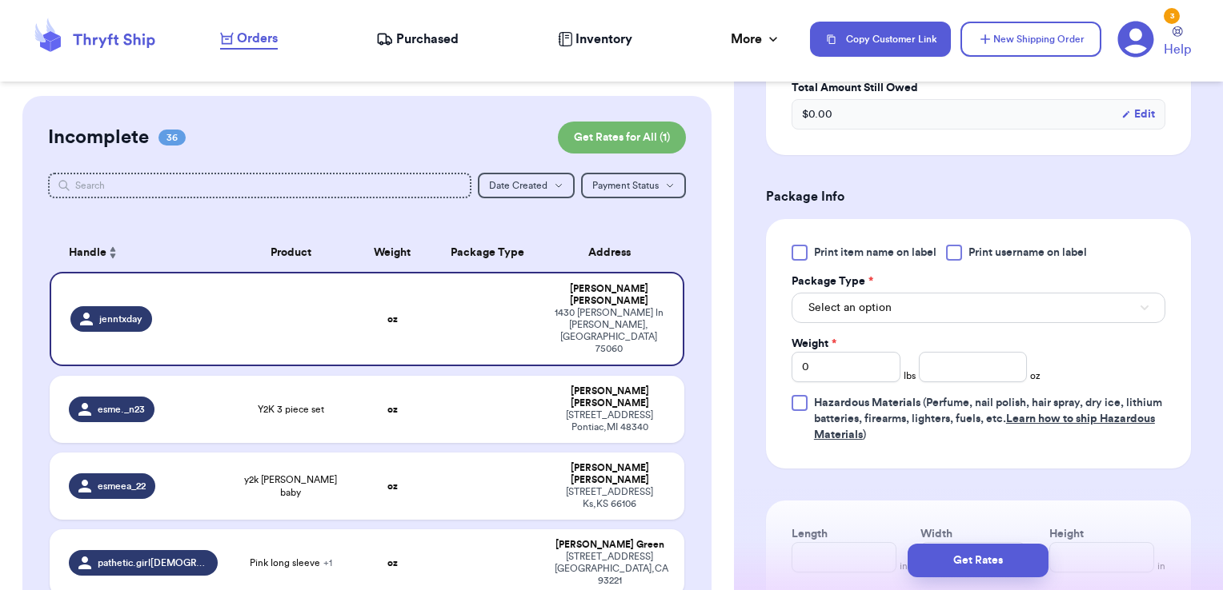
scroll to position [842, 0]
click at [978, 251] on span "Print username on label" at bounding box center [1027, 254] width 118 height 16
click at [0, 0] on input "Print username on label" at bounding box center [0, 0] width 0 height 0
click at [962, 296] on button "Select an option" at bounding box center [978, 309] width 374 height 30
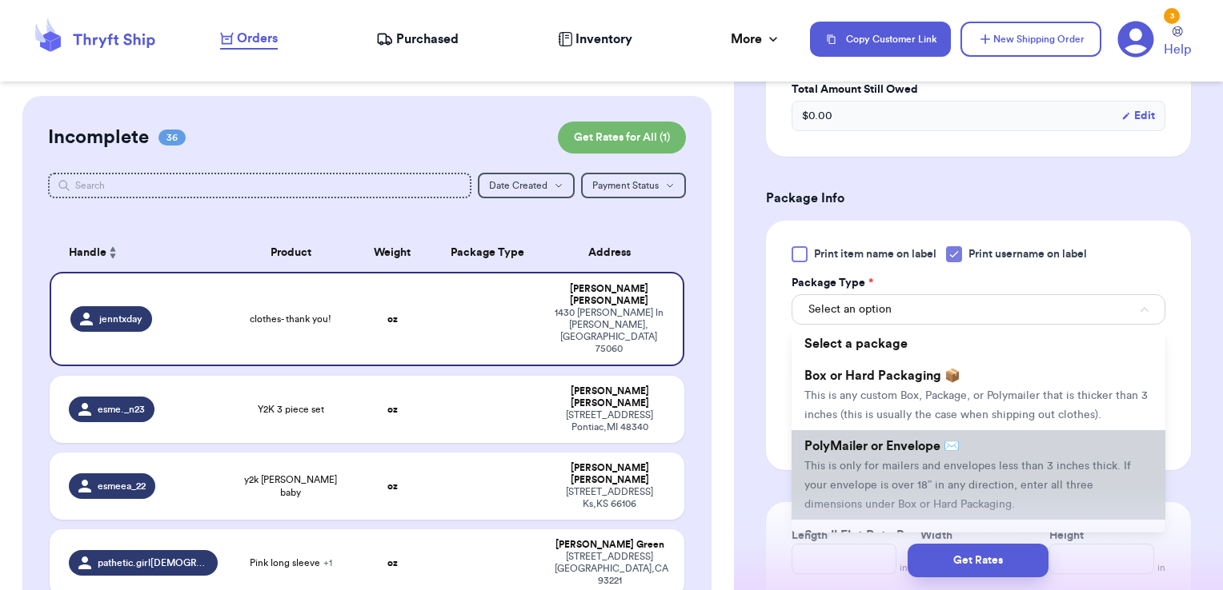
click at [909, 479] on span "This is only for mailers and envelopes less than 3 inches thick. If your envelo…" at bounding box center [967, 486] width 326 height 50
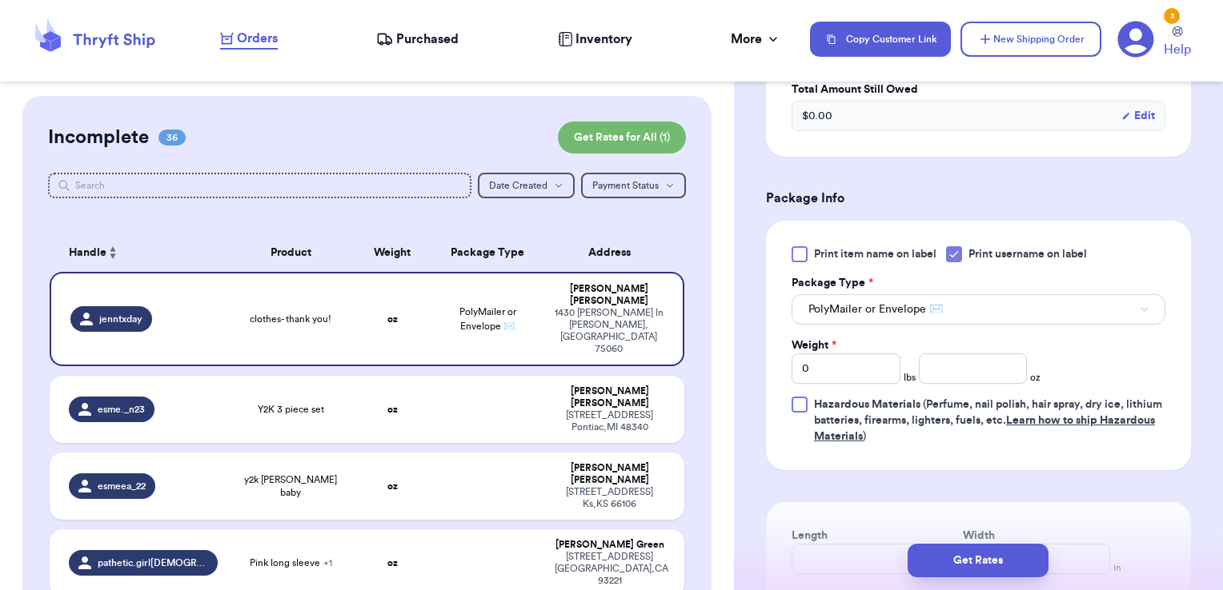
click at [944, 379] on div "Print item name on label Print username on label Package Type * PolyMailer or E…" at bounding box center [978, 345] width 374 height 198
click at [951, 361] on input "number" at bounding box center [973, 369] width 109 height 30
type input "2.49"
click at [969, 568] on button "Get Rates" at bounding box center [977, 561] width 141 height 34
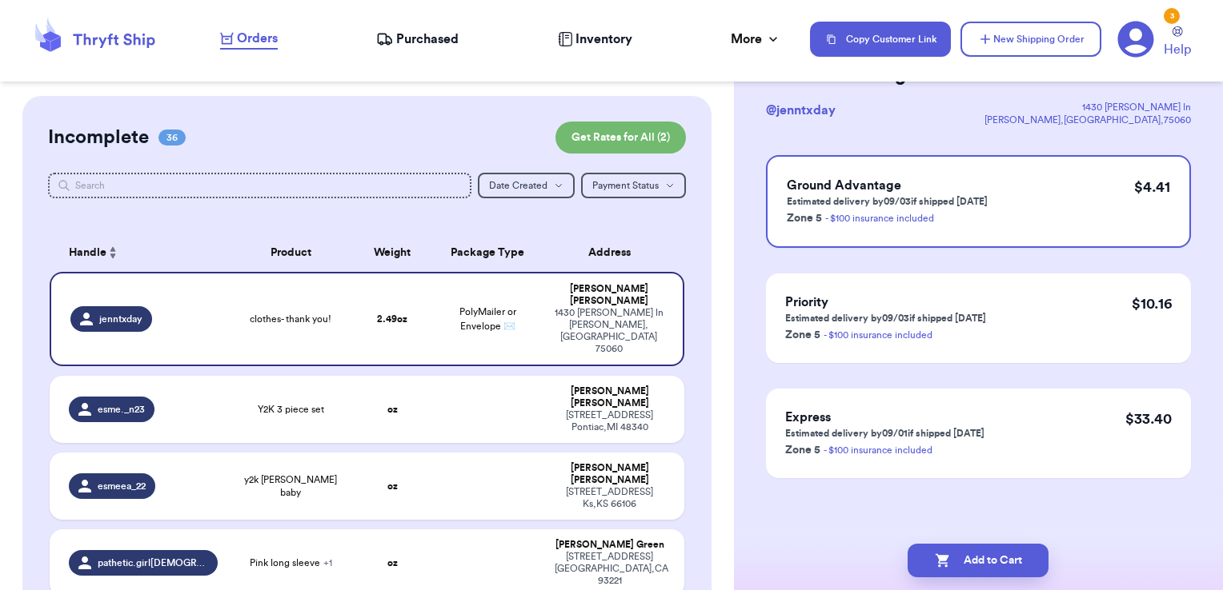
scroll to position [0, 0]
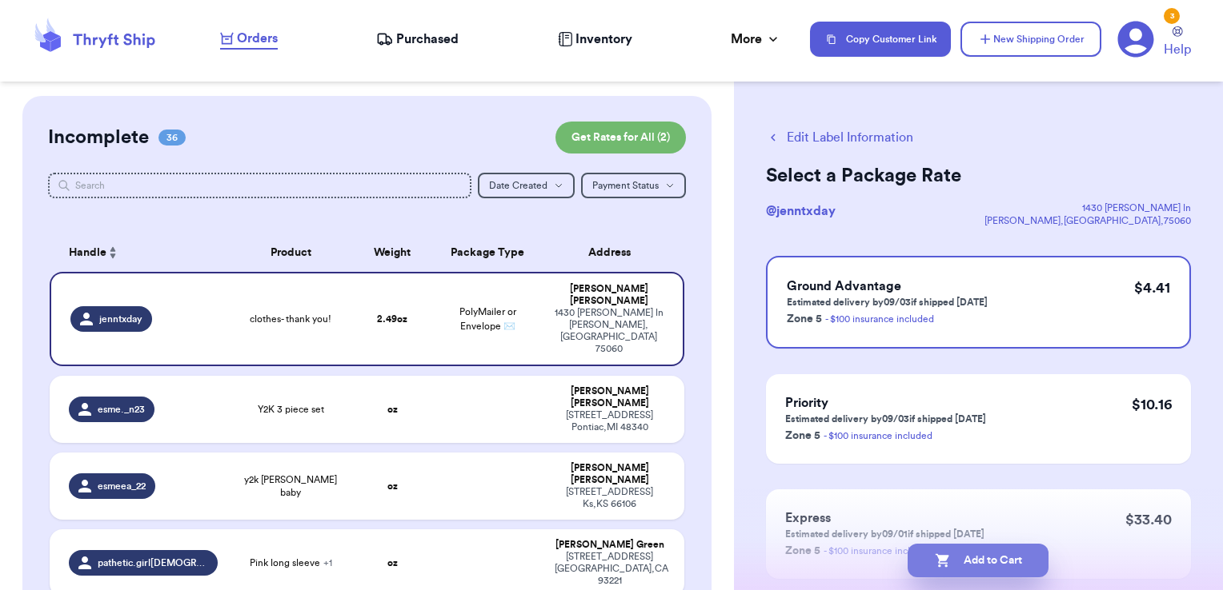
click at [1011, 565] on button "Add to Cart" at bounding box center [977, 561] width 141 height 34
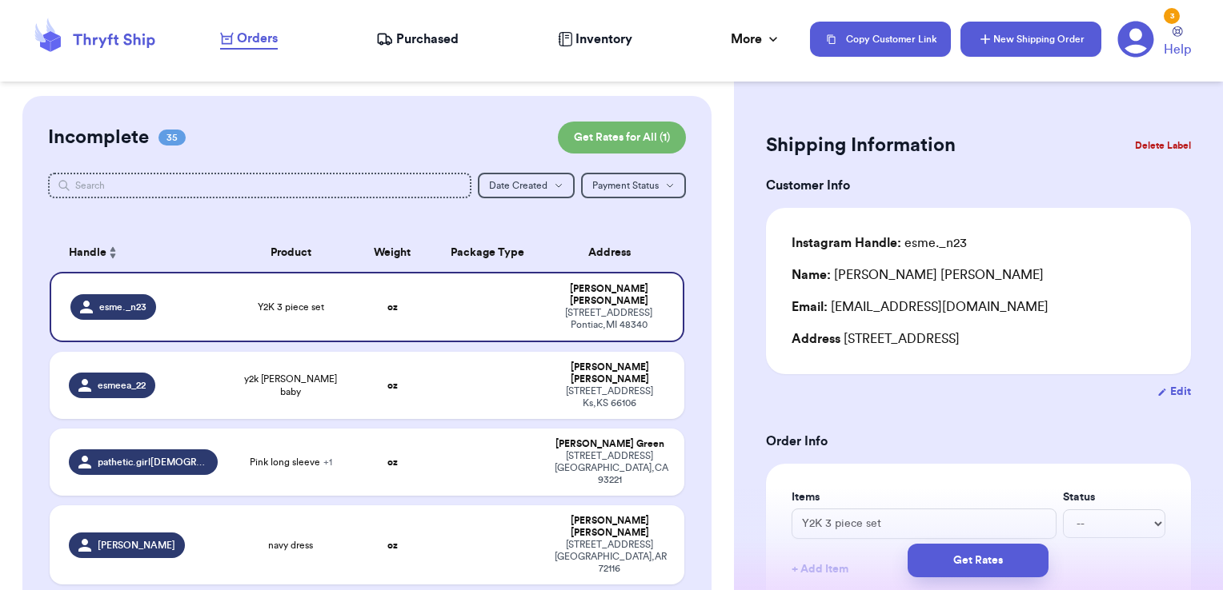
click at [1003, 42] on button "New Shipping Order" at bounding box center [1030, 39] width 141 height 35
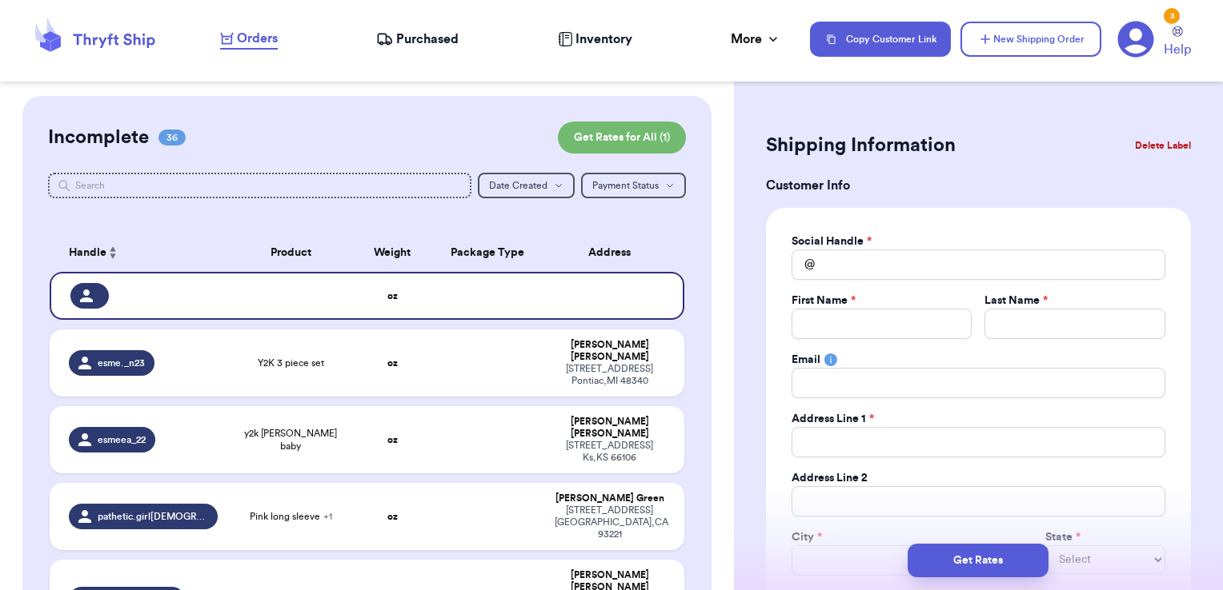
click at [917, 189] on h3 "Customer Info" at bounding box center [978, 185] width 425 height 19
click at [916, 257] on input "Total Amount Paid" at bounding box center [978, 265] width 374 height 30
type input "r"
type input "ra"
type input "rai"
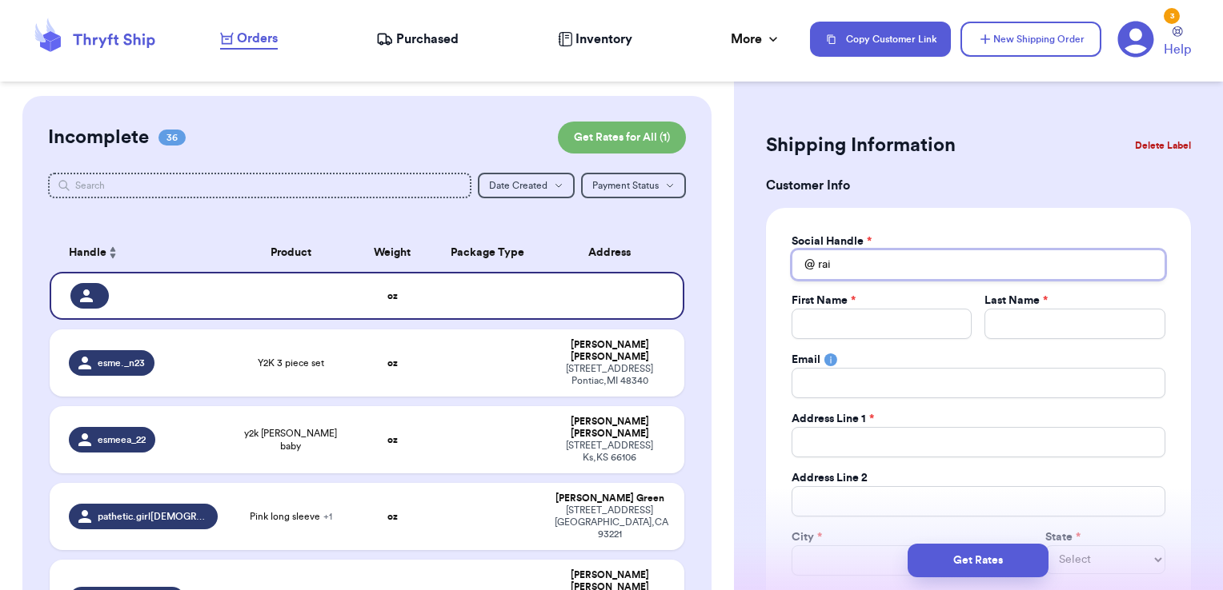
type input "rain"
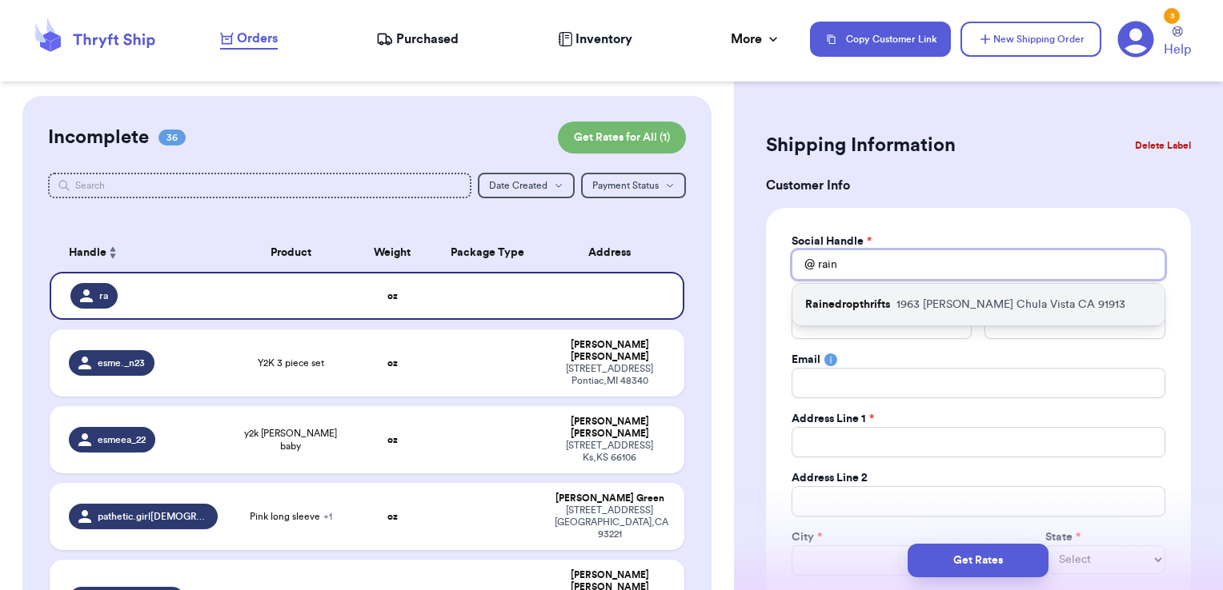
type input "rain"
click at [909, 301] on p "[STREET_ADDRESS][PERSON_NAME]" at bounding box center [1010, 305] width 229 height 16
type input "Rainedropthrifts"
type input "[PERSON_NAME]"
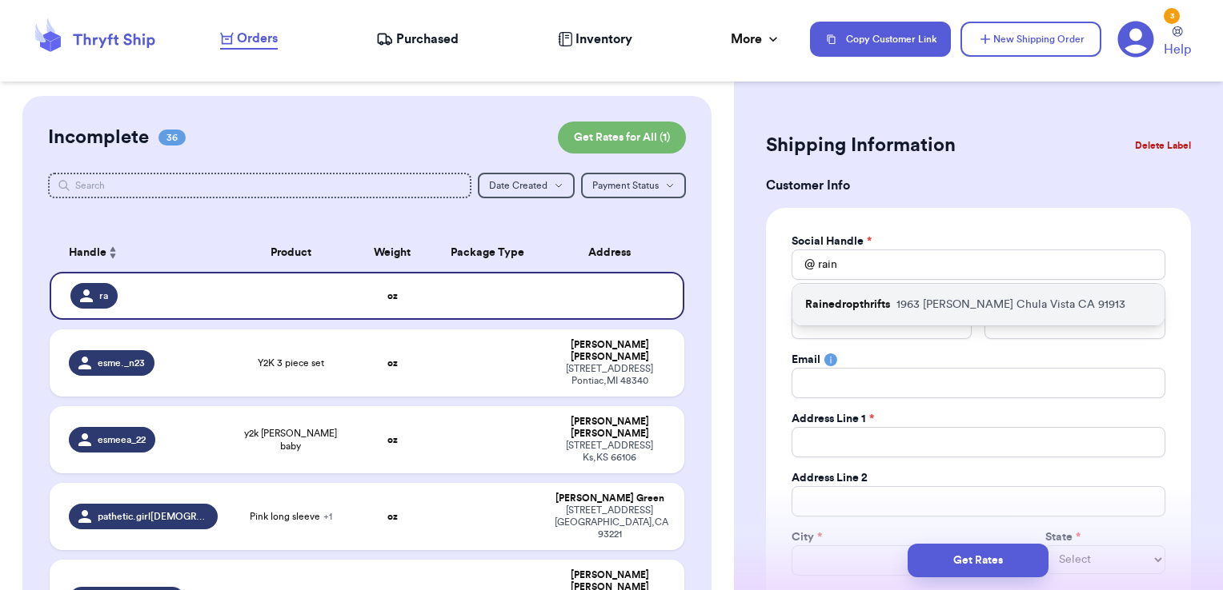
type input "[EMAIL_ADDRESS][DOMAIN_NAME]"
type input "1963 [PERSON_NAME]"
type input "Chula Vista"
select select "CA"
type input "91913"
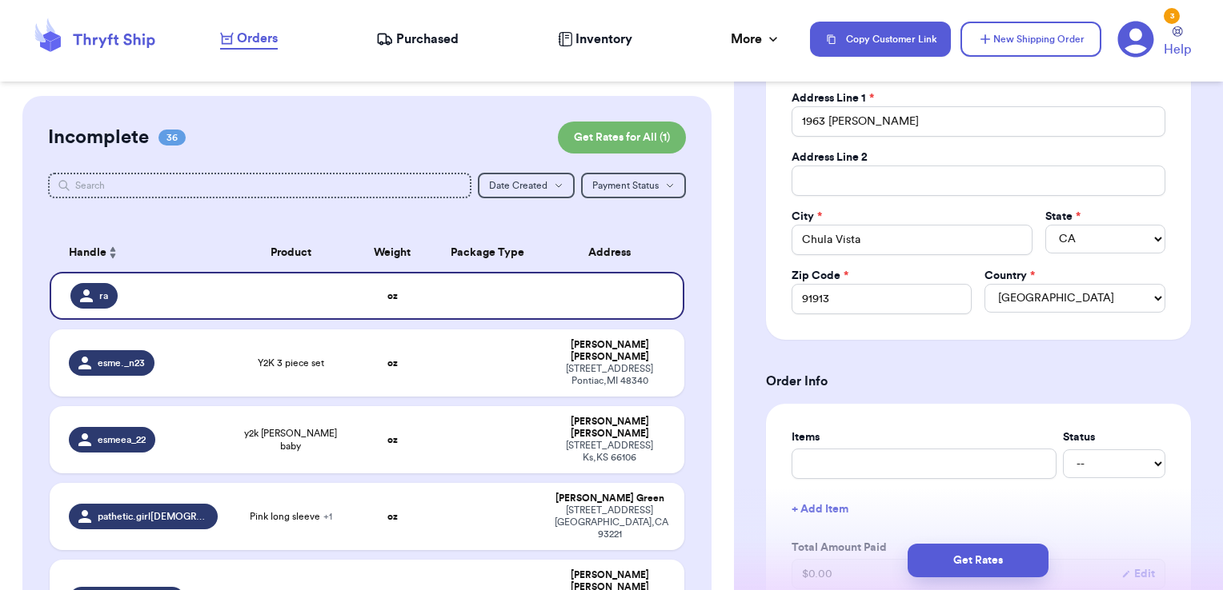
scroll to position [418, 0]
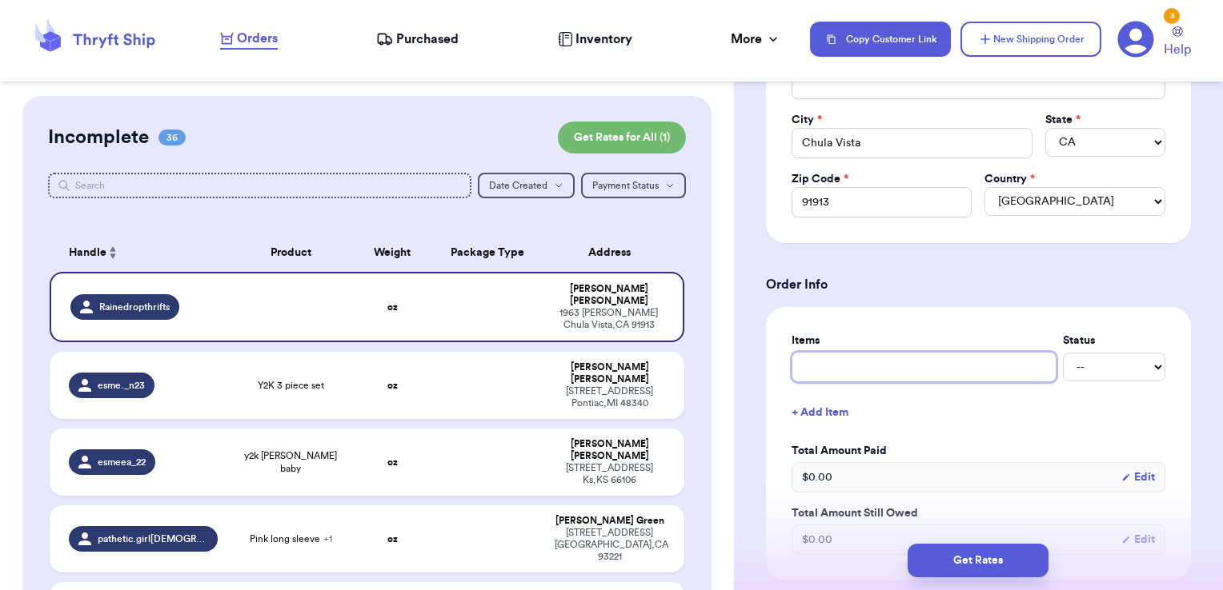
click at [871, 352] on input "text" at bounding box center [923, 367] width 265 height 30
type input "s"
type input "shoes - thank you!"
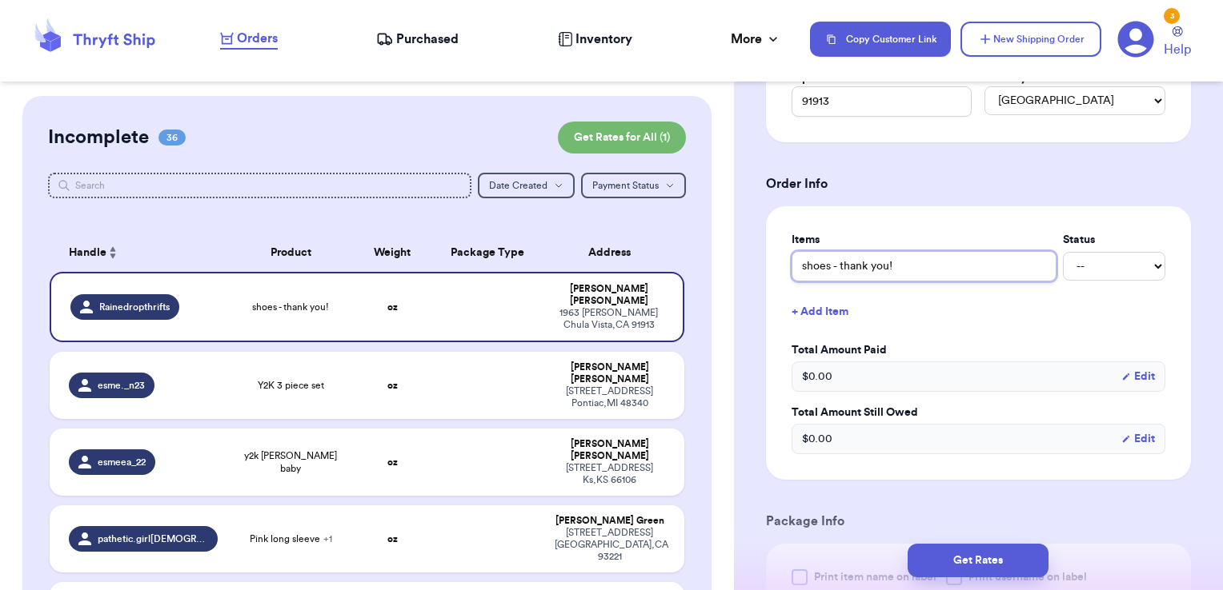
scroll to position [758, 0]
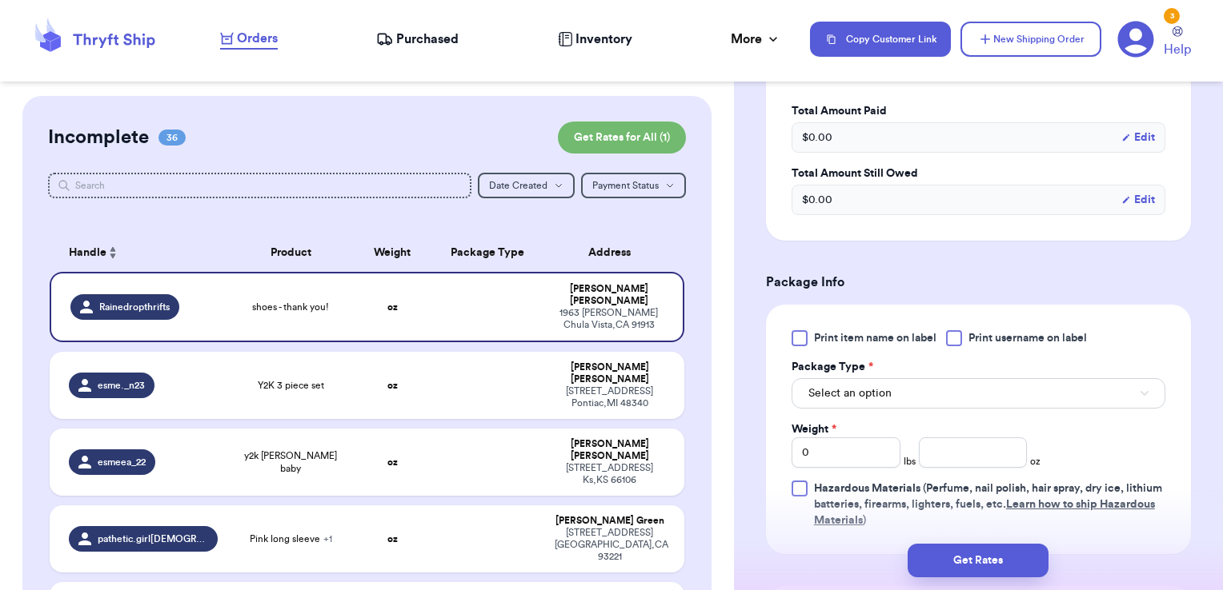
click at [1017, 334] on span "Print username on label" at bounding box center [1027, 338] width 118 height 16
click at [0, 0] on input "Print username on label" at bounding box center [0, 0] width 0 height 0
click at [935, 390] on button "Select an option" at bounding box center [978, 393] width 374 height 30
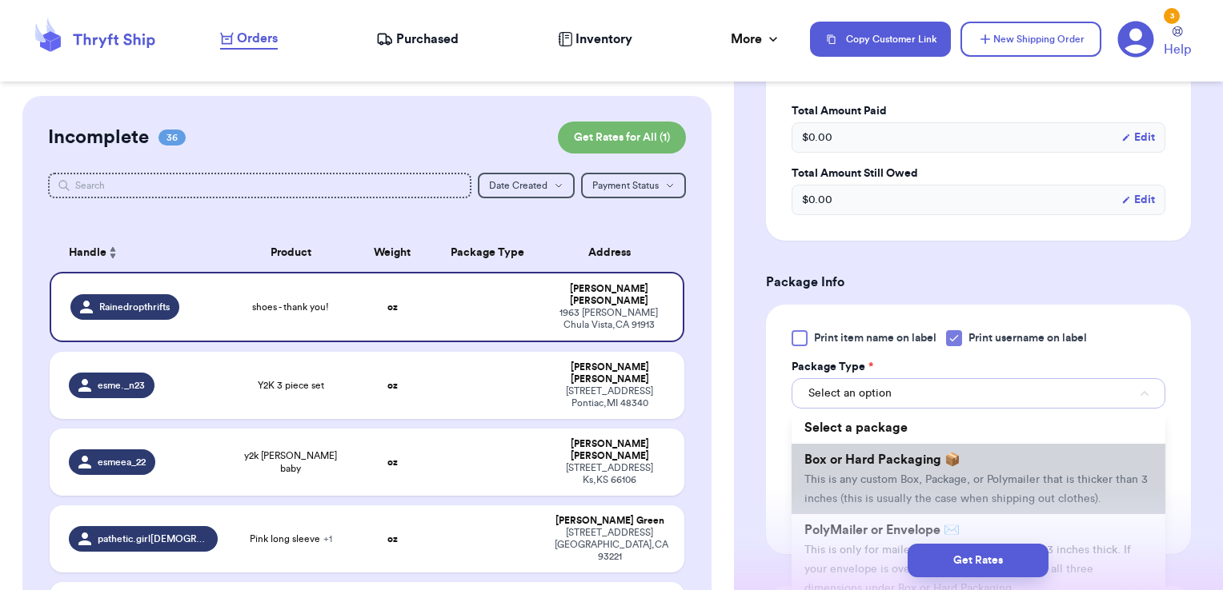
scroll to position [93, 0]
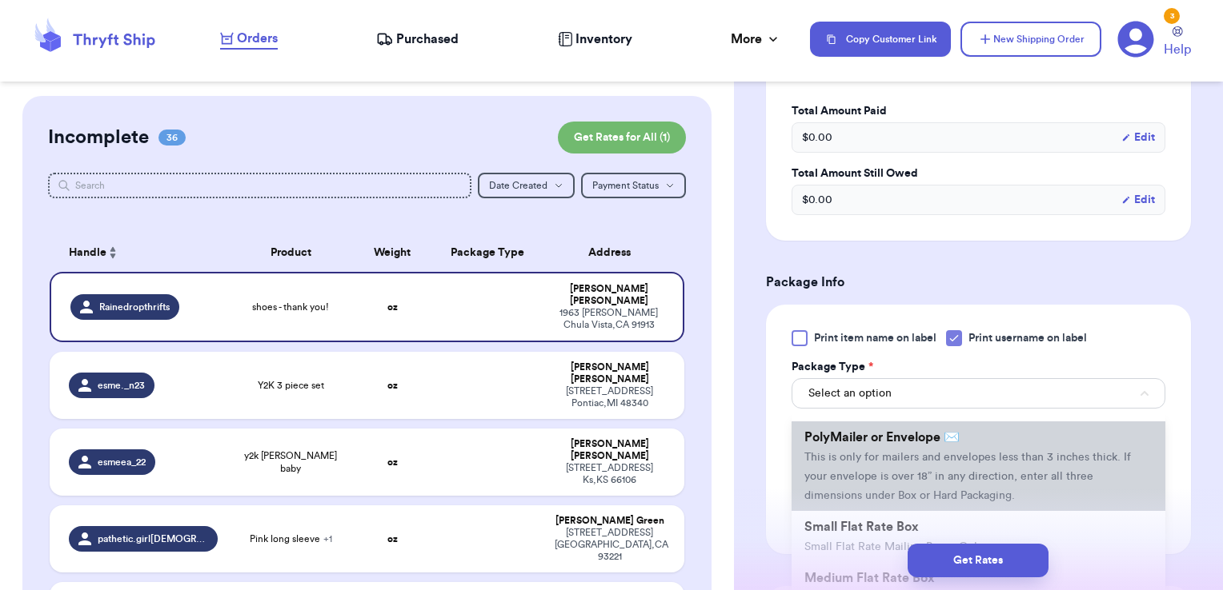
click at [915, 478] on span "This is only for mailers and envelopes less than 3 inches thick. If your envelo…" at bounding box center [967, 477] width 326 height 50
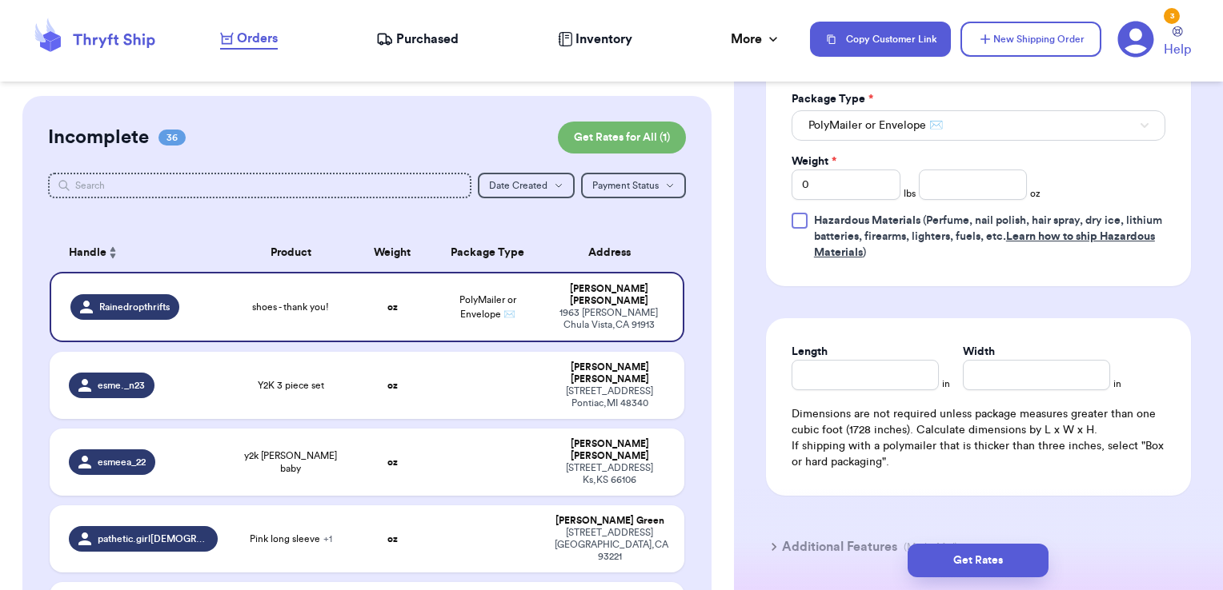
scroll to position [1029, 0]
drag, startPoint x: 835, startPoint y: 170, endPoint x: 761, endPoint y: 178, distance: 74.8
type input "1"
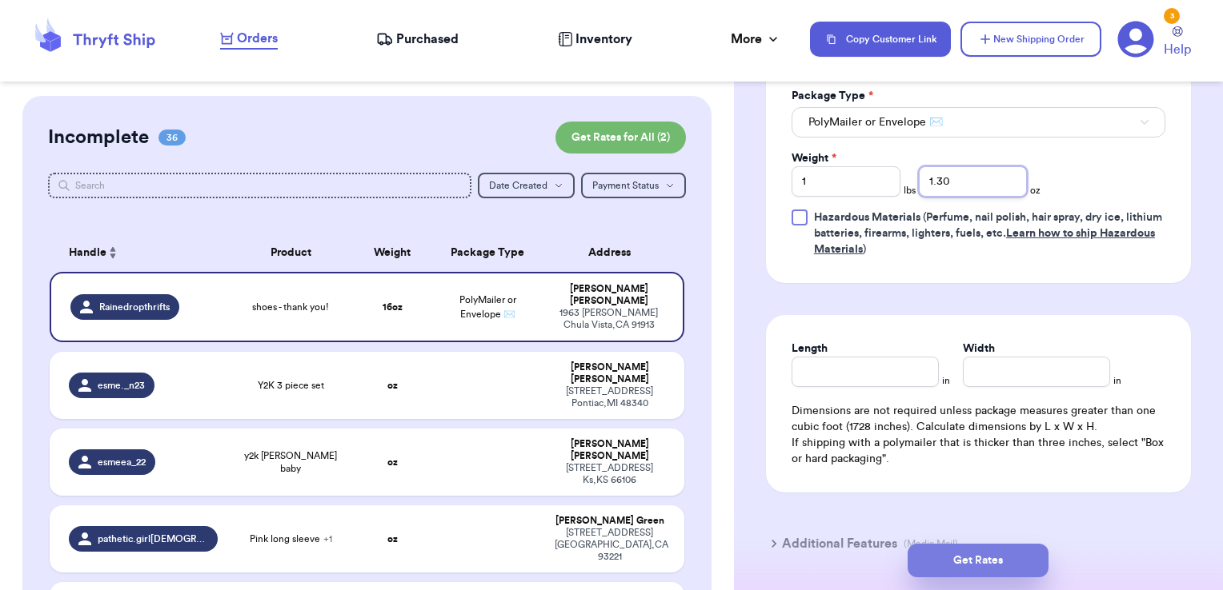
type input "1.30"
click at [975, 560] on button "Get Rates" at bounding box center [977, 561] width 141 height 34
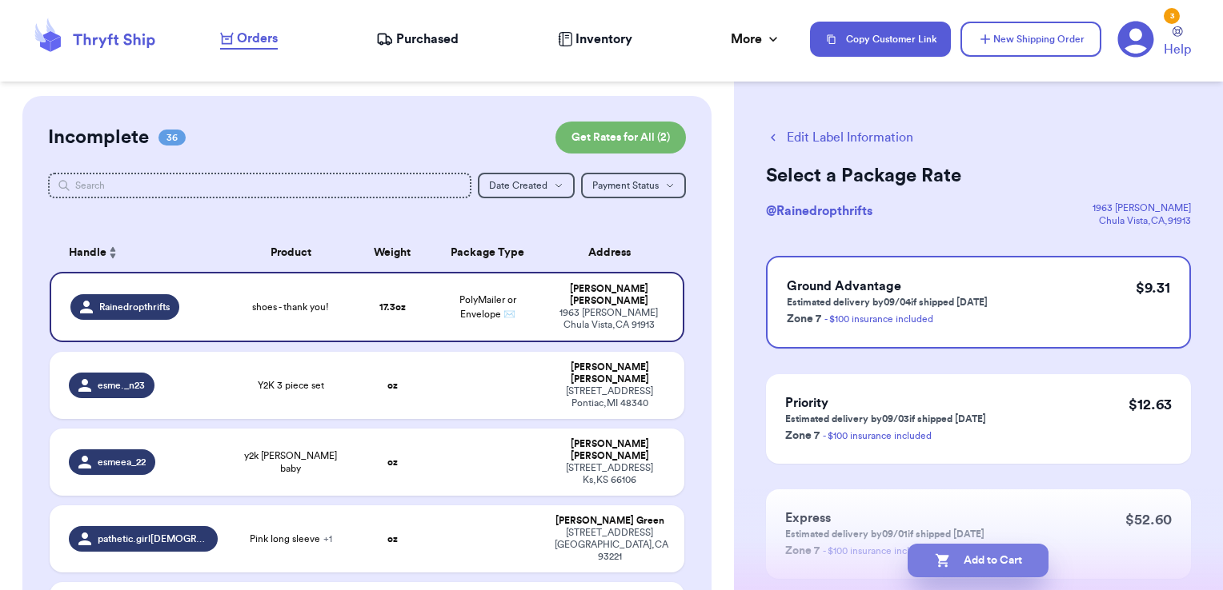
click at [1042, 565] on button "Add to Cart" at bounding box center [977, 561] width 141 height 34
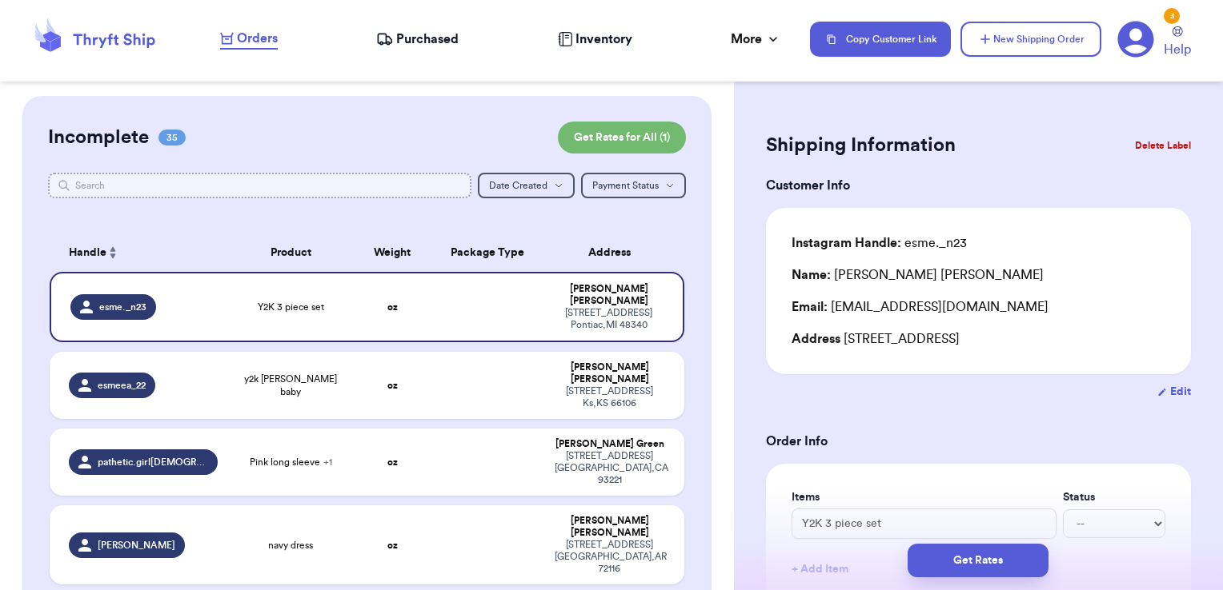
click at [217, 194] on input "text" at bounding box center [260, 186] width 424 height 26
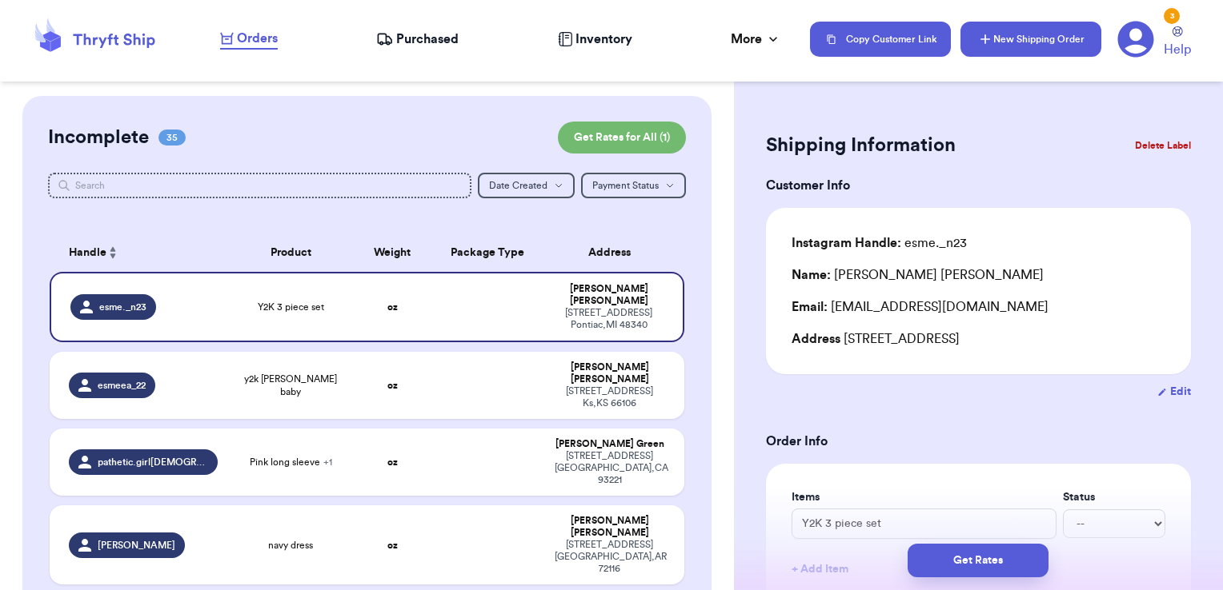
click at [987, 39] on icon "button" at bounding box center [985, 39] width 10 height 10
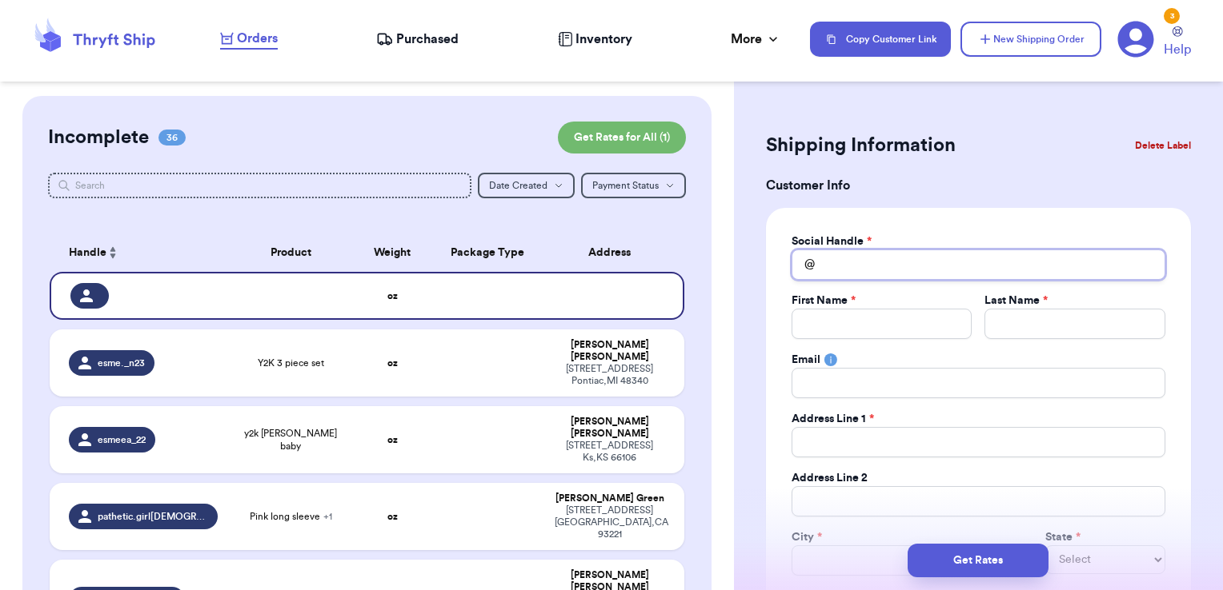
click at [965, 272] on input "Total Amount Paid" at bounding box center [978, 265] width 374 height 30
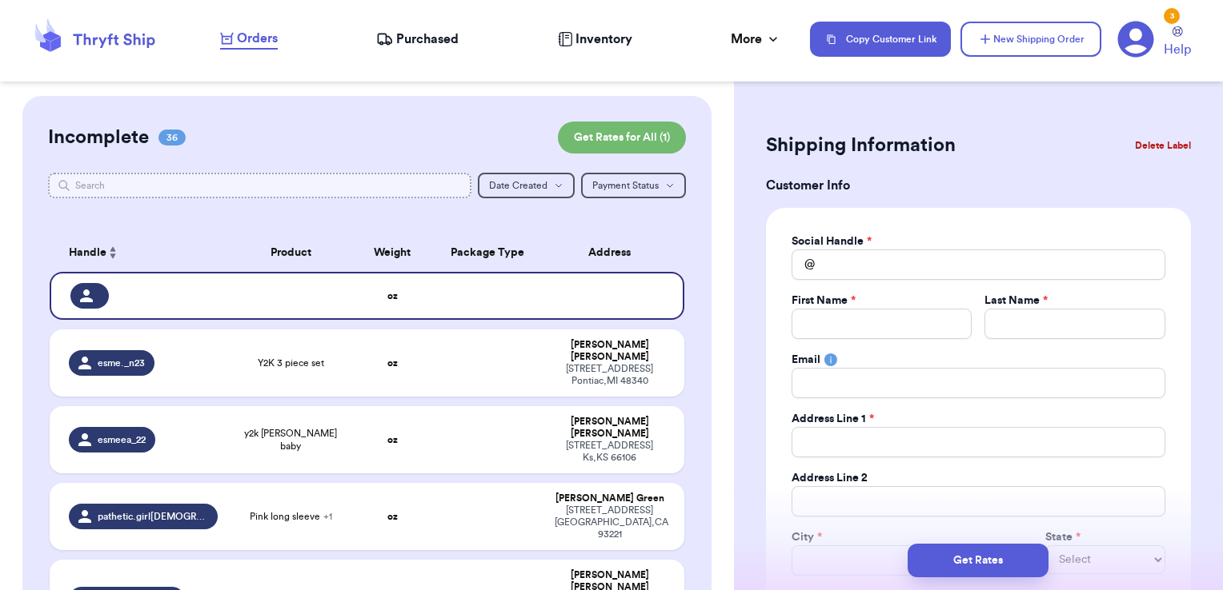
click at [406, 179] on input "text" at bounding box center [260, 186] width 424 height 26
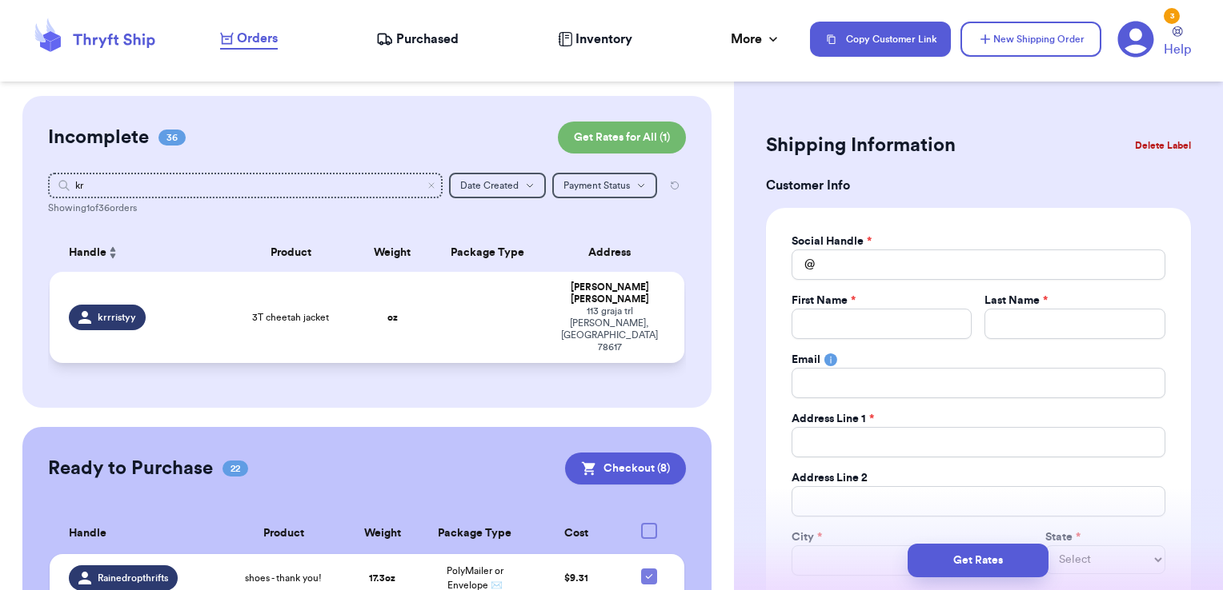
click at [506, 326] on td at bounding box center [487, 317] width 114 height 91
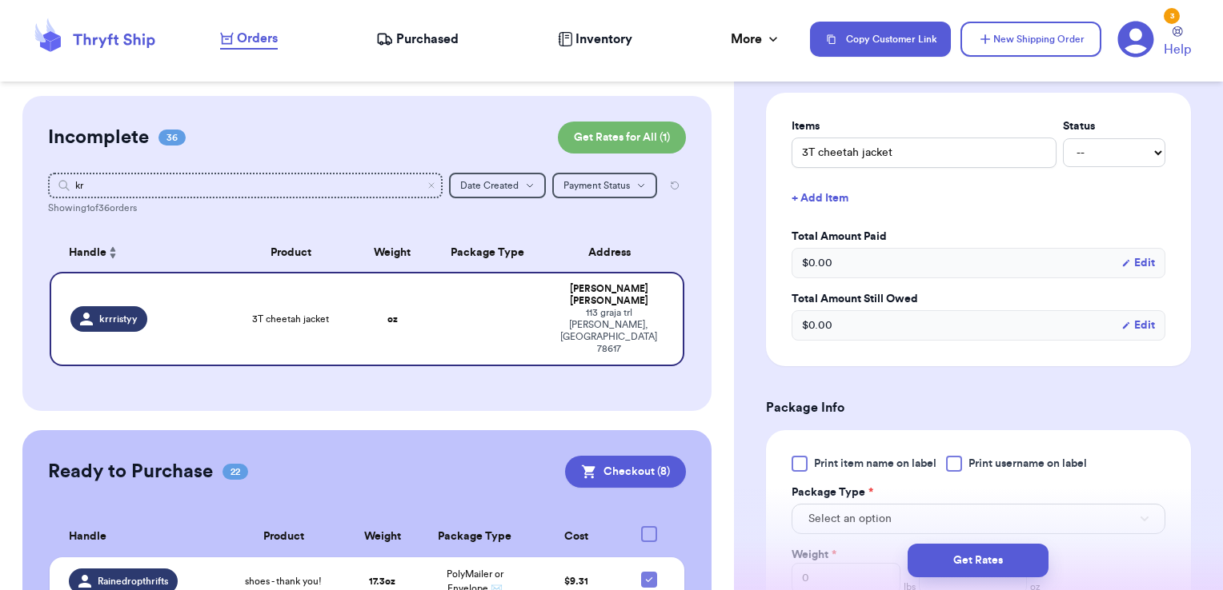
scroll to position [550, 0]
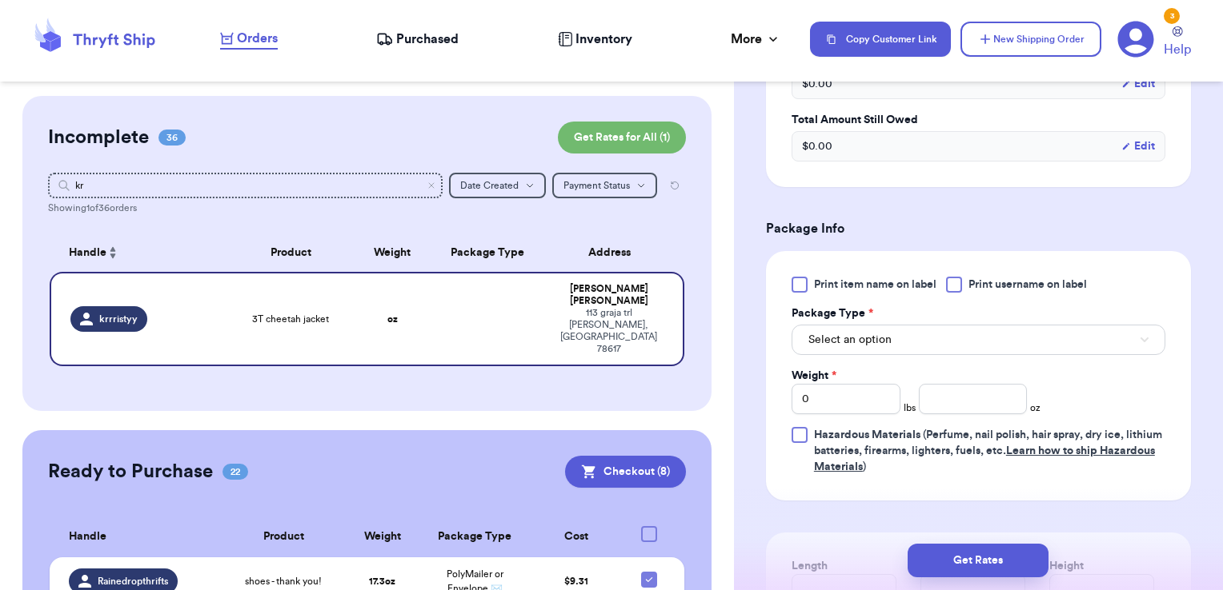
click at [960, 286] on div at bounding box center [954, 285] width 16 height 16
click at [0, 0] on input "Print username on label" at bounding box center [0, 0] width 0 height 0
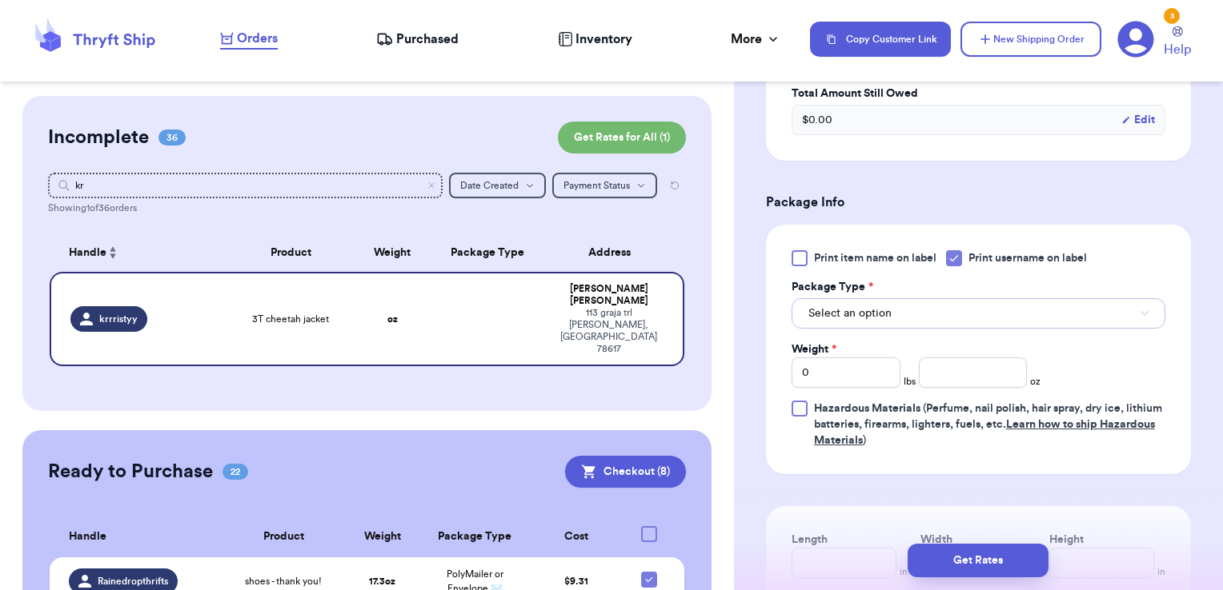
click at [903, 302] on button "Select an option" at bounding box center [978, 313] width 374 height 30
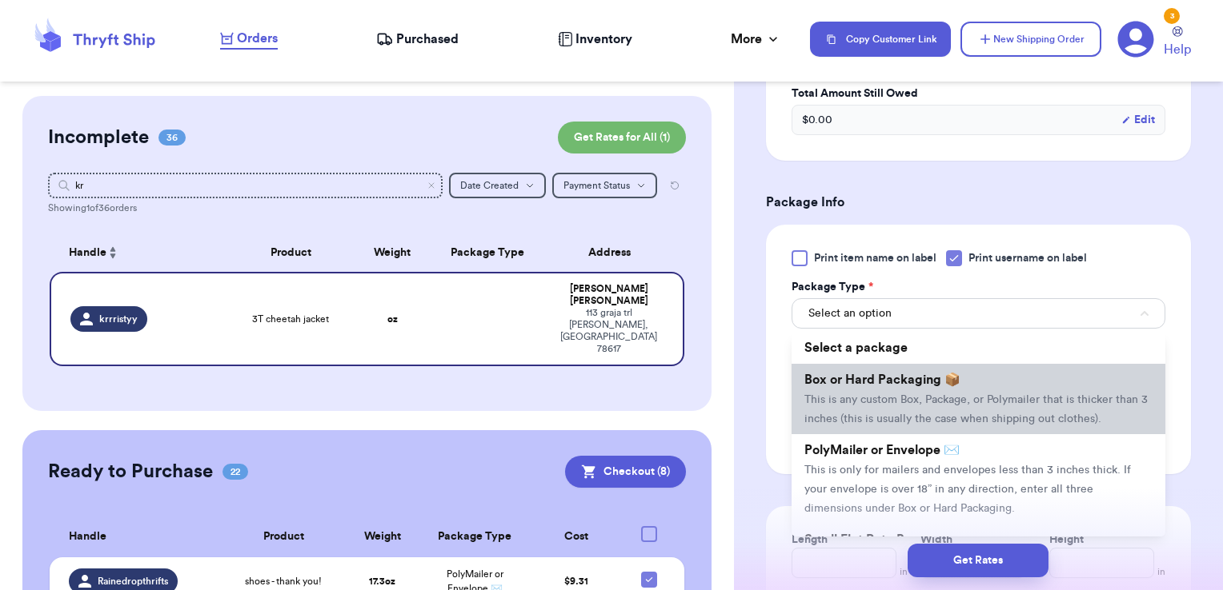
click at [872, 378] on span "Box or Hard Packaging 📦" at bounding box center [882, 380] width 156 height 13
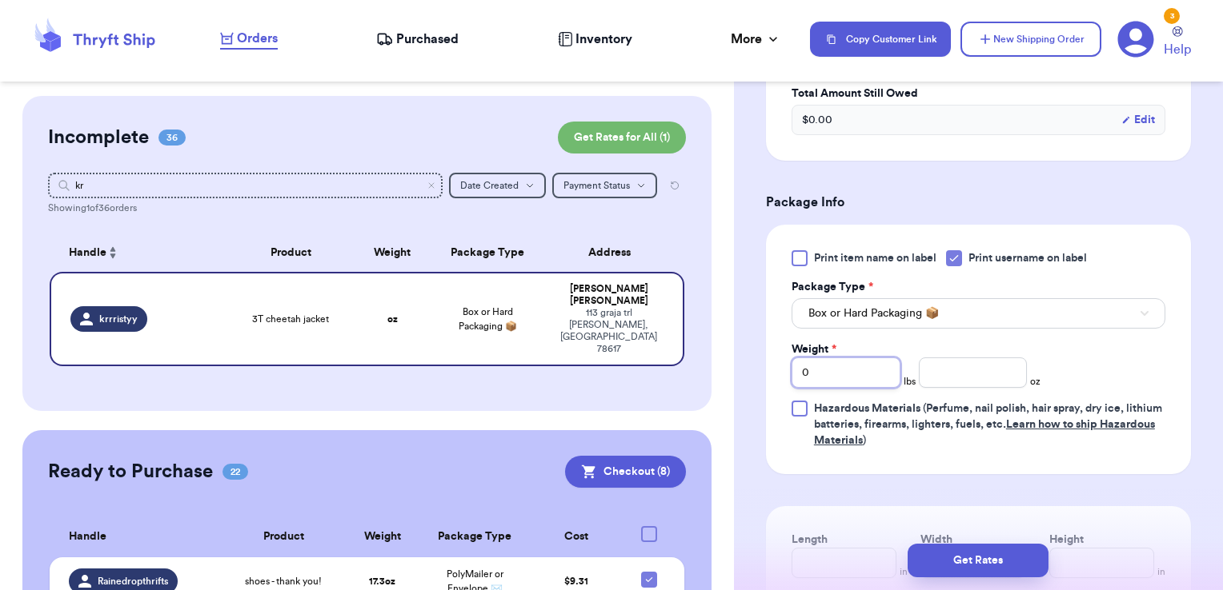
drag, startPoint x: 813, startPoint y: 368, endPoint x: 757, endPoint y: 354, distance: 57.8
click at [757, 354] on div "Shipping Information Delete Label Customer Info Instagram Handle: krrristyy Nam…" at bounding box center [978, 199] width 489 height 1360
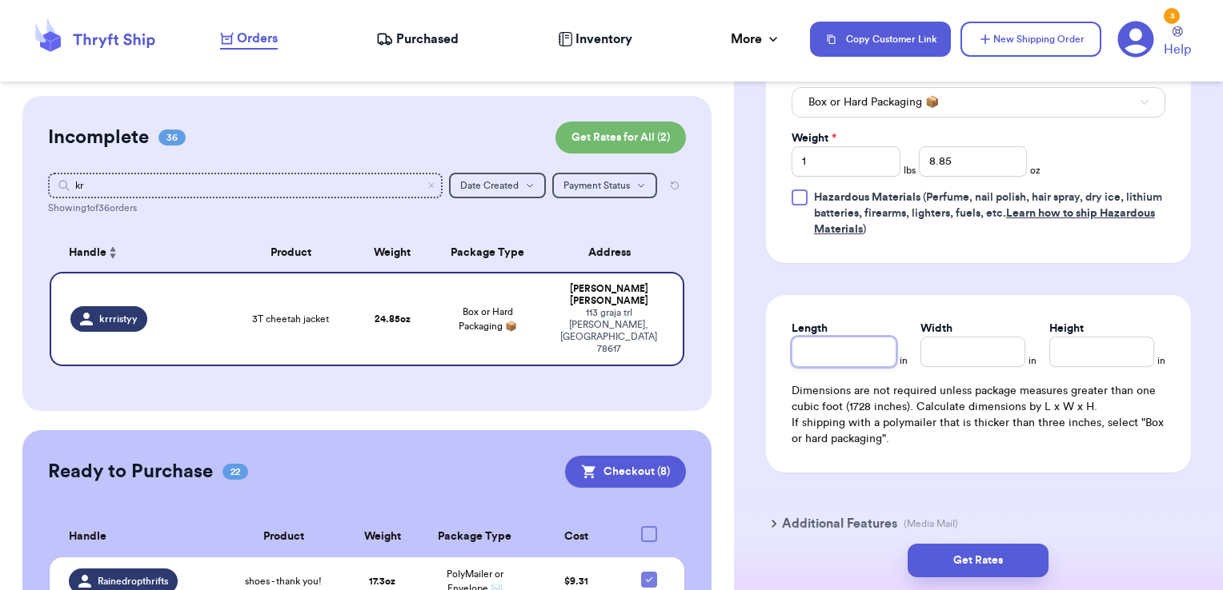
scroll to position [857, 0]
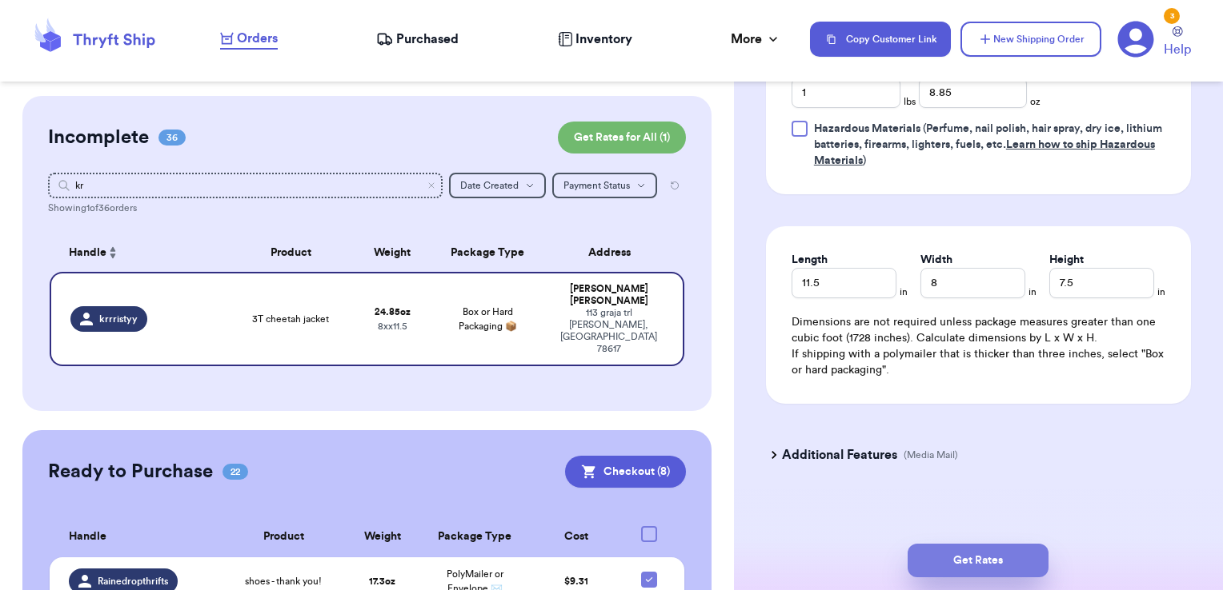
click at [1008, 565] on button "Get Rates" at bounding box center [977, 561] width 141 height 34
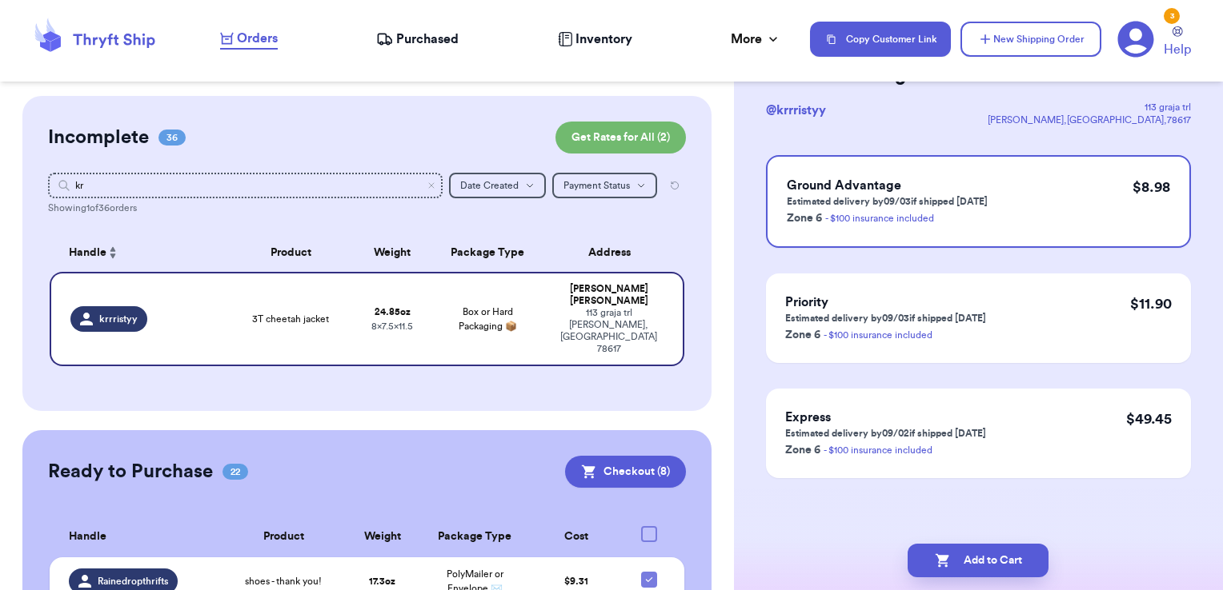
scroll to position [0, 0]
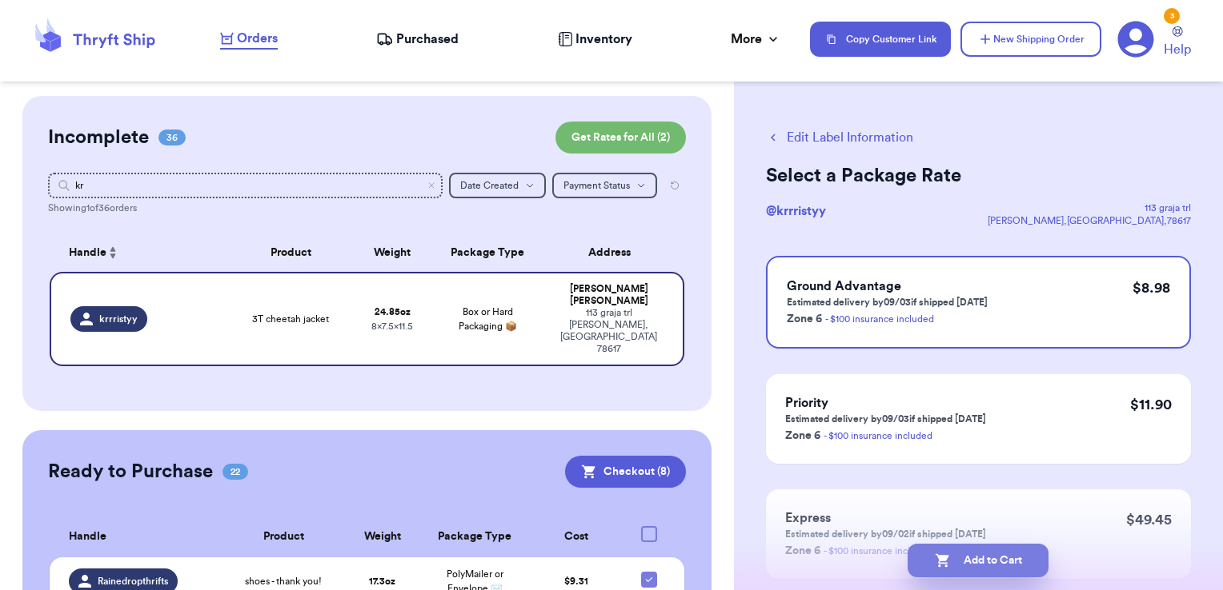
click at [1009, 556] on button "Add to Cart" at bounding box center [977, 561] width 141 height 34
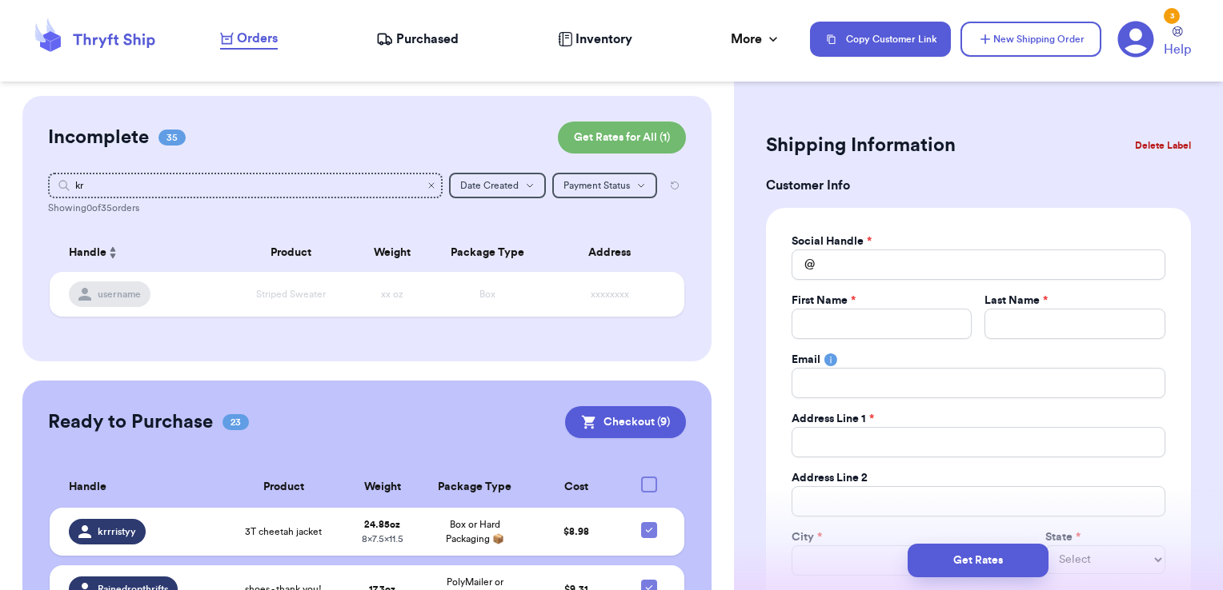
click at [429, 187] on icon "Clear search" at bounding box center [431, 185] width 5 height 5
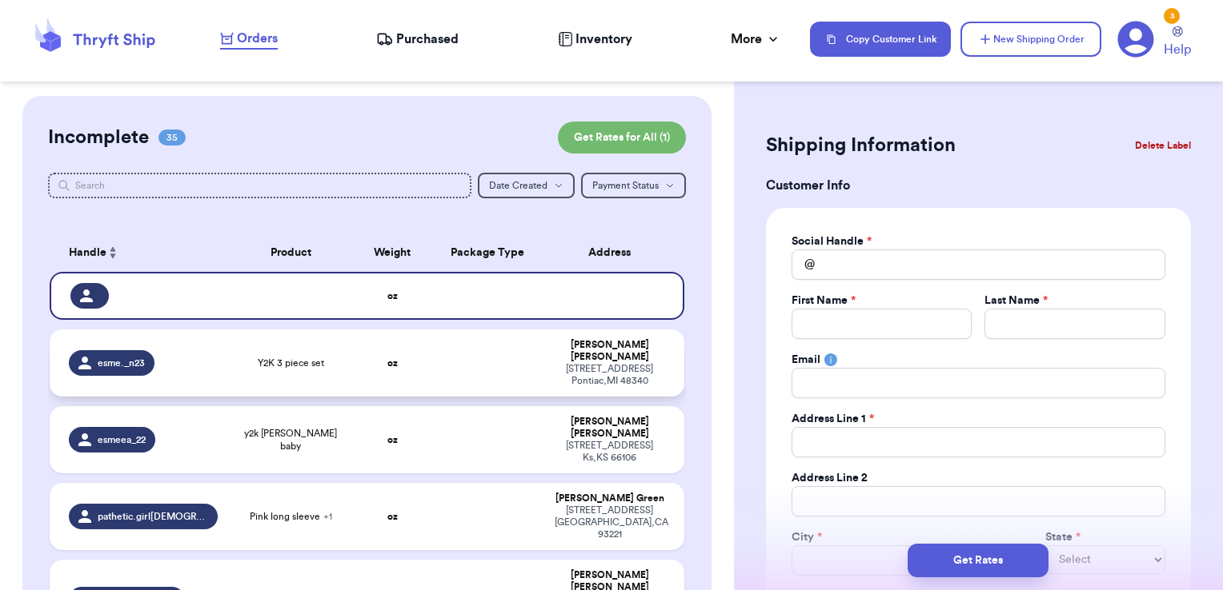
click at [479, 350] on td at bounding box center [487, 363] width 114 height 67
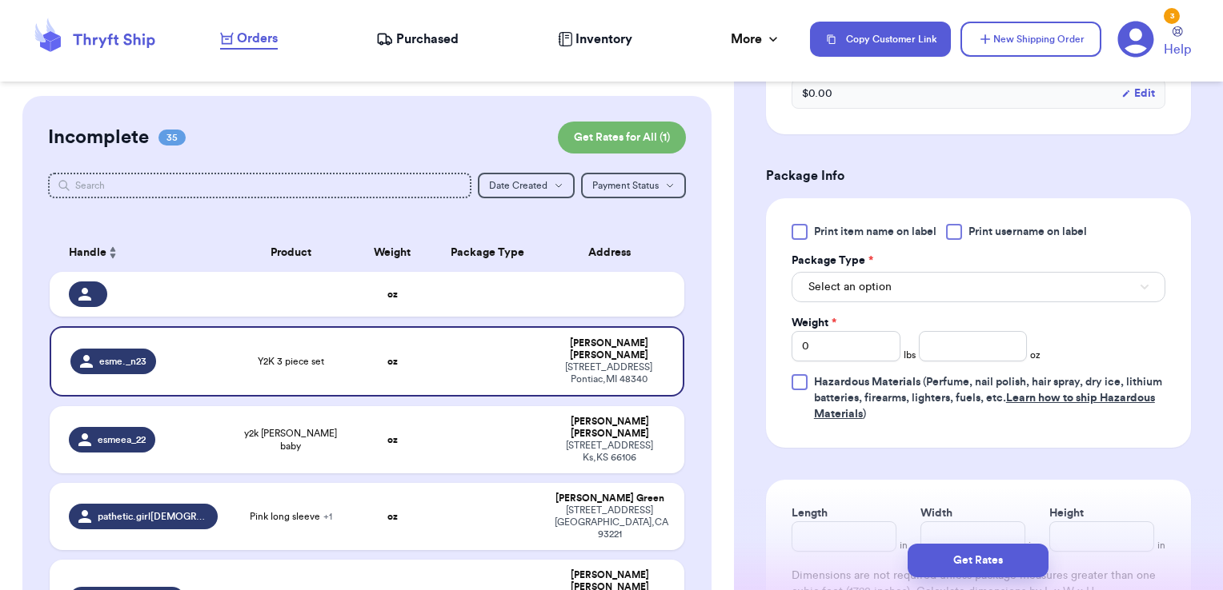
scroll to position [604, 0]
click at [1005, 227] on span "Print username on label" at bounding box center [1027, 231] width 118 height 16
click at [0, 0] on input "Print username on label" at bounding box center [0, 0] width 0 height 0
click at [963, 285] on button "Select an option" at bounding box center [978, 286] width 374 height 30
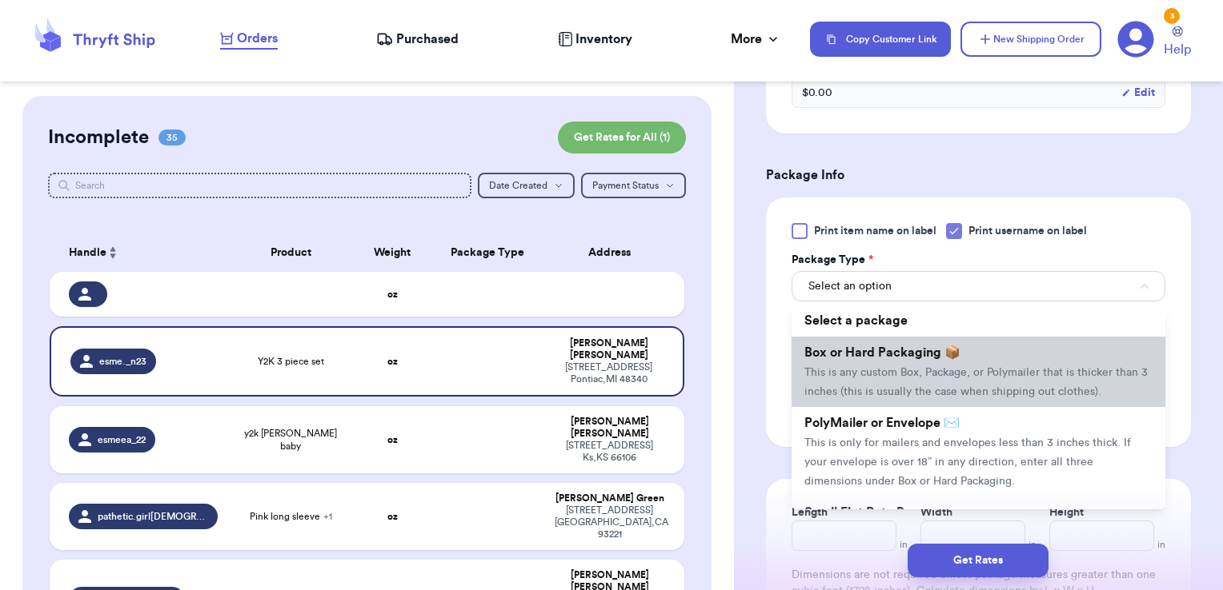
click at [912, 351] on span "Box or Hard Packaging 📦" at bounding box center [882, 352] width 156 height 13
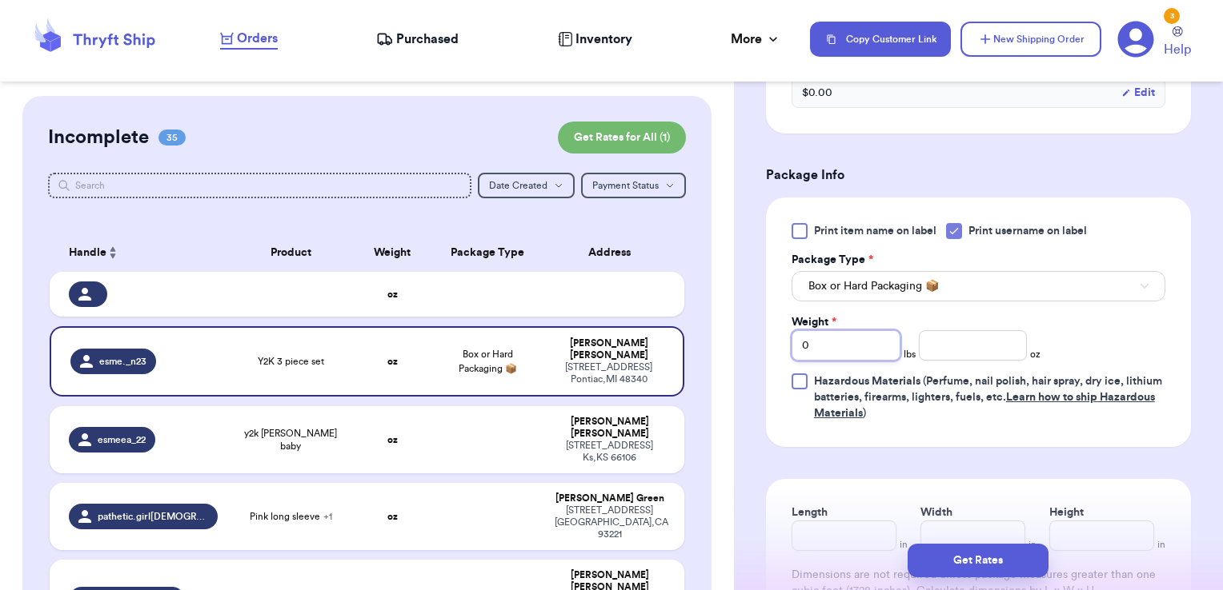
drag, startPoint x: 871, startPoint y: 348, endPoint x: 664, endPoint y: 321, distance: 208.2
click at [664, 321] on div "Customer Link New Order Incomplete 35 Get Rates for All ( 1 ) Get Rates for All…" at bounding box center [611, 295] width 1223 height 590
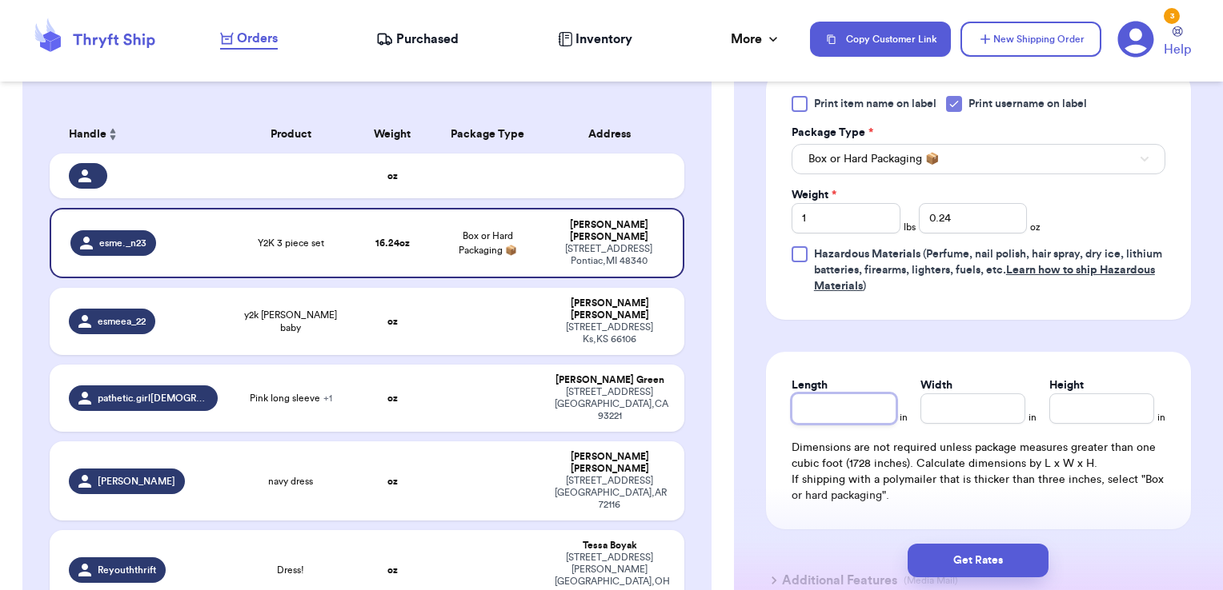
scroll to position [732, 0]
click at [957, 565] on button "Get Rates" at bounding box center [977, 561] width 141 height 34
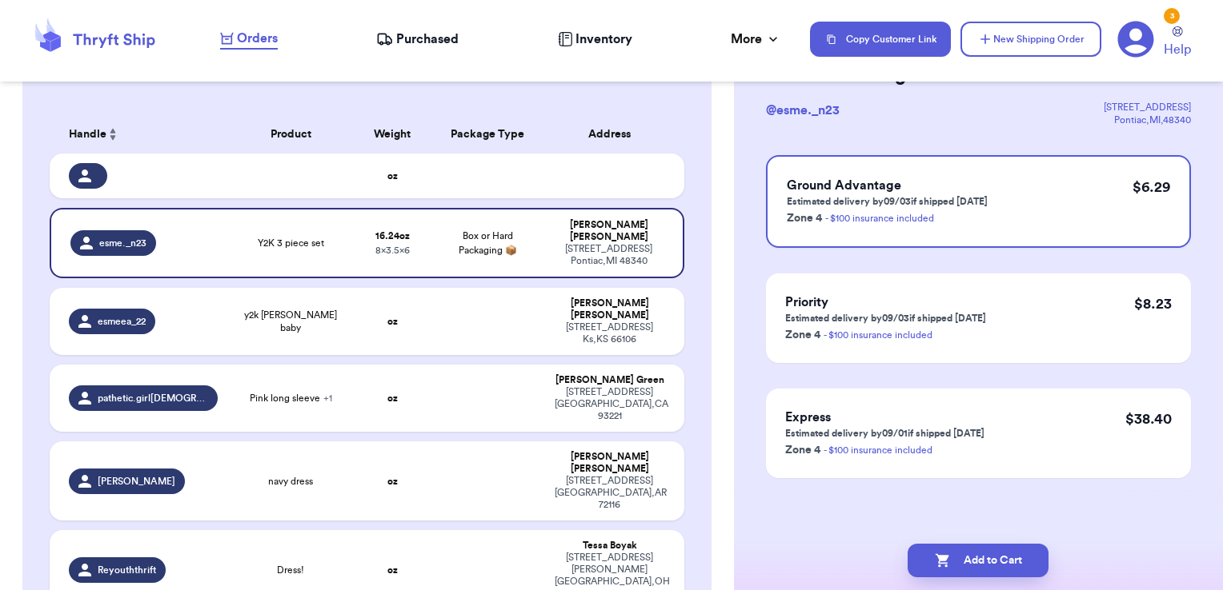
scroll to position [0, 0]
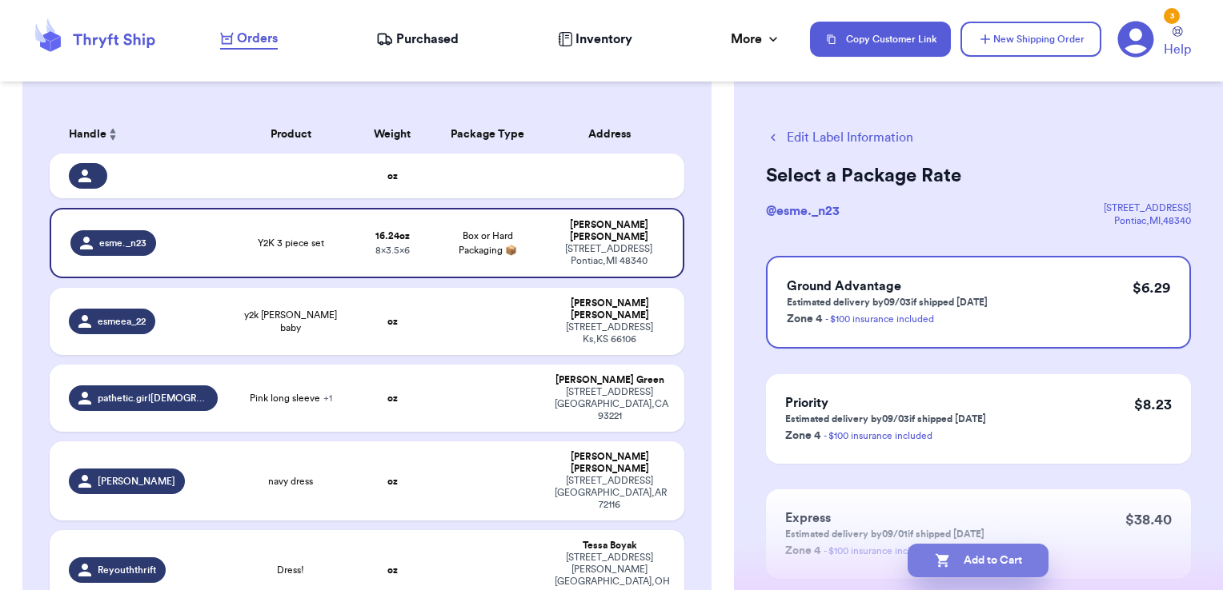
click at [1005, 566] on button "Add to Cart" at bounding box center [977, 561] width 141 height 34
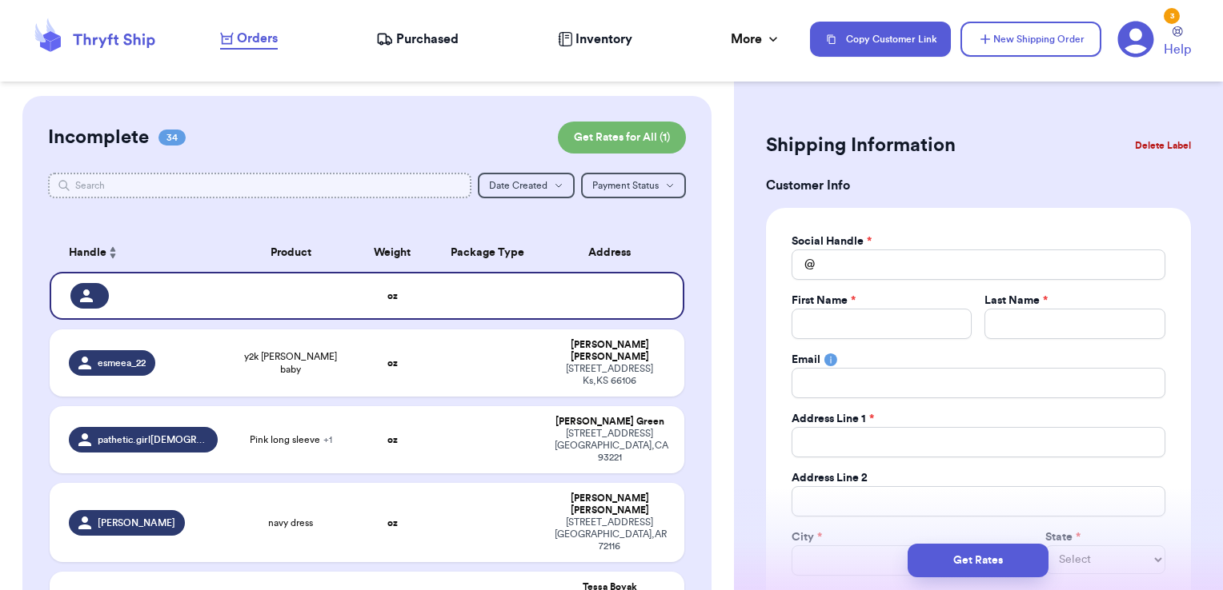
click at [292, 178] on input "text" at bounding box center [260, 186] width 424 height 26
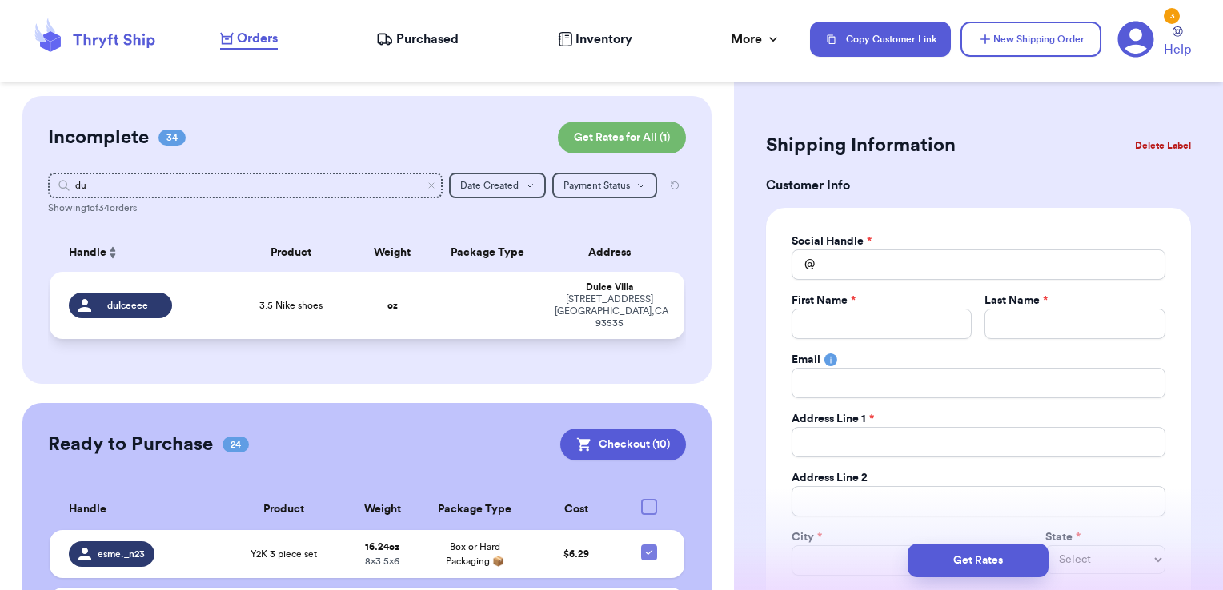
click at [459, 290] on td at bounding box center [487, 305] width 114 height 67
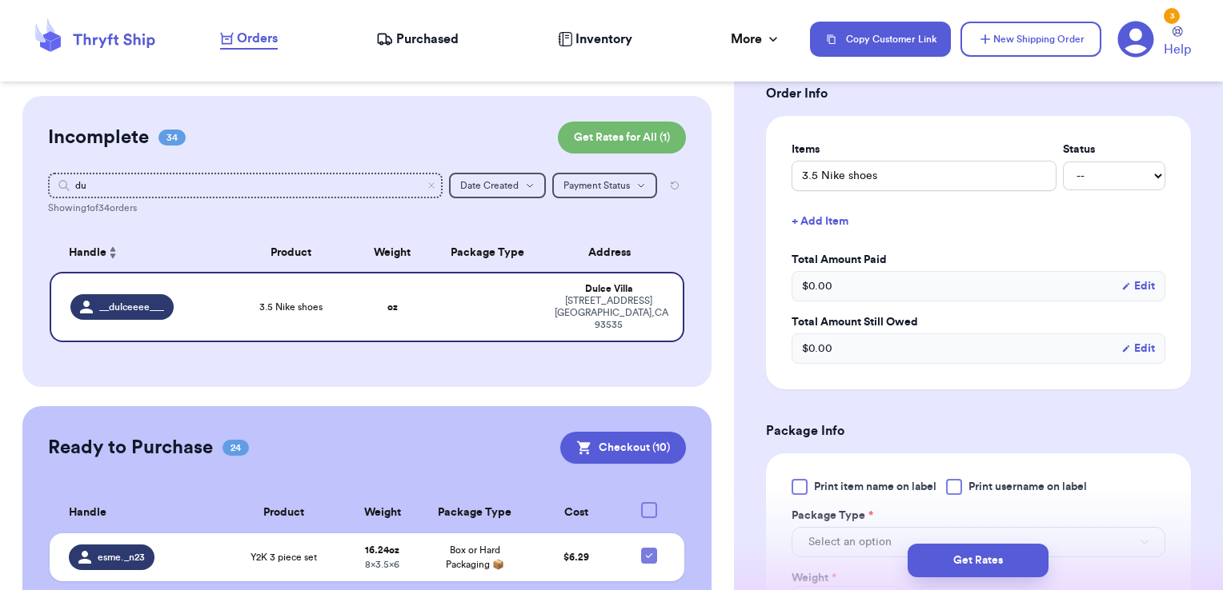
scroll to position [358, 0]
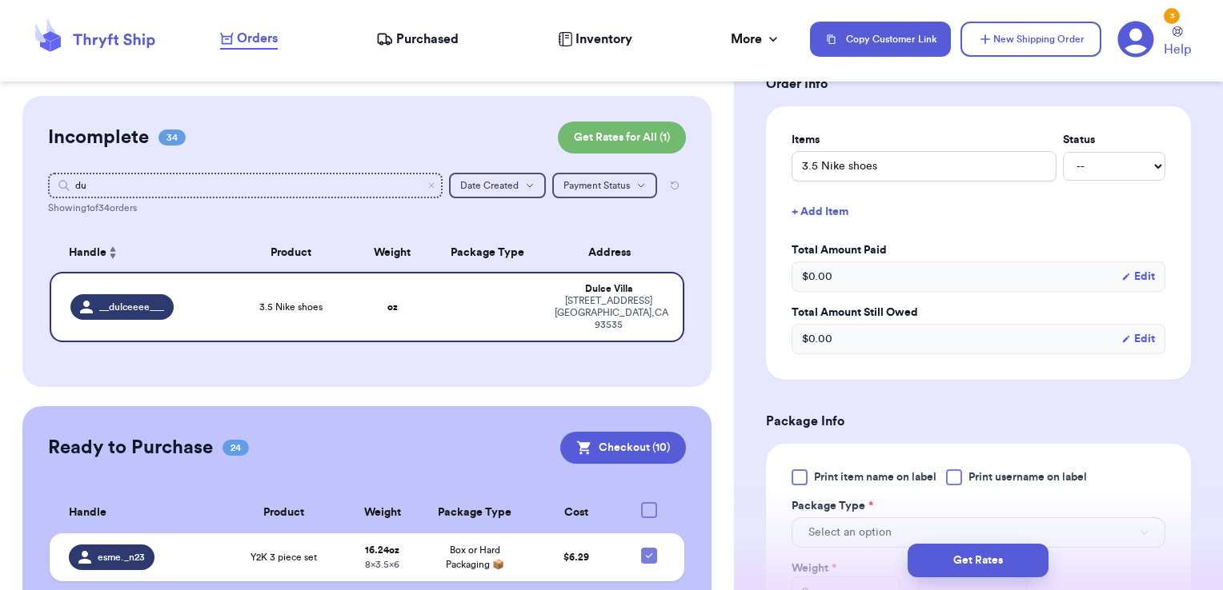
click at [817, 211] on button "+ Add Item" at bounding box center [978, 211] width 386 height 35
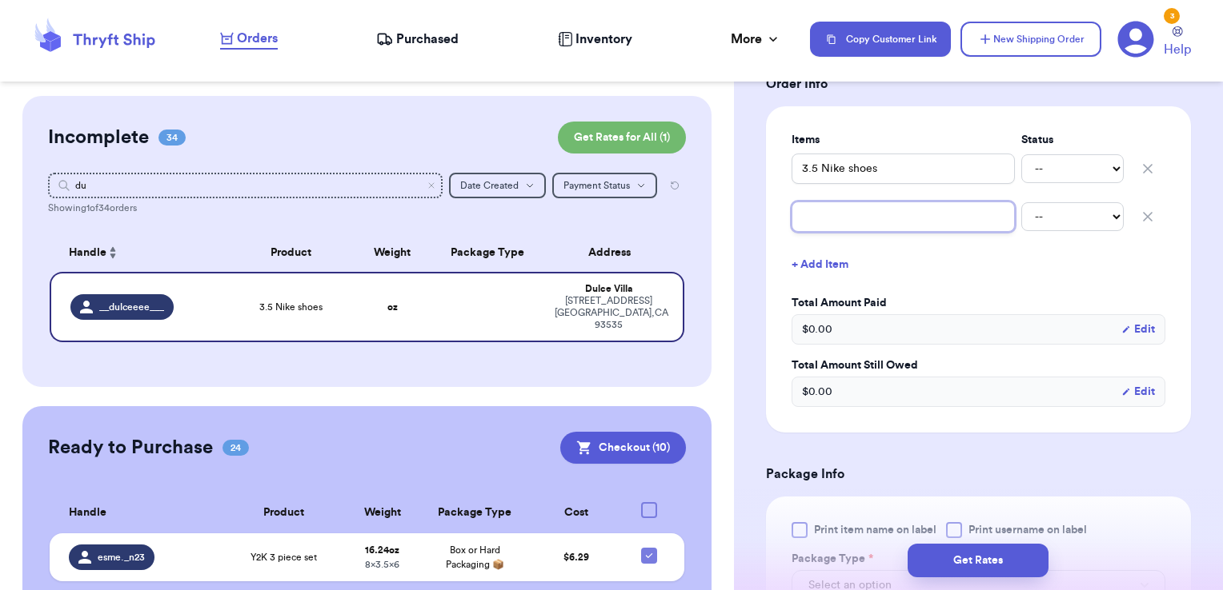
click at [881, 222] on input "text" at bounding box center [902, 217] width 223 height 30
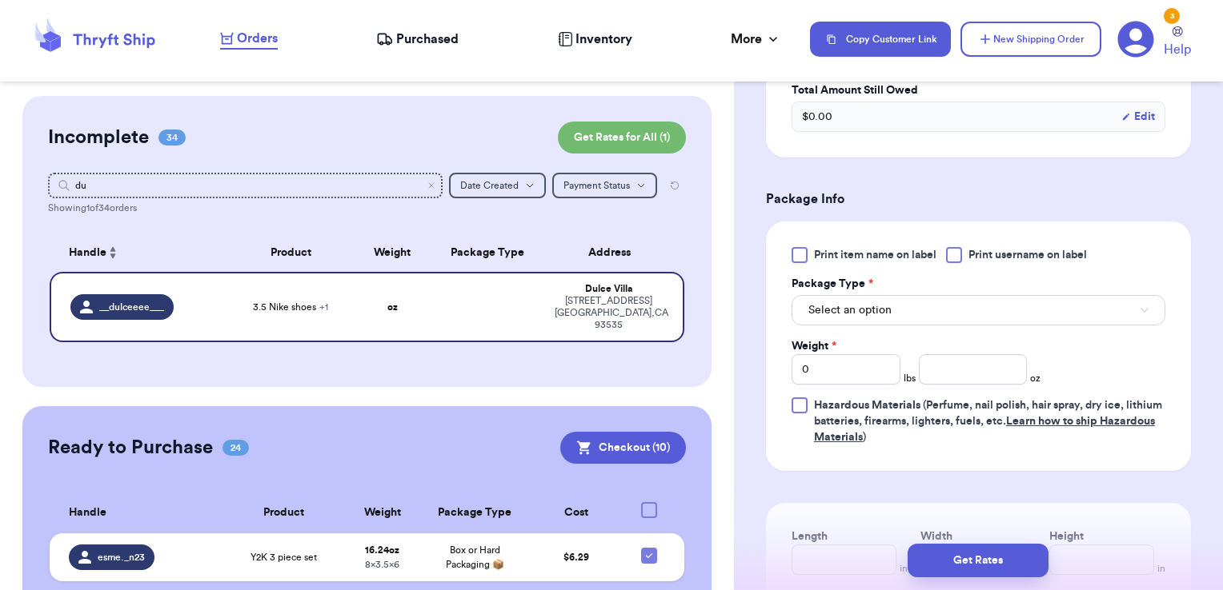
scroll to position [646, 0]
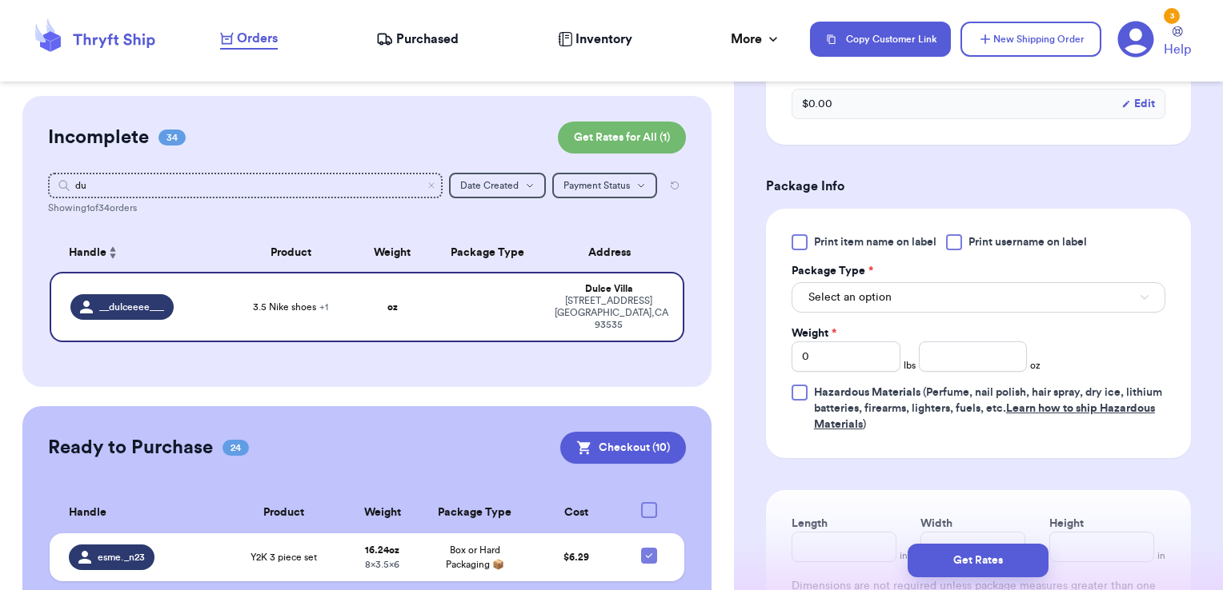
click at [987, 241] on span "Print username on label" at bounding box center [1027, 242] width 118 height 16
click at [0, 0] on input "Print username on label" at bounding box center [0, 0] width 0 height 0
click at [970, 290] on button "Select an option" at bounding box center [978, 297] width 374 height 30
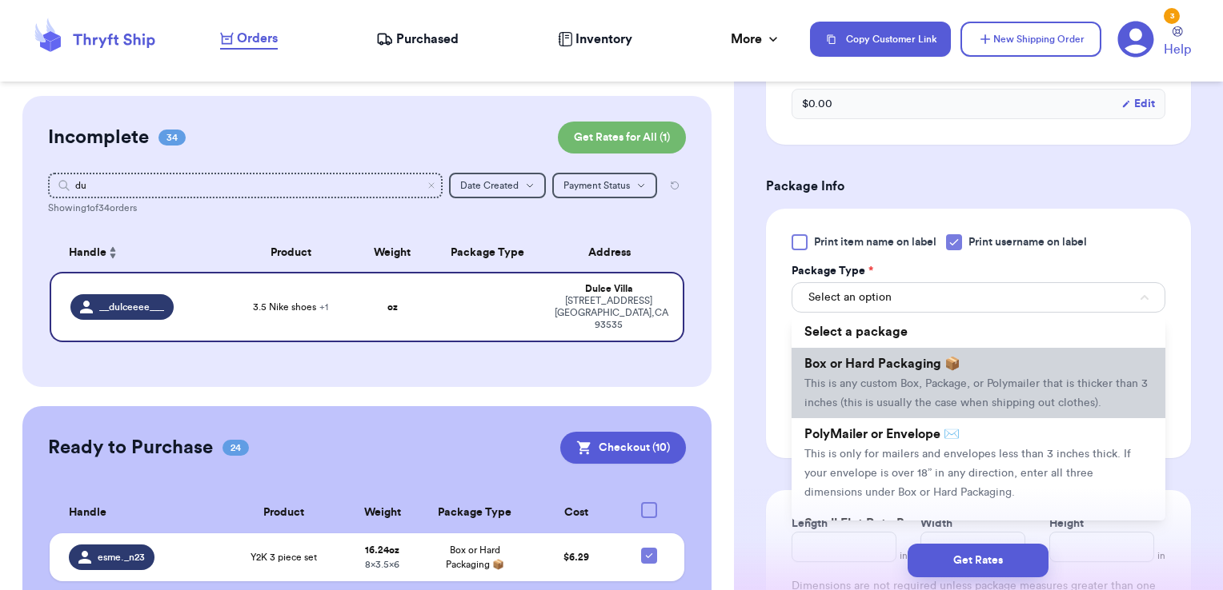
click at [939, 383] on span "This is any custom Box, Package, or Polymailer that is thicker than 3 inches (t…" at bounding box center [975, 393] width 343 height 30
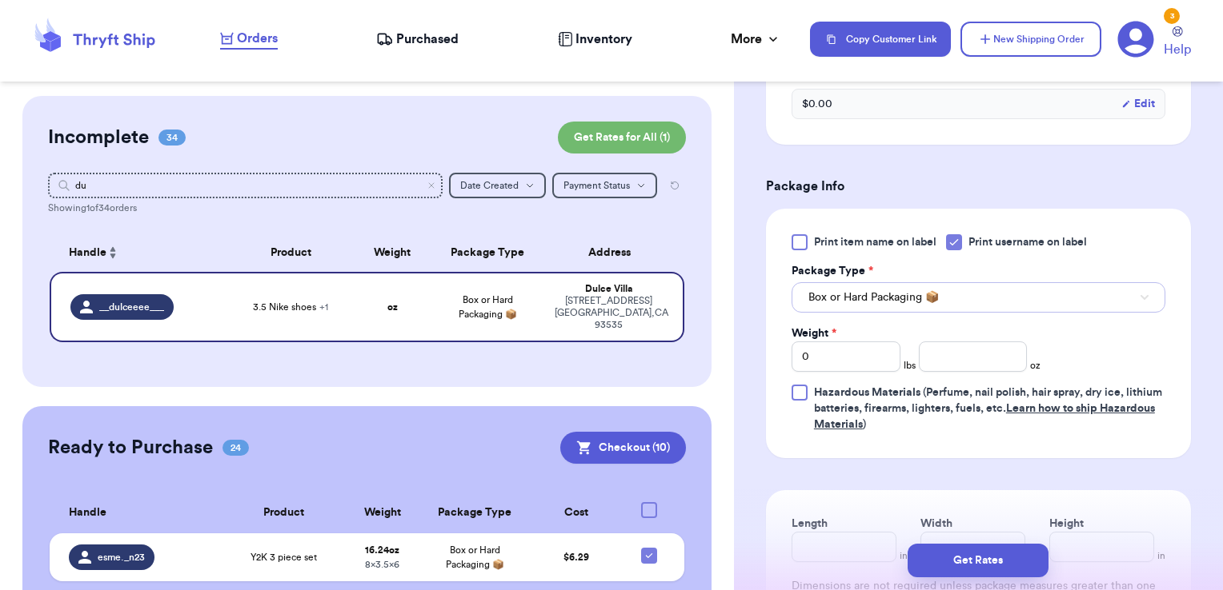
click at [894, 287] on button "Box or Hard Packaging 📦" at bounding box center [978, 297] width 374 height 30
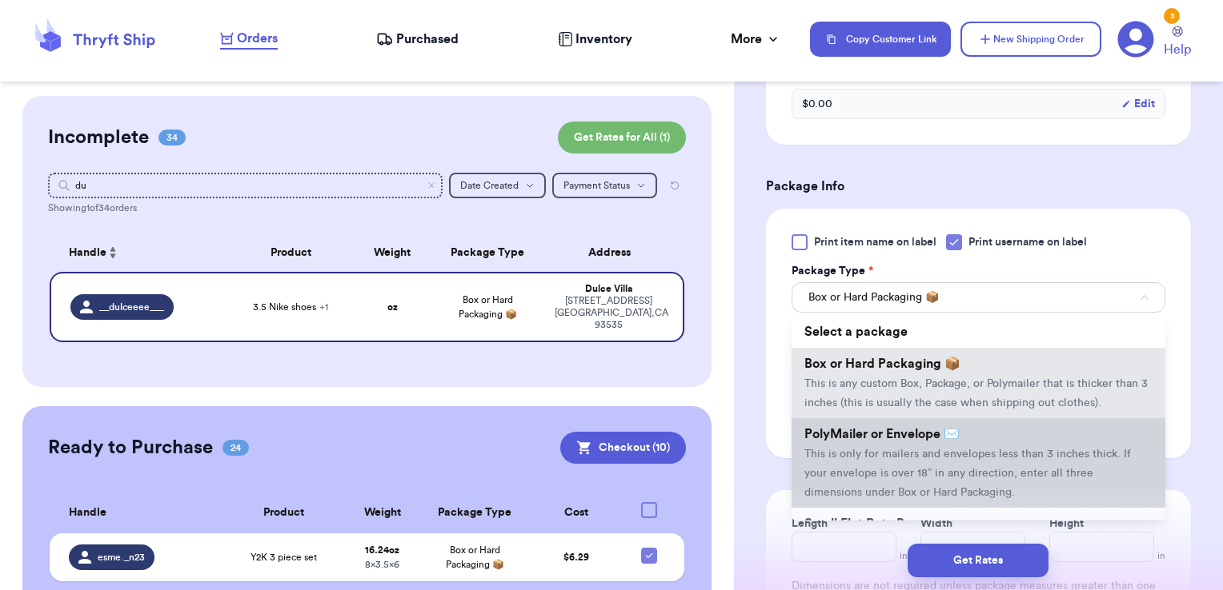
click at [879, 441] on span "PolyMailer or Envelope ✉️" at bounding box center [881, 434] width 155 height 13
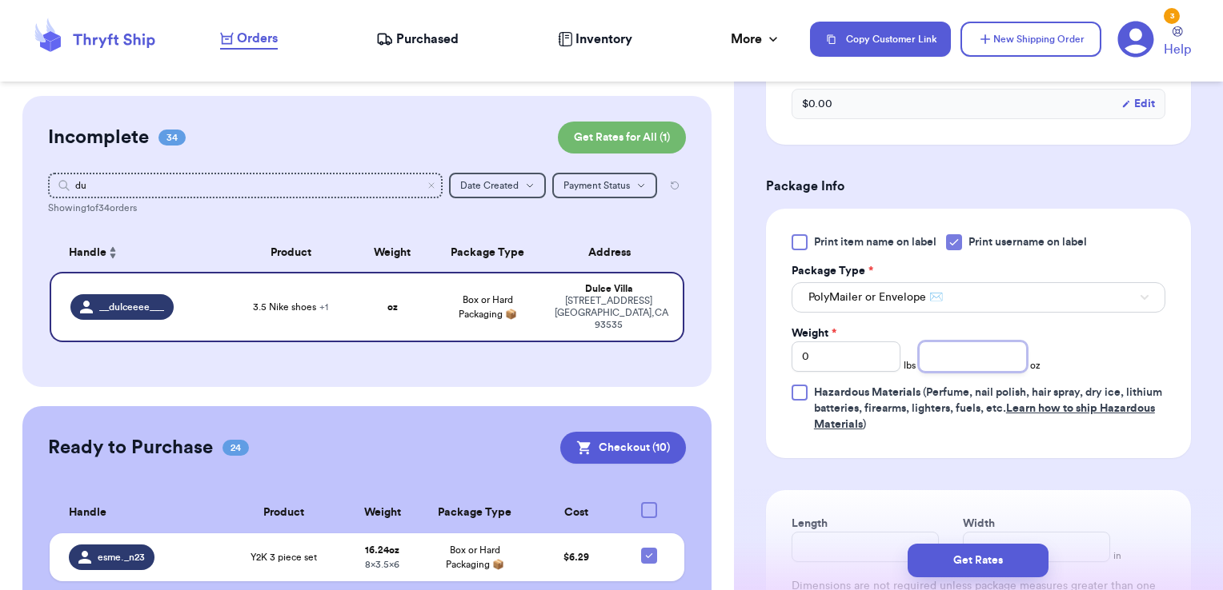
click at [951, 342] on input "number" at bounding box center [973, 357] width 109 height 30
click at [1015, 566] on button "Get Rates" at bounding box center [977, 561] width 141 height 34
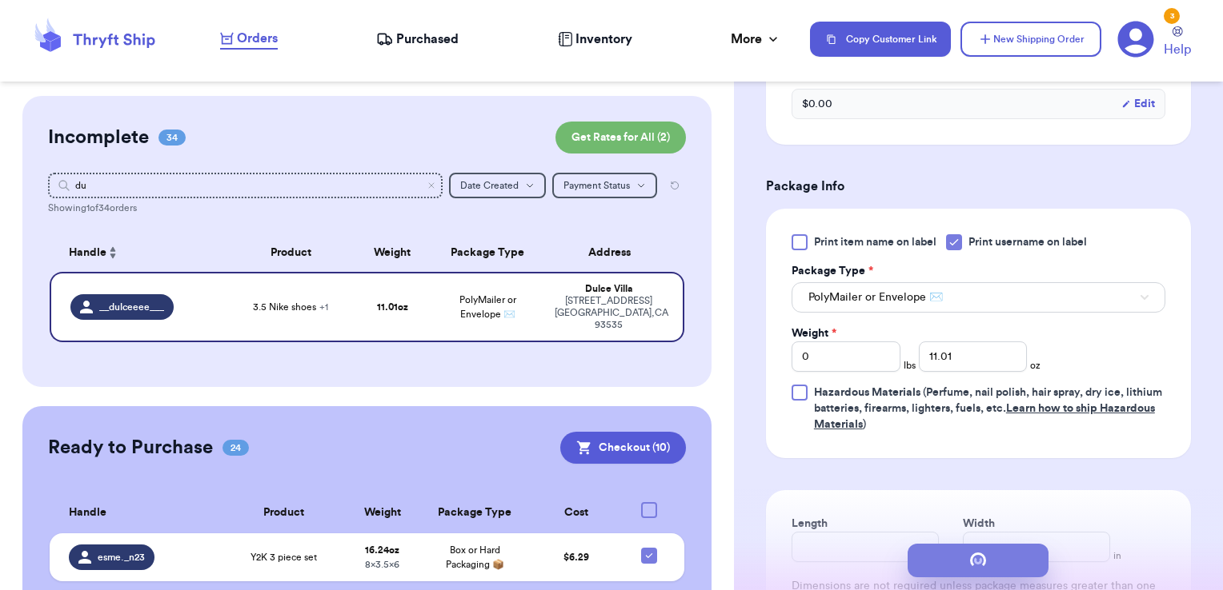
scroll to position [0, 0]
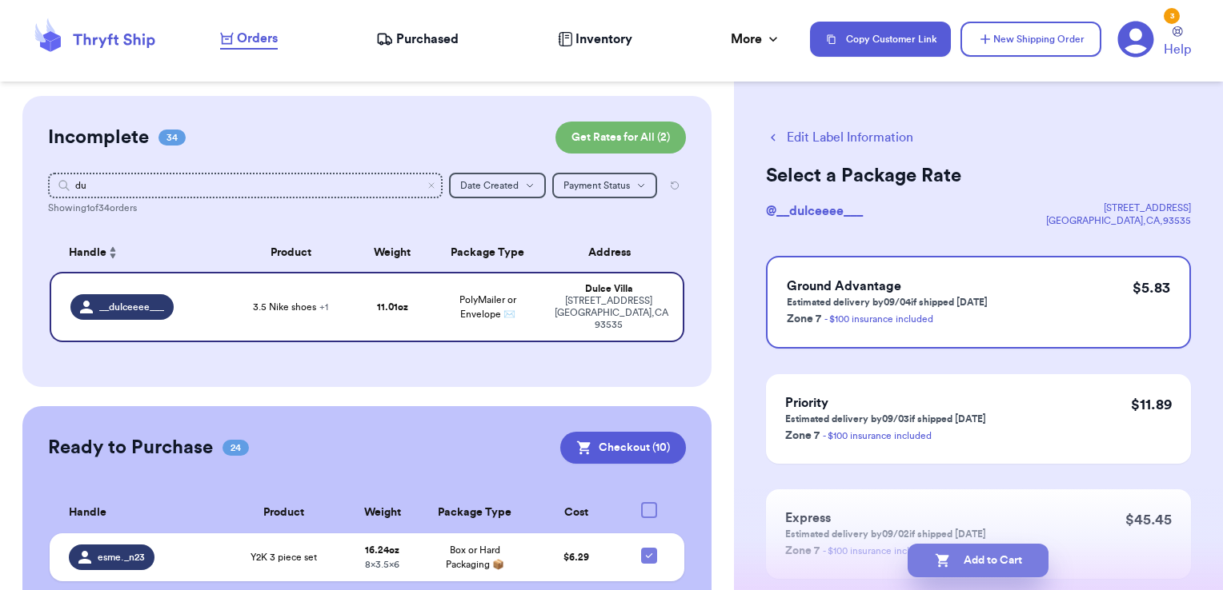
click at [1022, 564] on button "Add to Cart" at bounding box center [977, 561] width 141 height 34
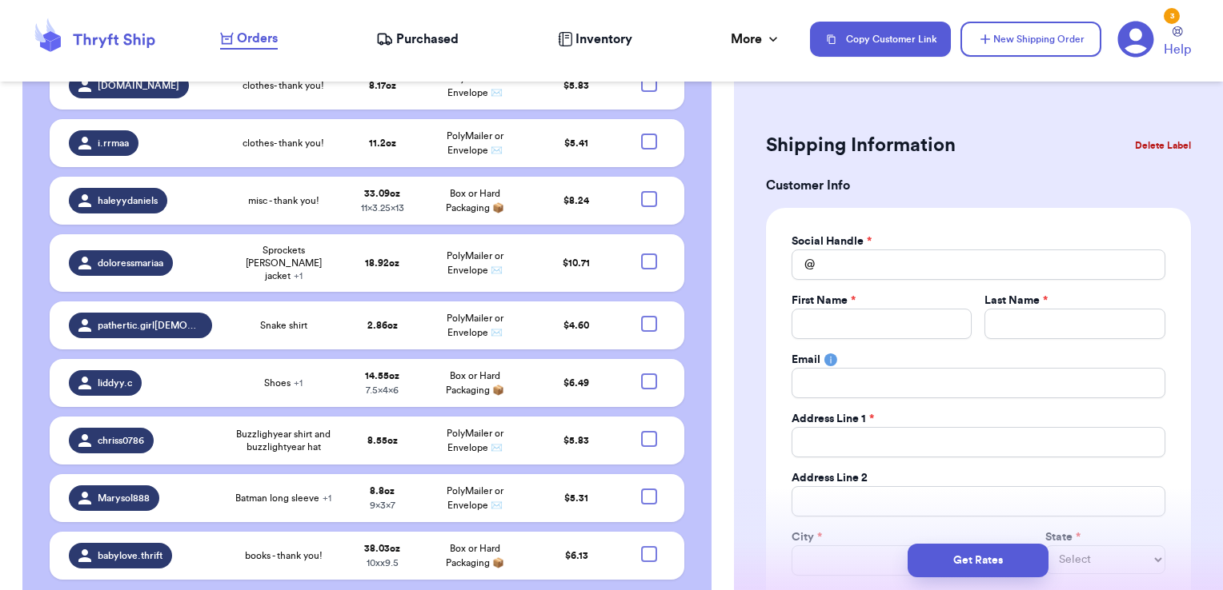
scroll to position [1370, 0]
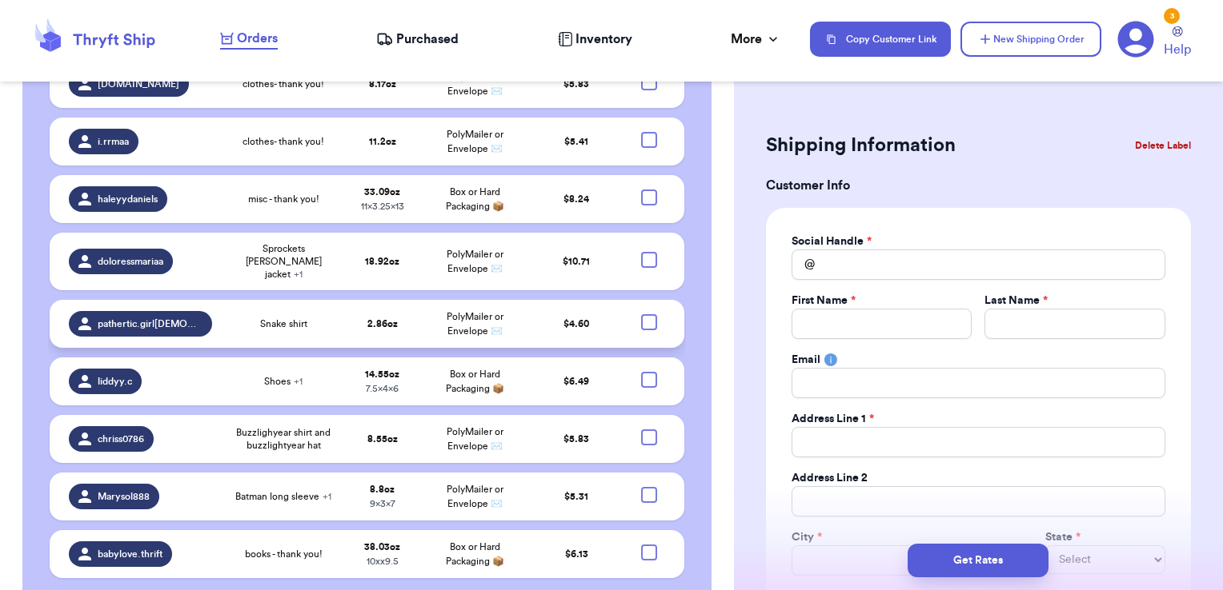
click at [348, 348] on td "2.86 oz" at bounding box center [382, 324] width 74 height 48
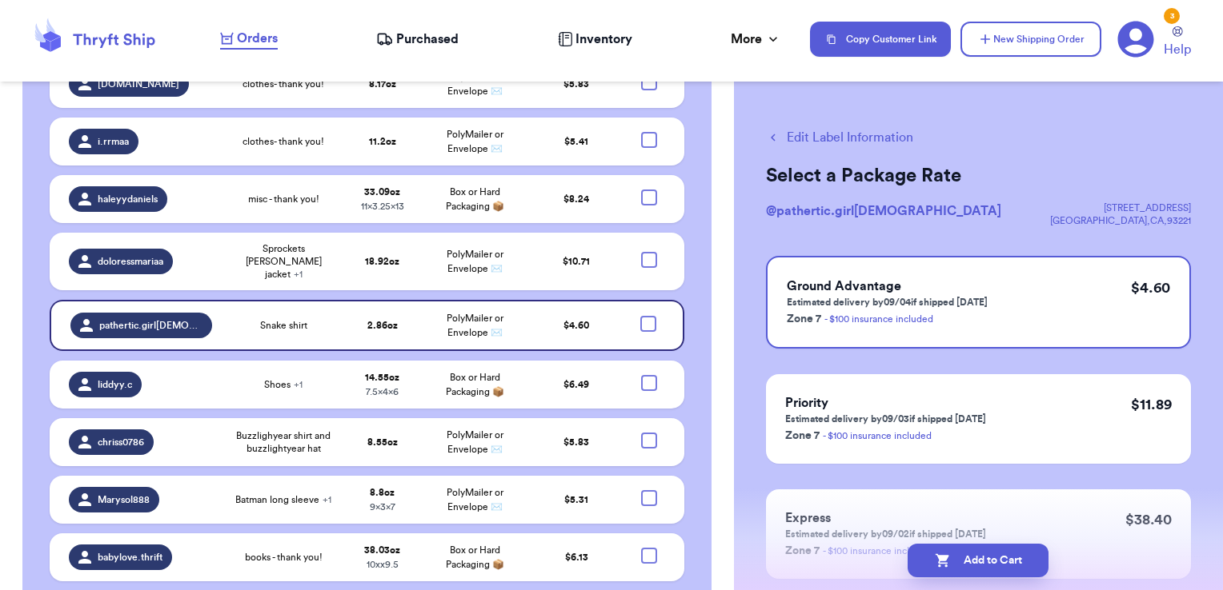
click at [842, 140] on button "Edit Label Information" at bounding box center [839, 137] width 147 height 19
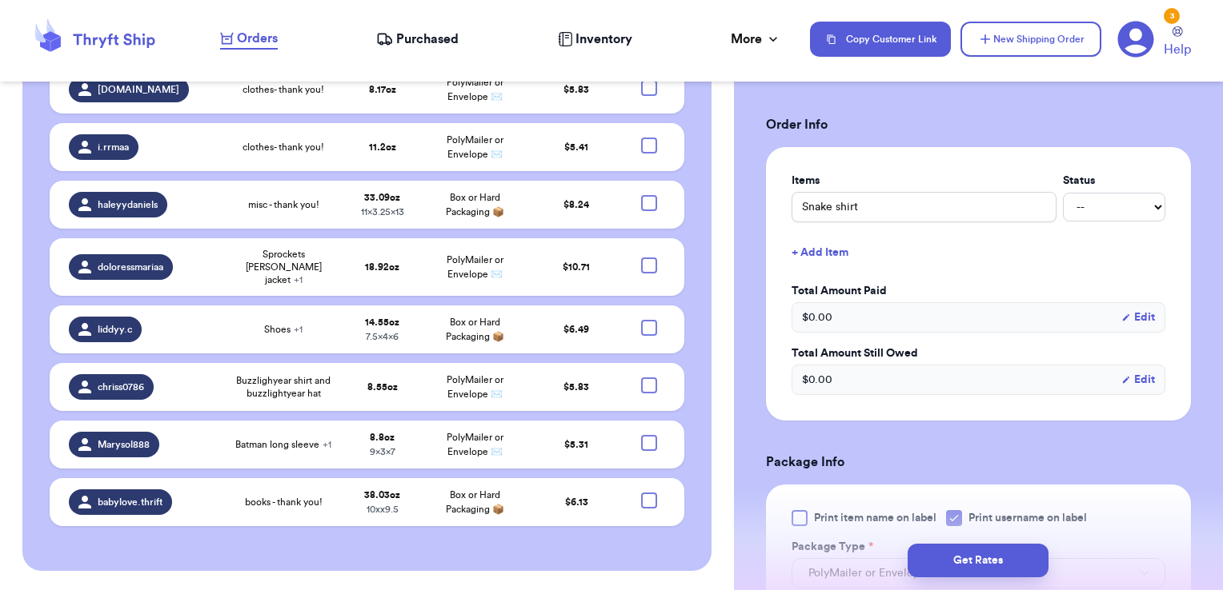
scroll to position [377, 0]
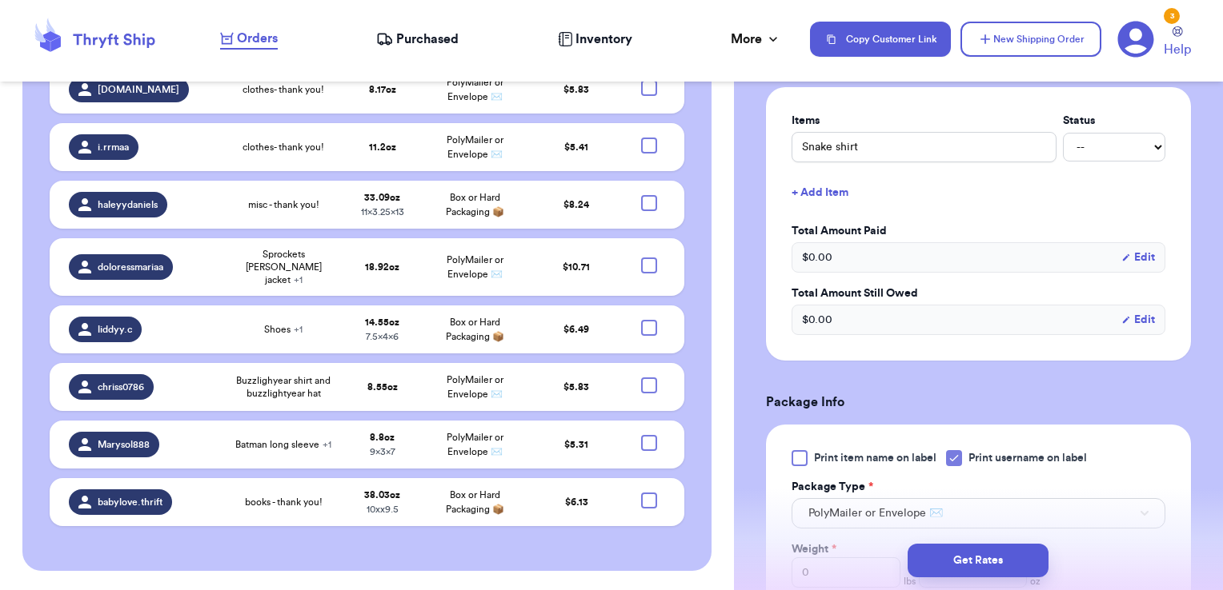
click at [824, 191] on button "+ Add Item" at bounding box center [978, 192] width 386 height 35
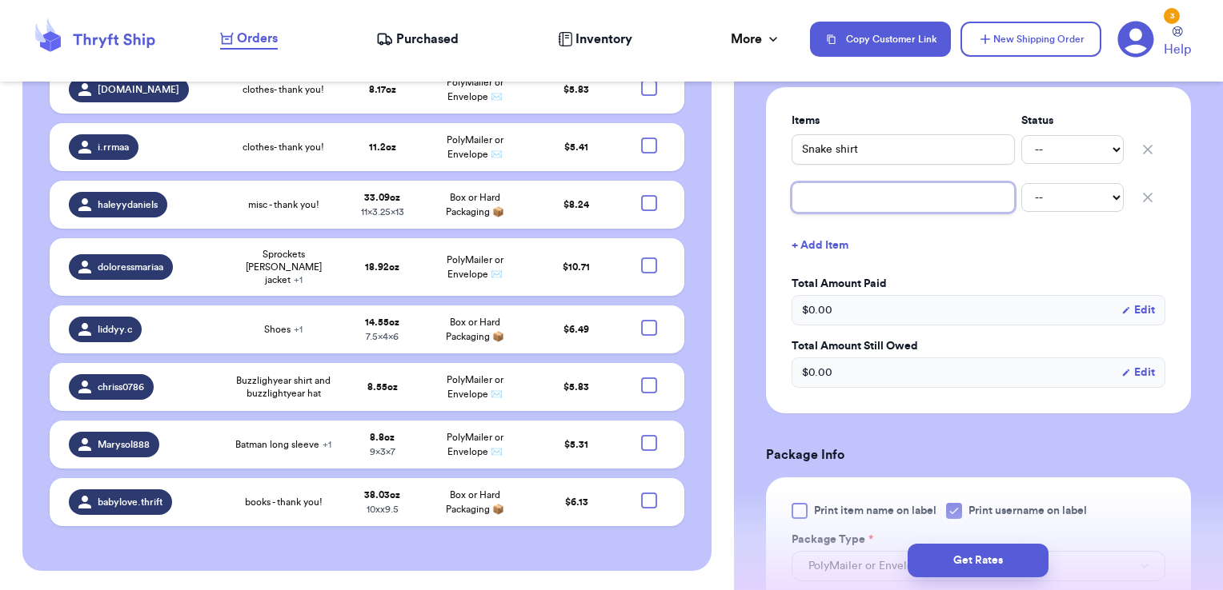
click at [911, 192] on input "text" at bounding box center [902, 197] width 223 height 30
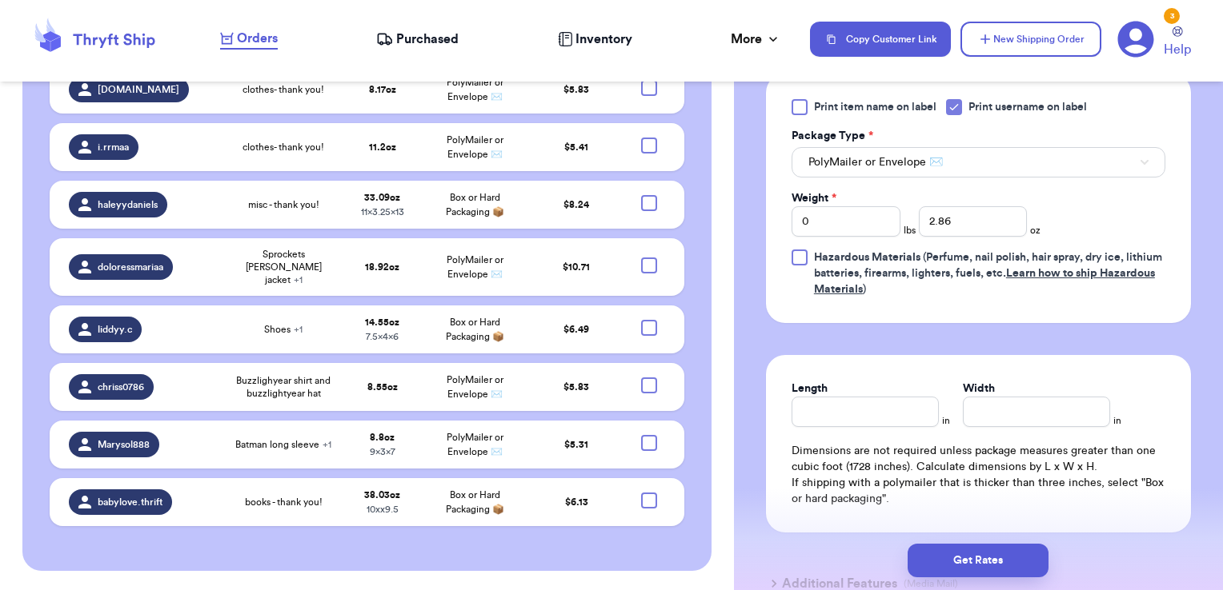
scroll to position [797, 0]
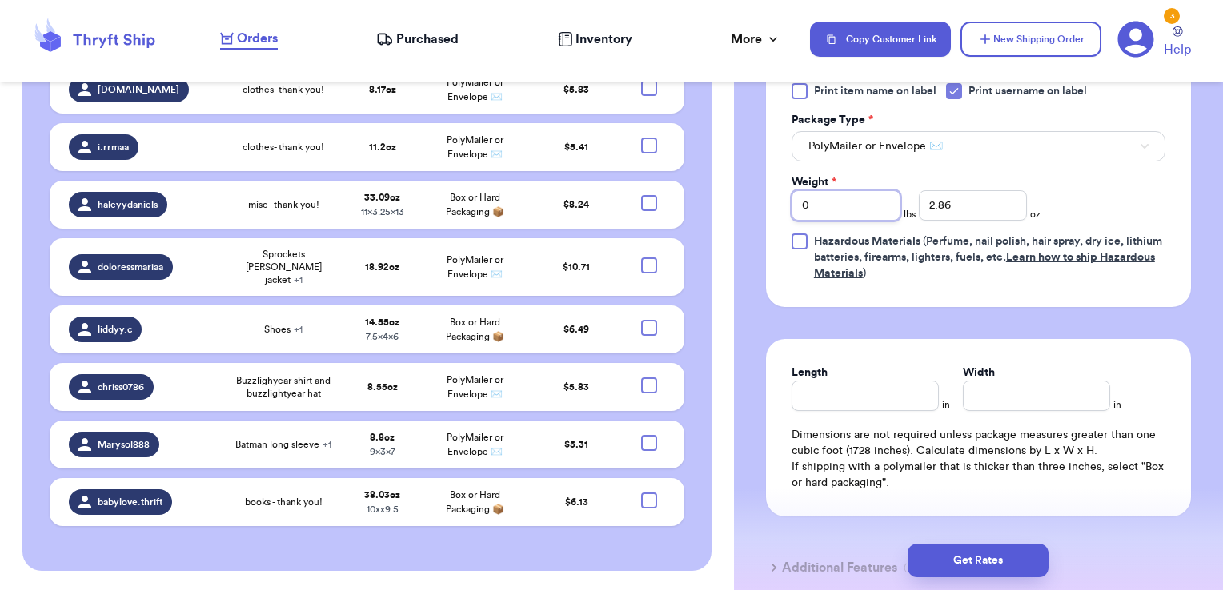
drag, startPoint x: 866, startPoint y: 214, endPoint x: 804, endPoint y: 214, distance: 61.6
click at [804, 214] on input "0" at bounding box center [845, 205] width 109 height 30
click at [943, 582] on div "Get Rates" at bounding box center [978, 560] width 489 height 59
click at [976, 550] on button "Get Rates" at bounding box center [977, 561] width 141 height 34
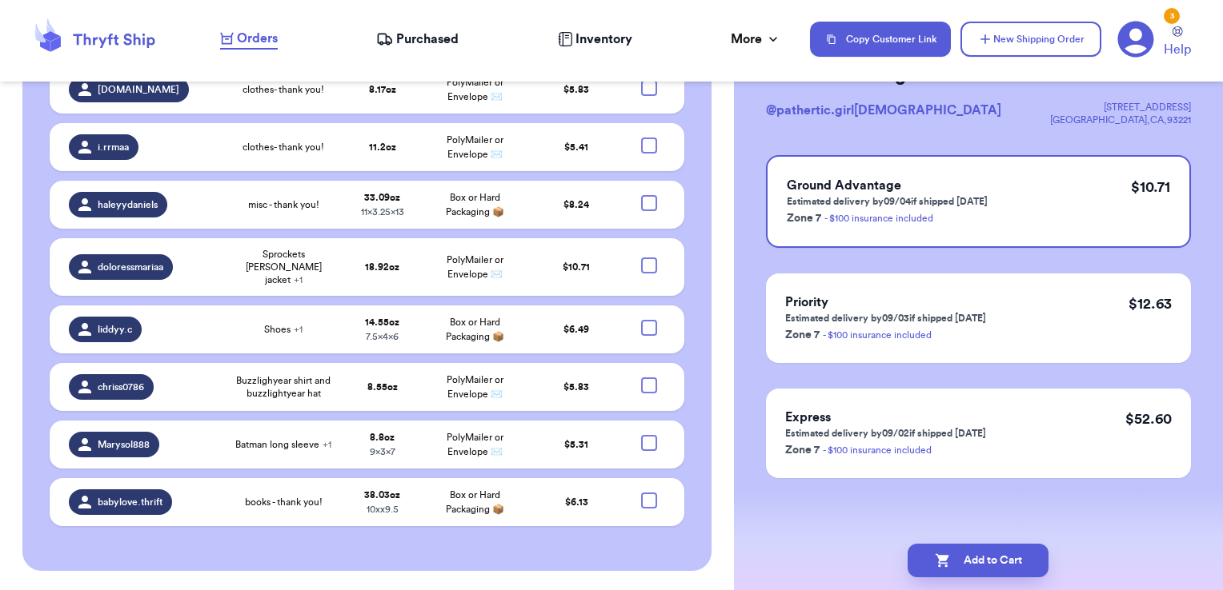
scroll to position [0, 0]
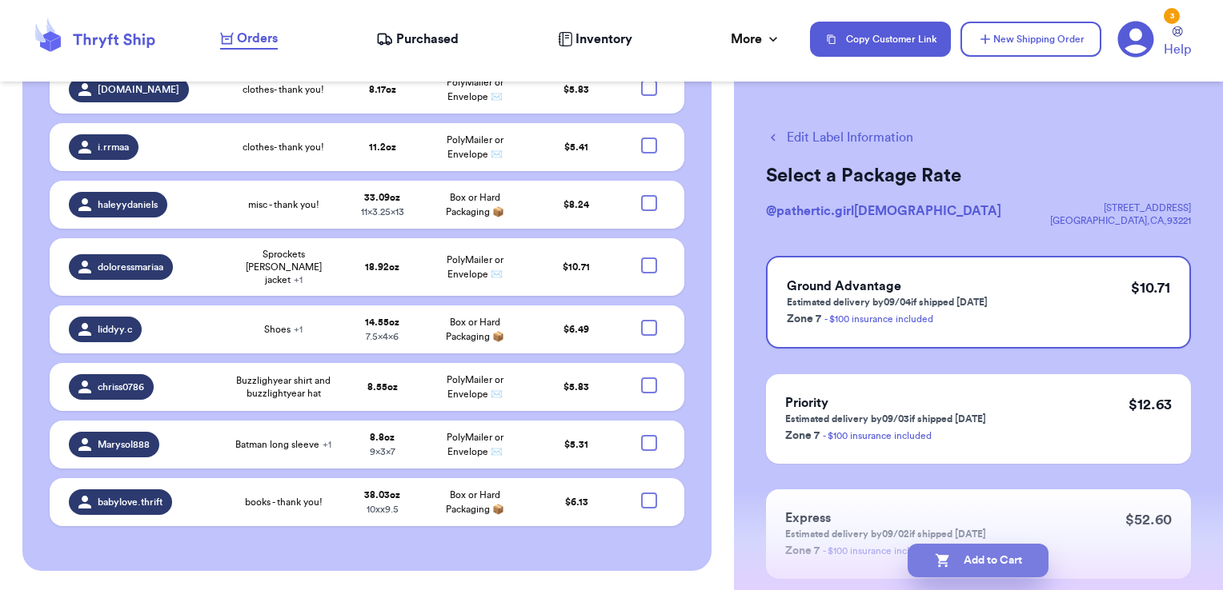
click at [1007, 568] on button "Add to Cart" at bounding box center [977, 561] width 141 height 34
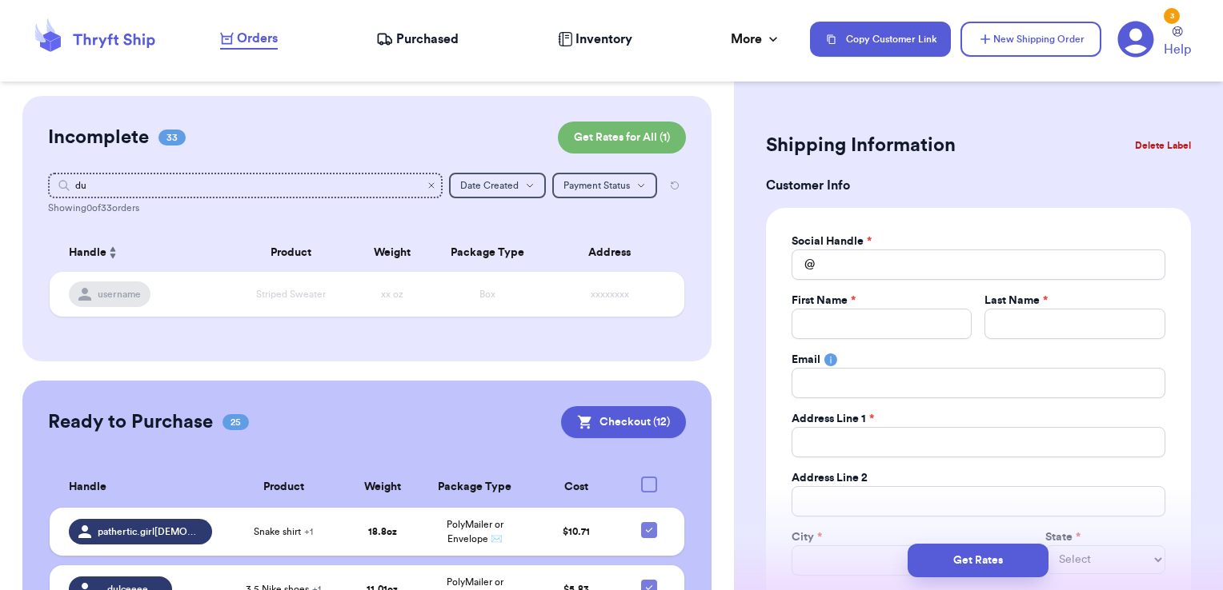
click at [426, 186] on icon "Clear search" at bounding box center [431, 186] width 10 height 10
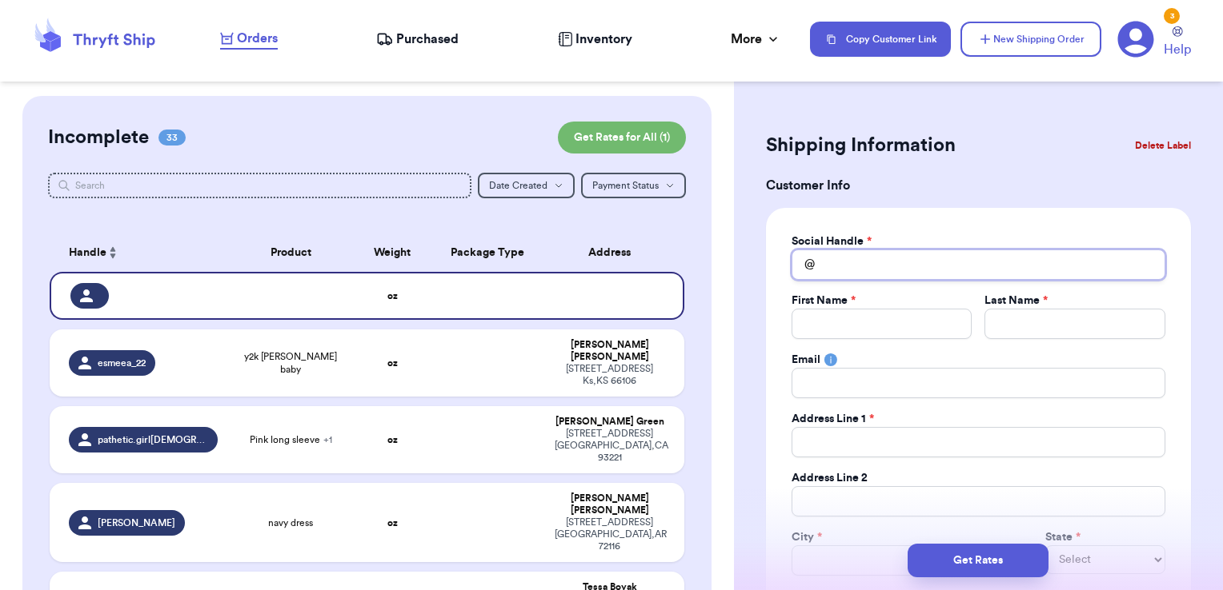
click at [898, 275] on input "Total Amount Paid" at bounding box center [978, 265] width 374 height 30
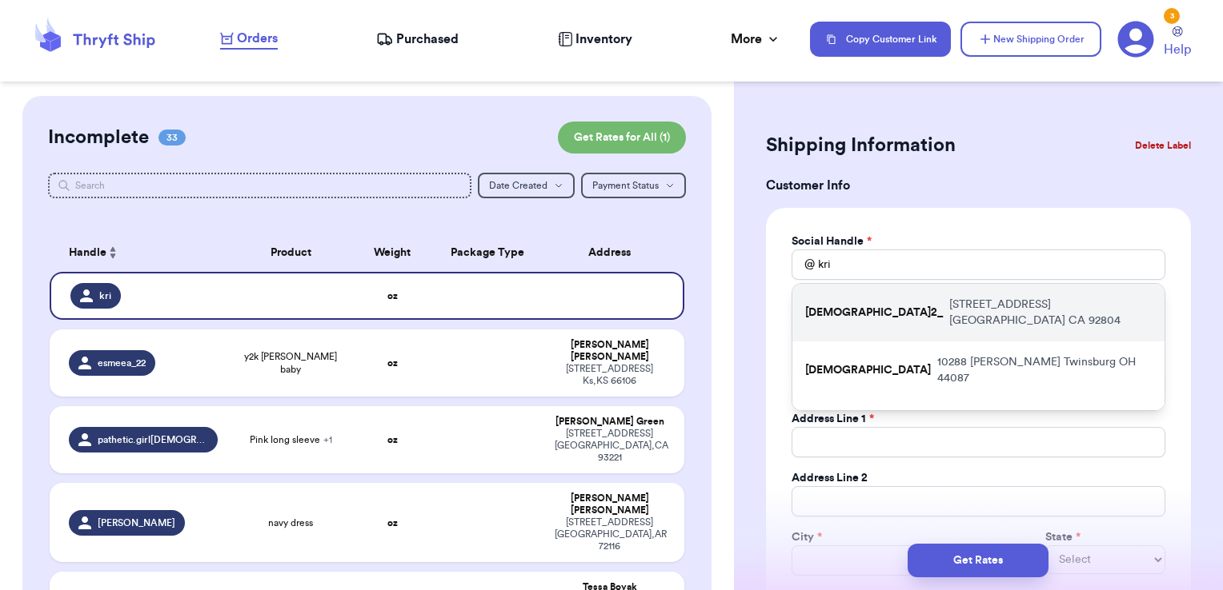
click at [949, 303] on p "[STREET_ADDRESS]" at bounding box center [1050, 313] width 202 height 32
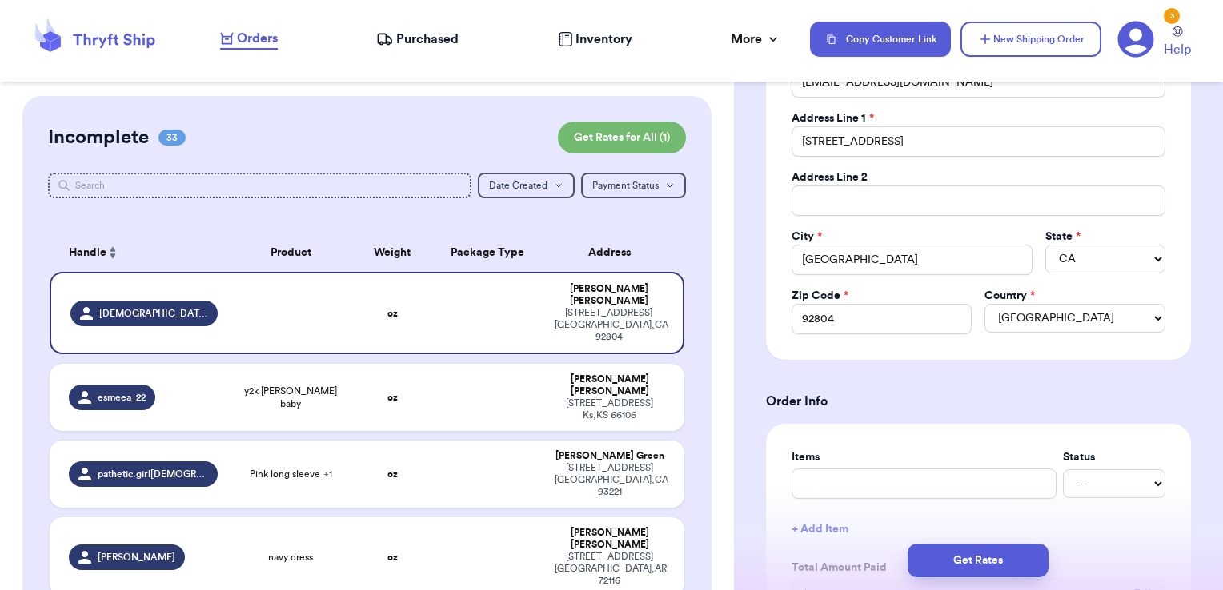
scroll to position [515, 0]
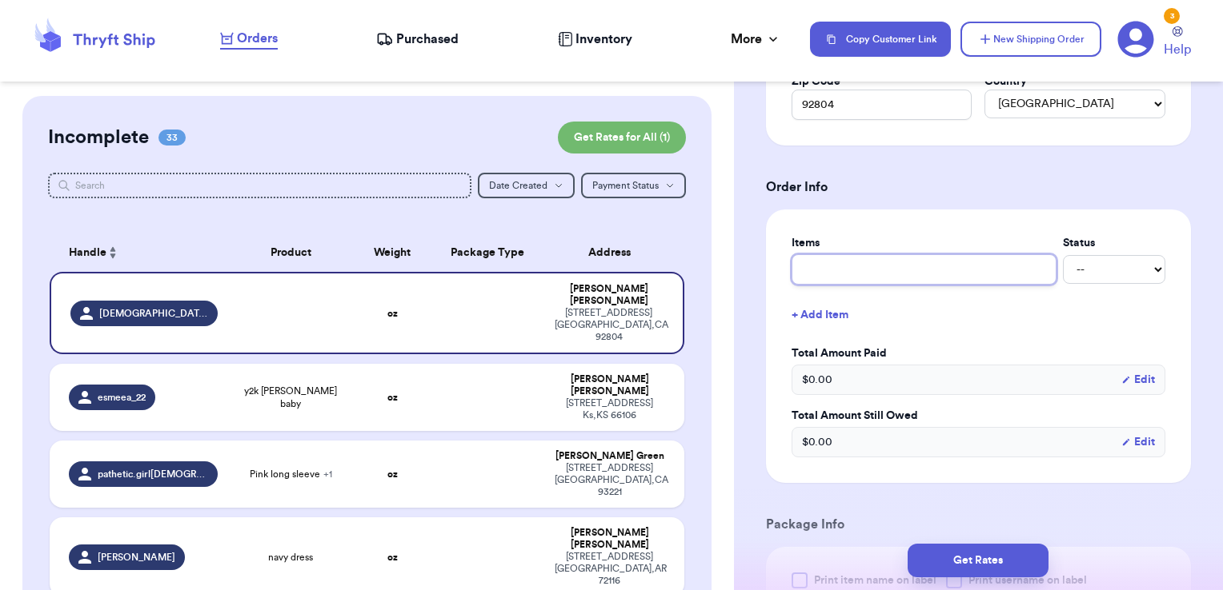
click at [910, 276] on input "text" at bounding box center [923, 269] width 265 height 30
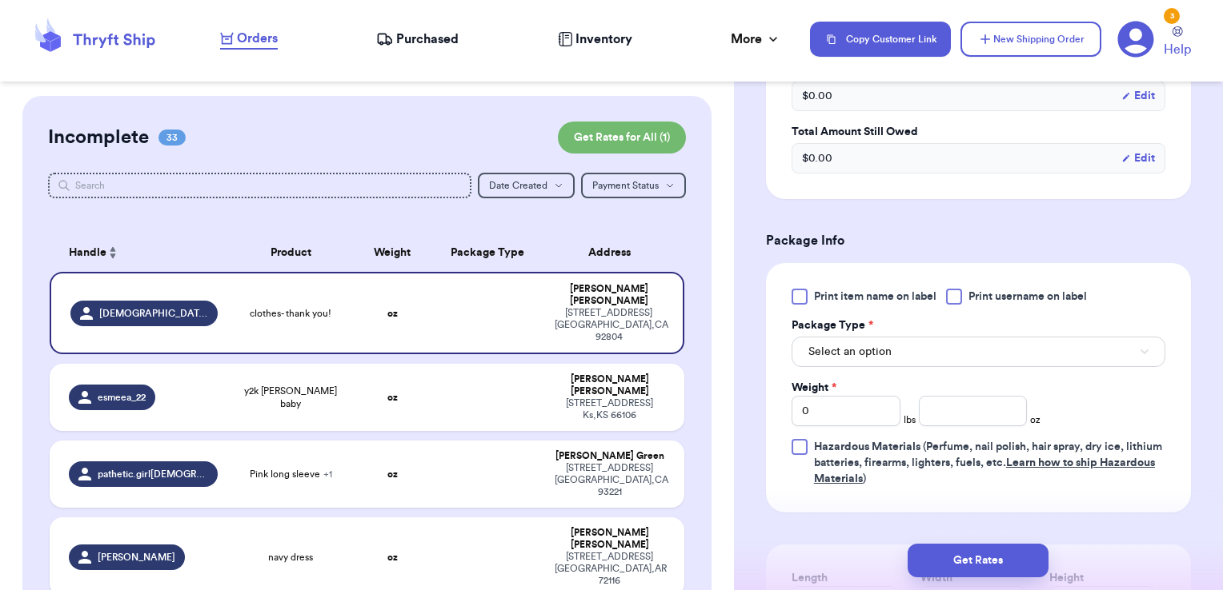
scroll to position [810, 0]
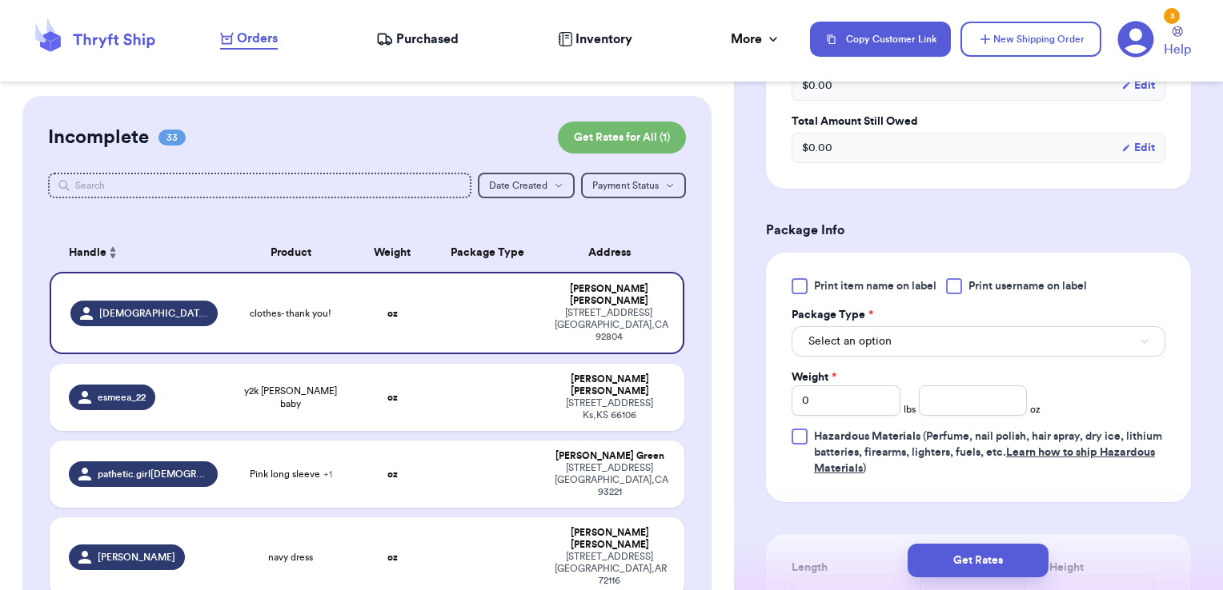
click at [1022, 284] on span "Print username on label" at bounding box center [1027, 286] width 118 height 16
click at [0, 0] on input "Print username on label" at bounding box center [0, 0] width 0 height 0
click at [992, 330] on button "Select an option" at bounding box center [978, 341] width 374 height 30
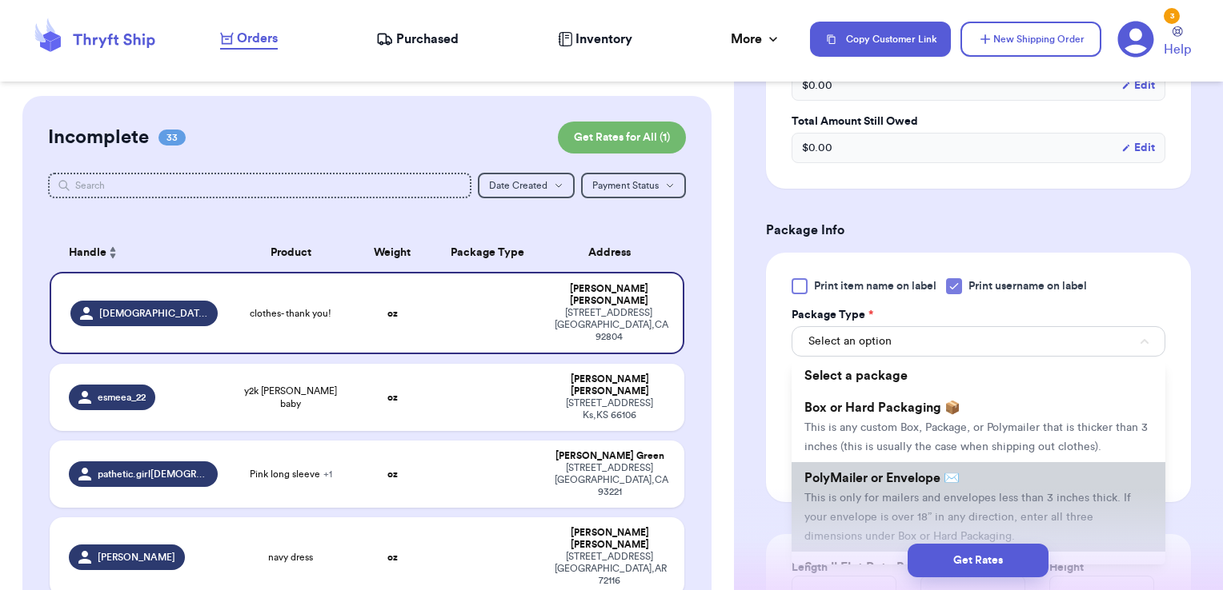
click at [901, 504] on li "PolyMailer or Envelope ✉️ This is only for mailers and envelopes less than 3 in…" at bounding box center [978, 507] width 374 height 90
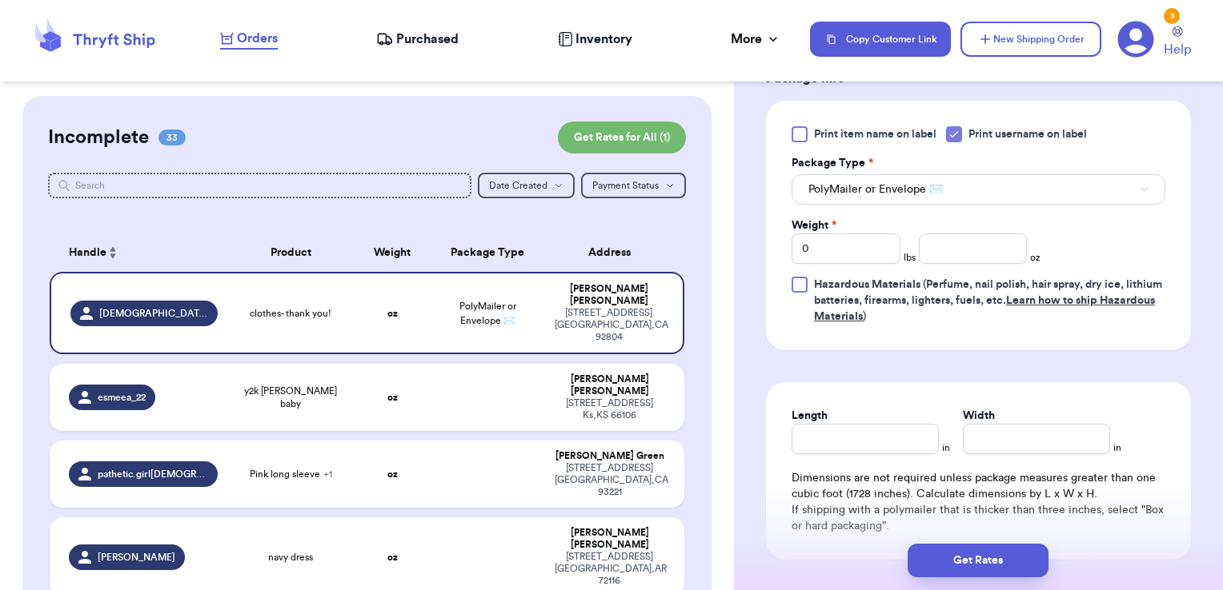
scroll to position [967, 0]
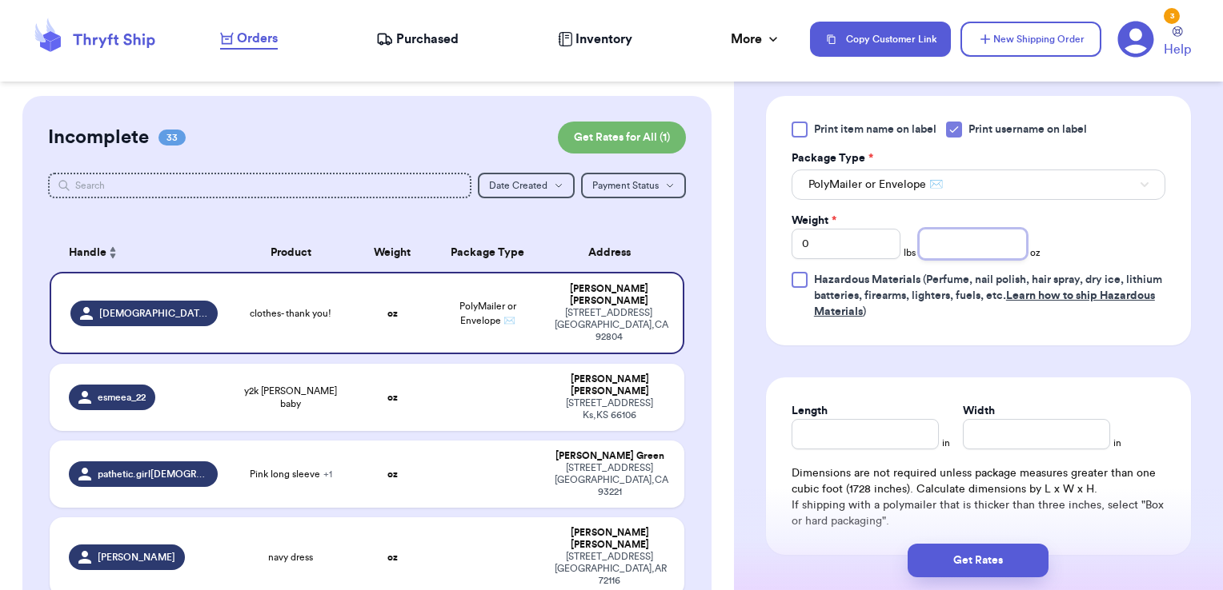
click at [959, 245] on input "number" at bounding box center [973, 244] width 109 height 30
click at [945, 557] on button "Get Rates" at bounding box center [977, 561] width 141 height 34
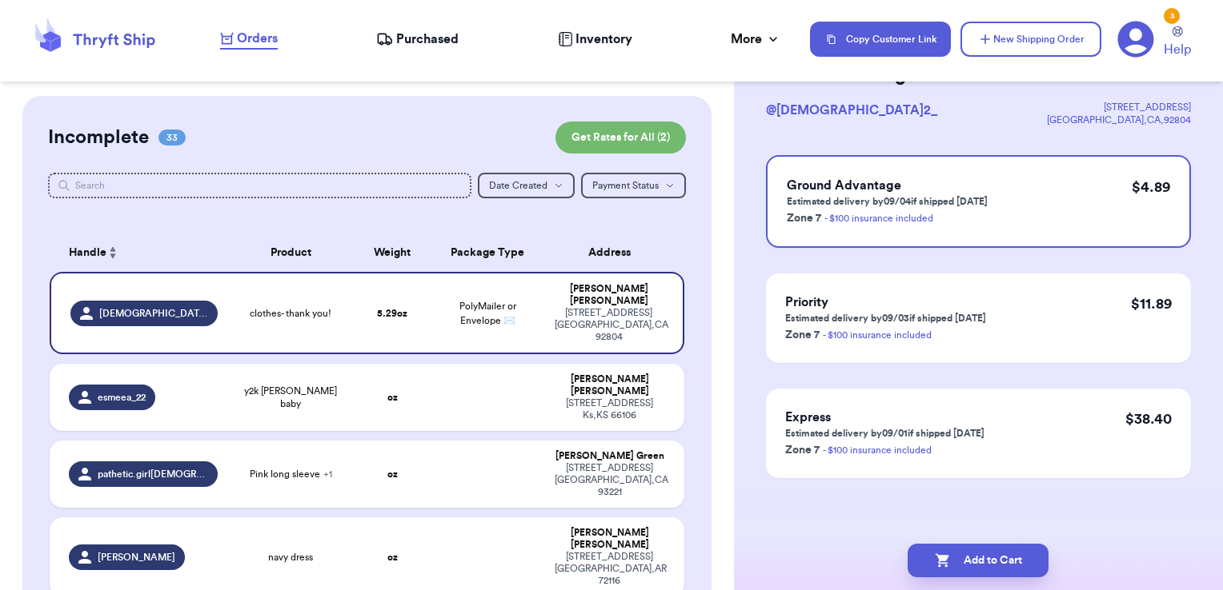
scroll to position [0, 0]
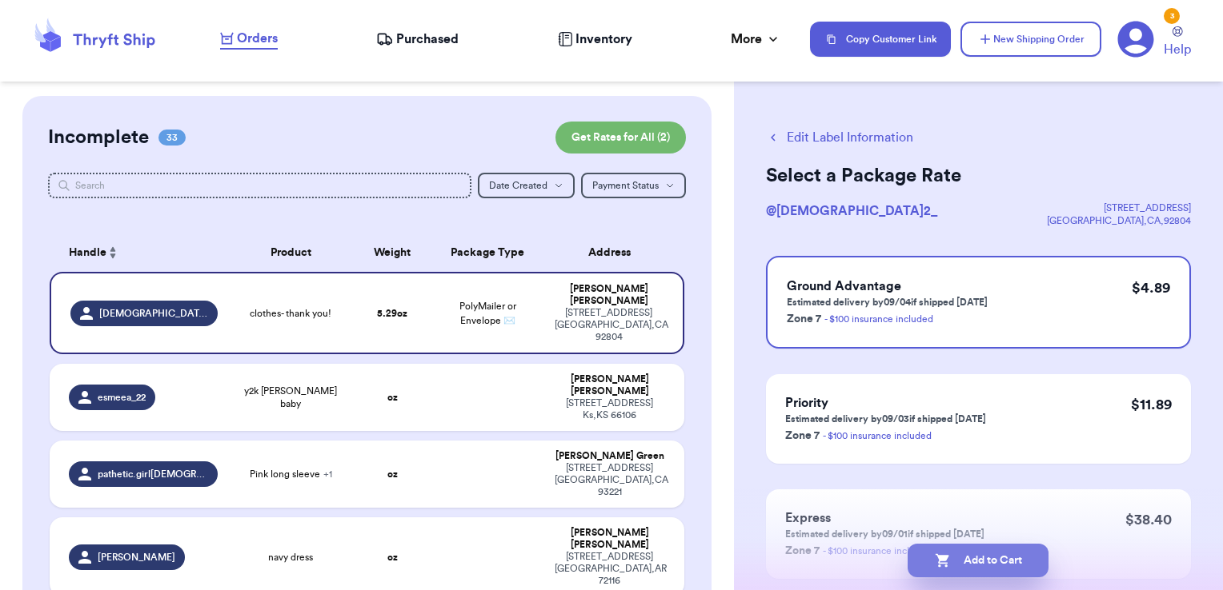
click at [1027, 559] on button "Add to Cart" at bounding box center [977, 561] width 141 height 34
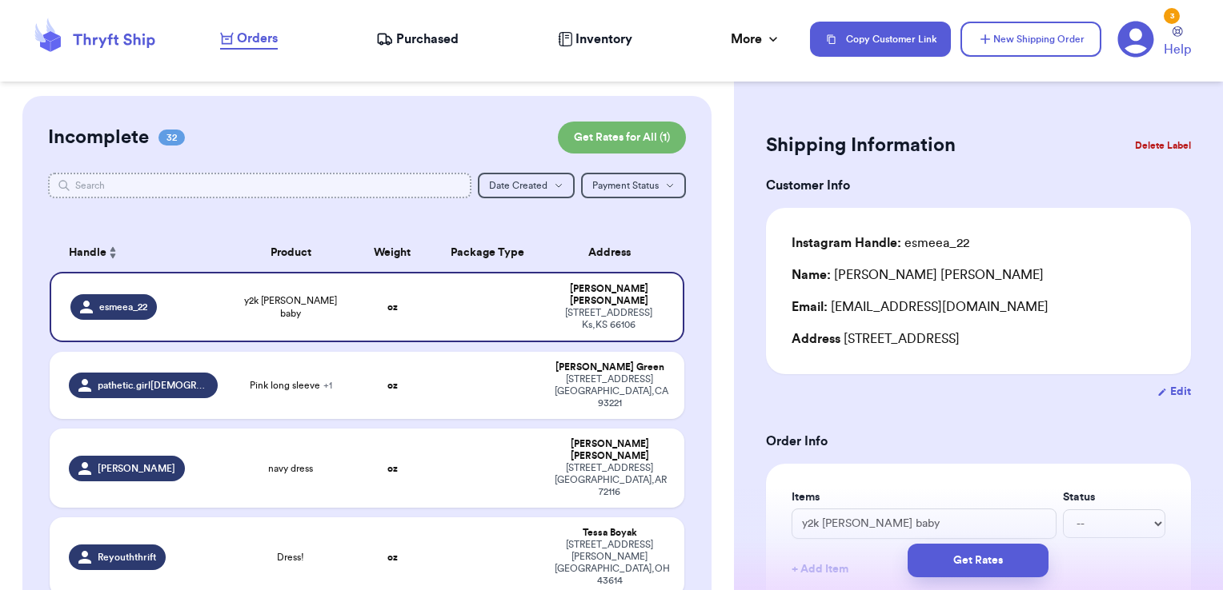
click at [371, 184] on input "text" at bounding box center [260, 186] width 424 height 26
